Goal: Task Accomplishment & Management: Manage account settings

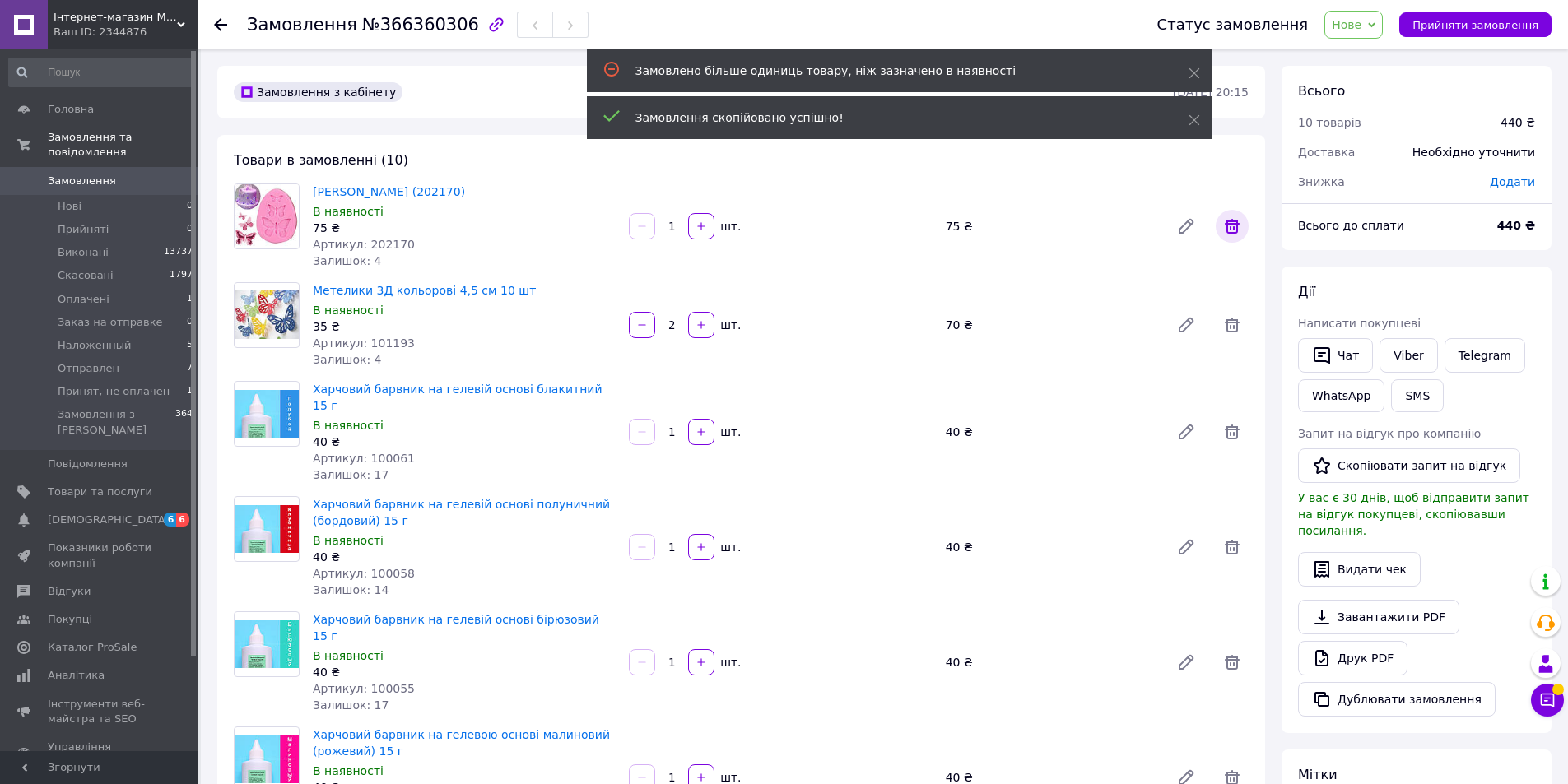
click at [1232, 227] on icon at bounding box center [1233, 226] width 20 height 20
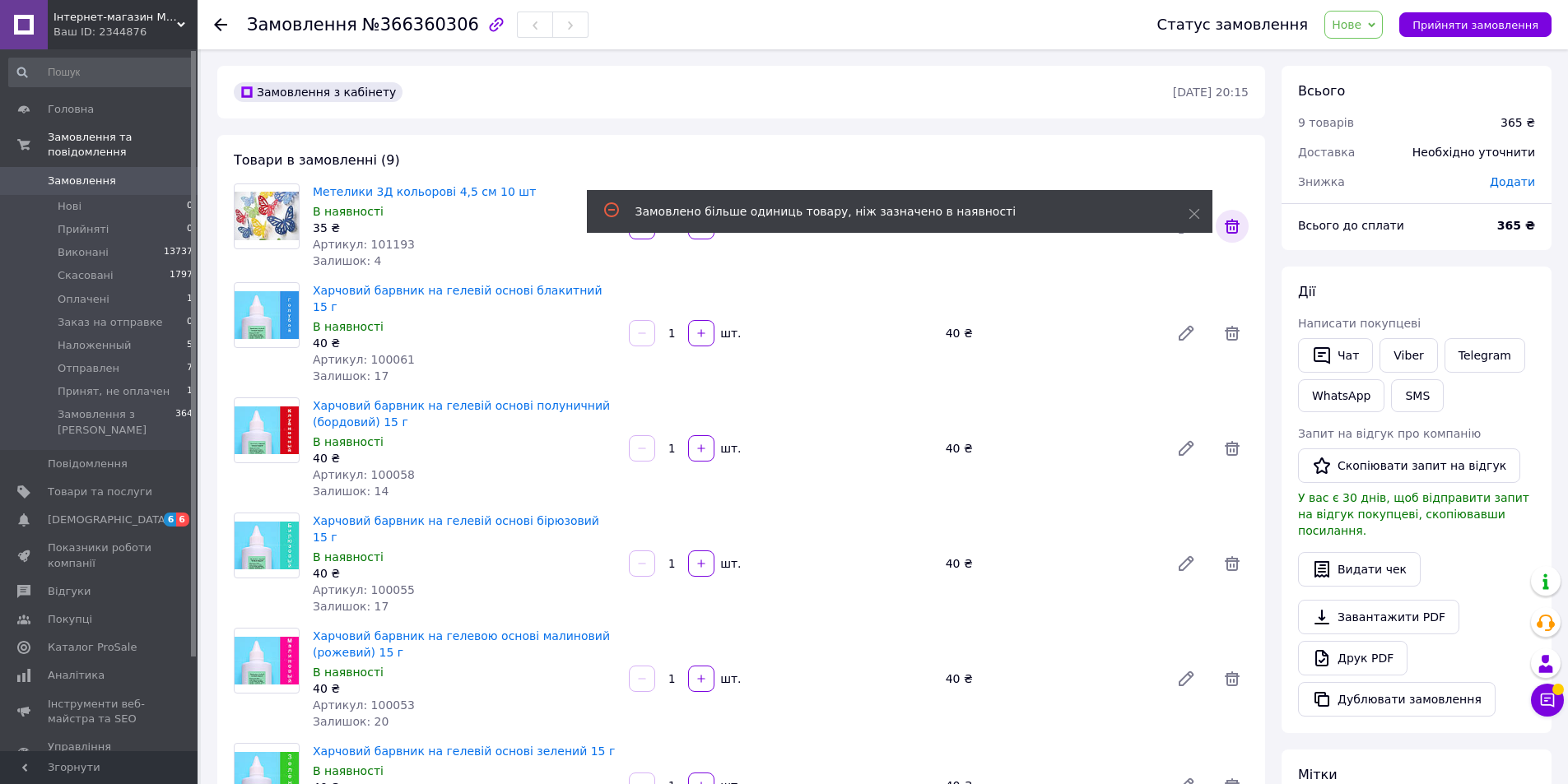
click at [1234, 227] on icon at bounding box center [1233, 226] width 20 height 20
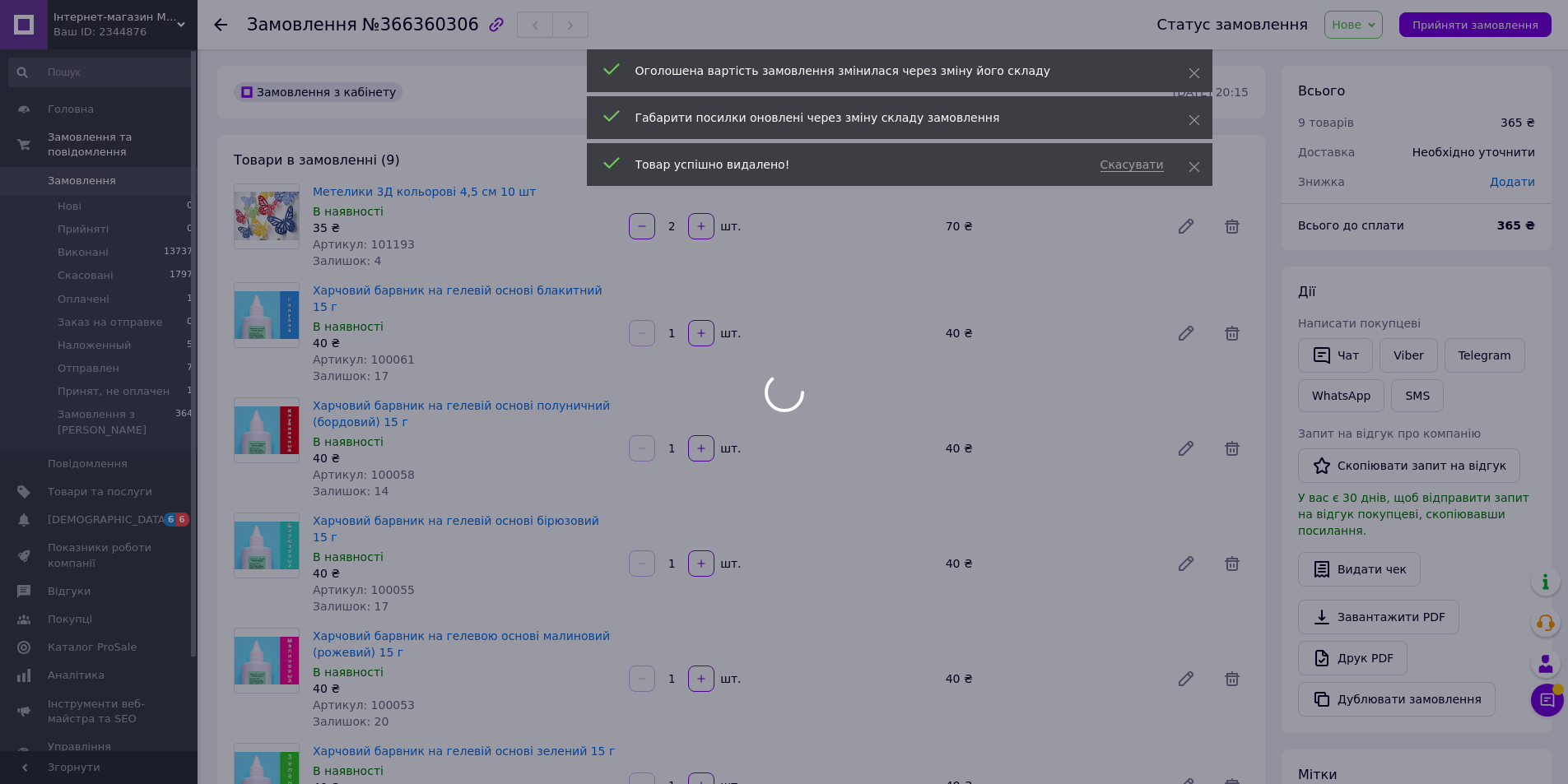
type input "1"
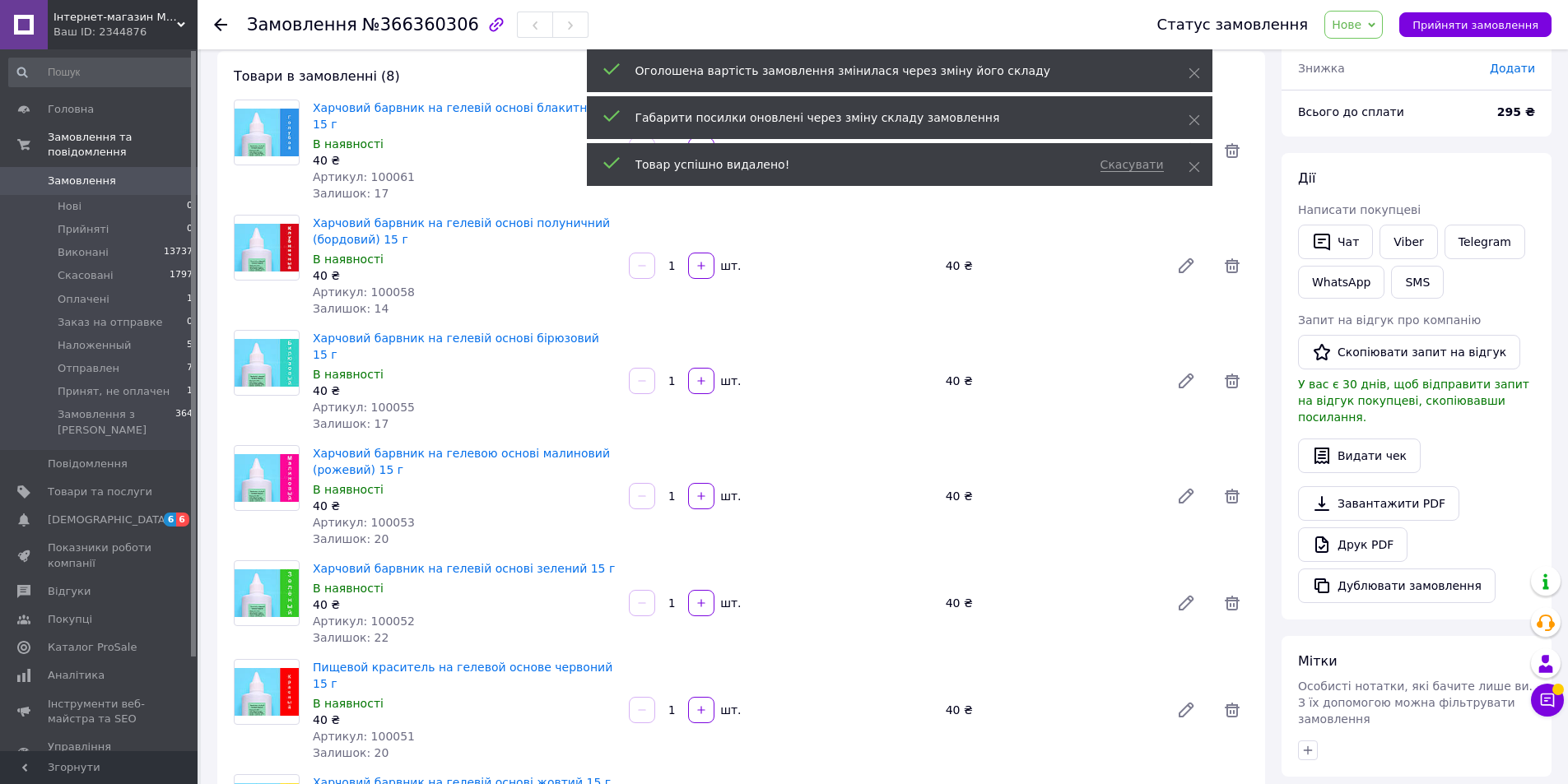
scroll to position [329, 0]
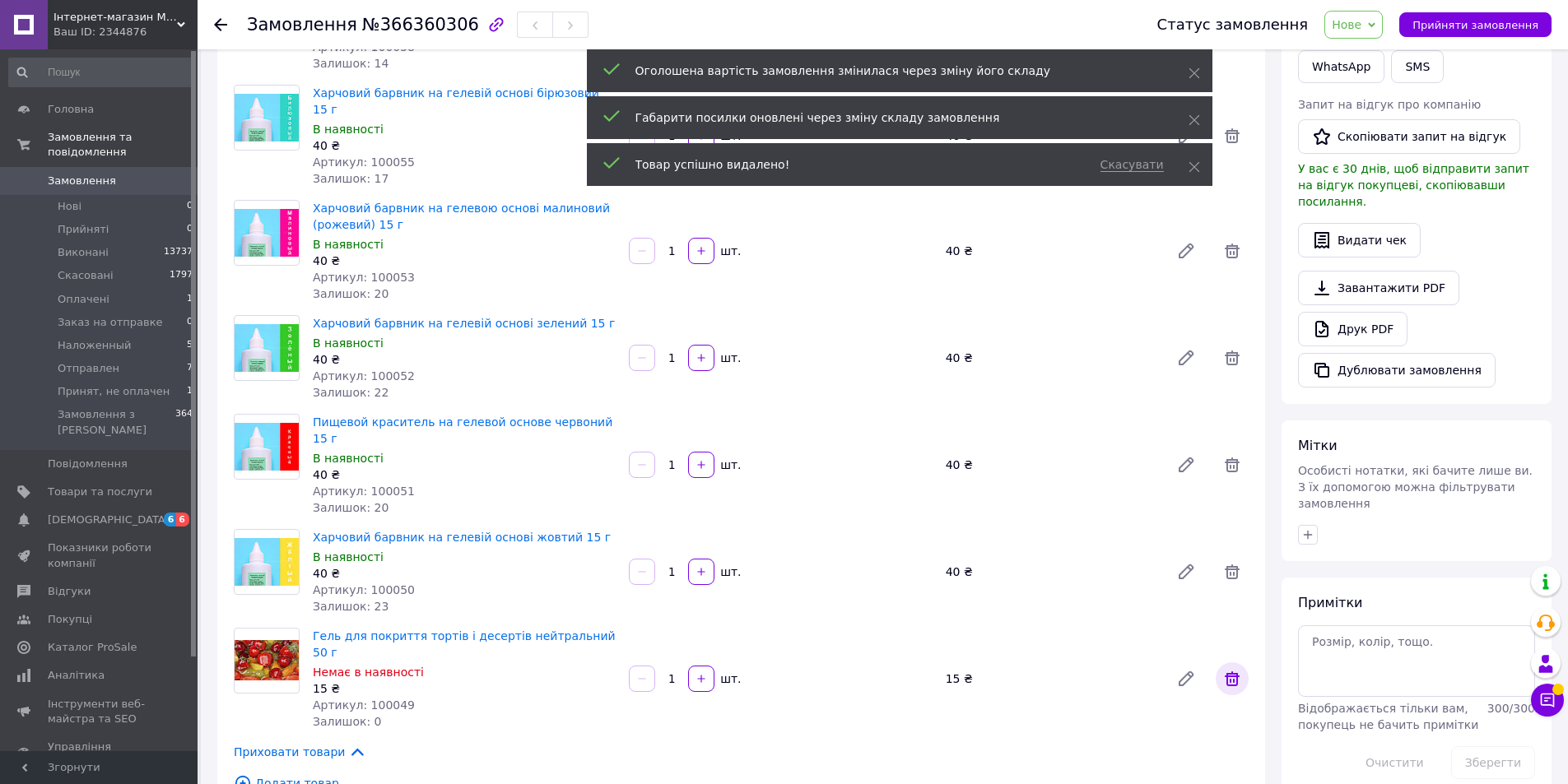
click at [1229, 669] on icon at bounding box center [1233, 679] width 20 height 20
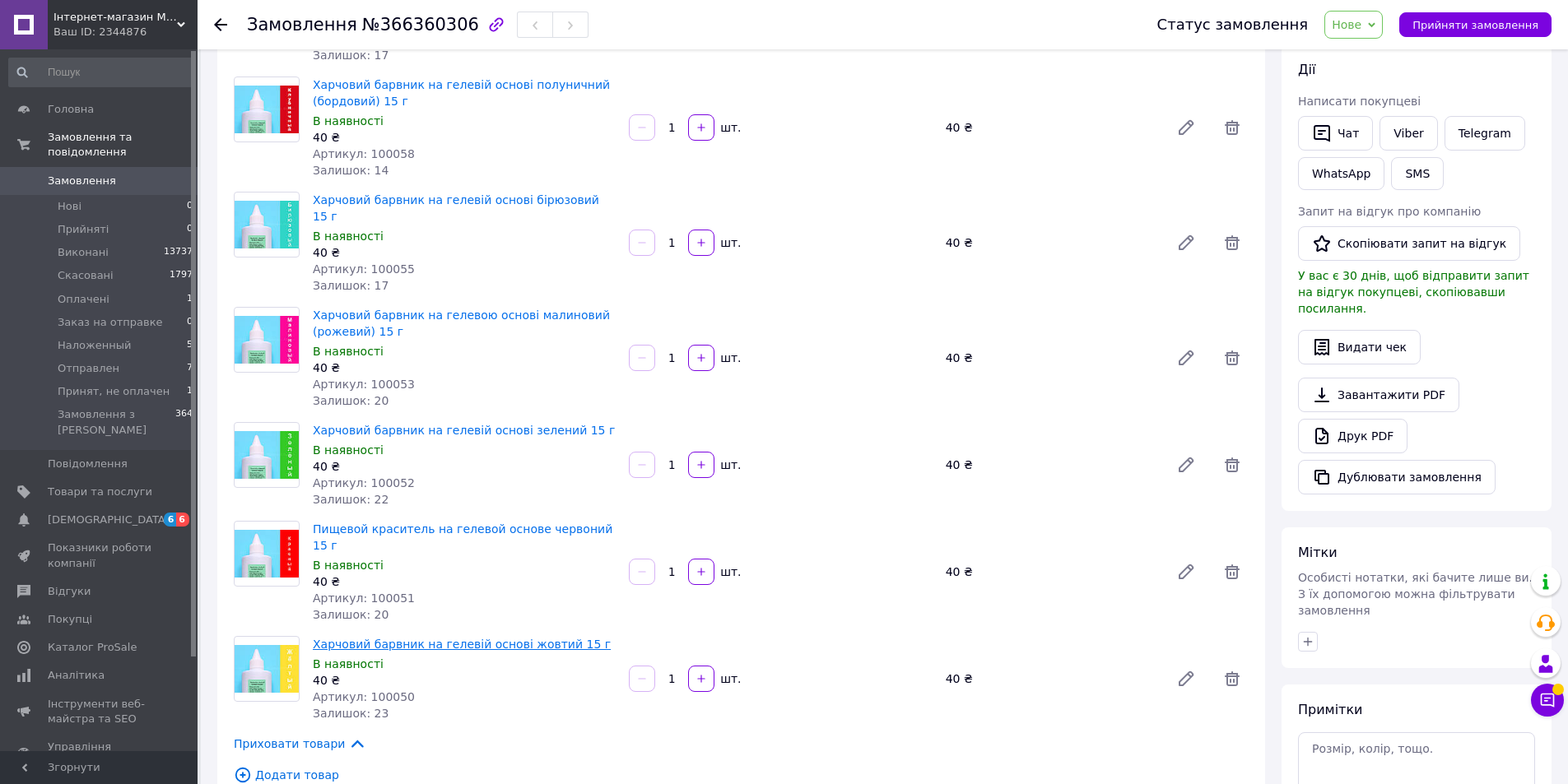
scroll to position [247, 0]
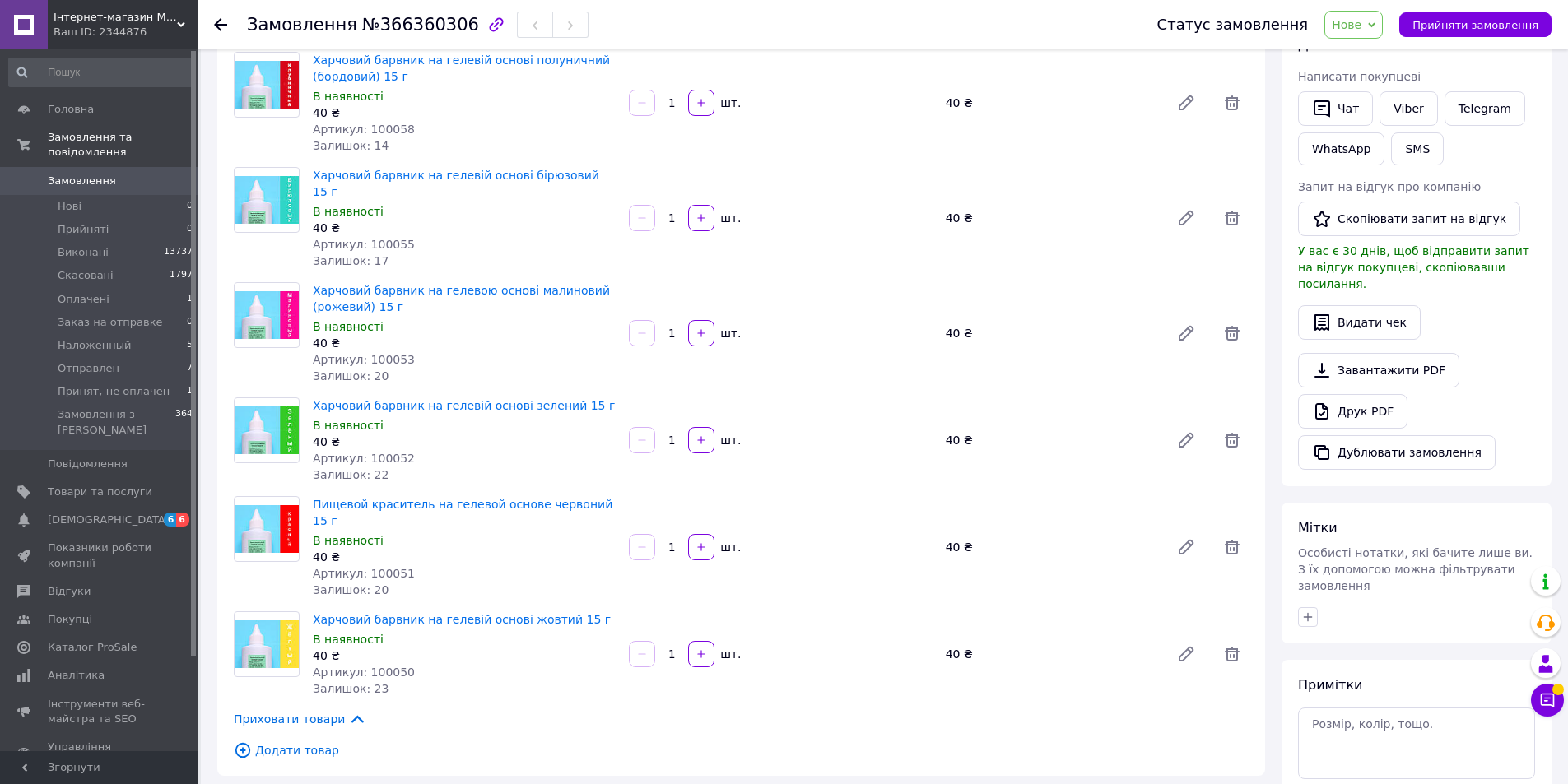
click at [283, 741] on span "Додати товар" at bounding box center [741, 750] width 1015 height 18
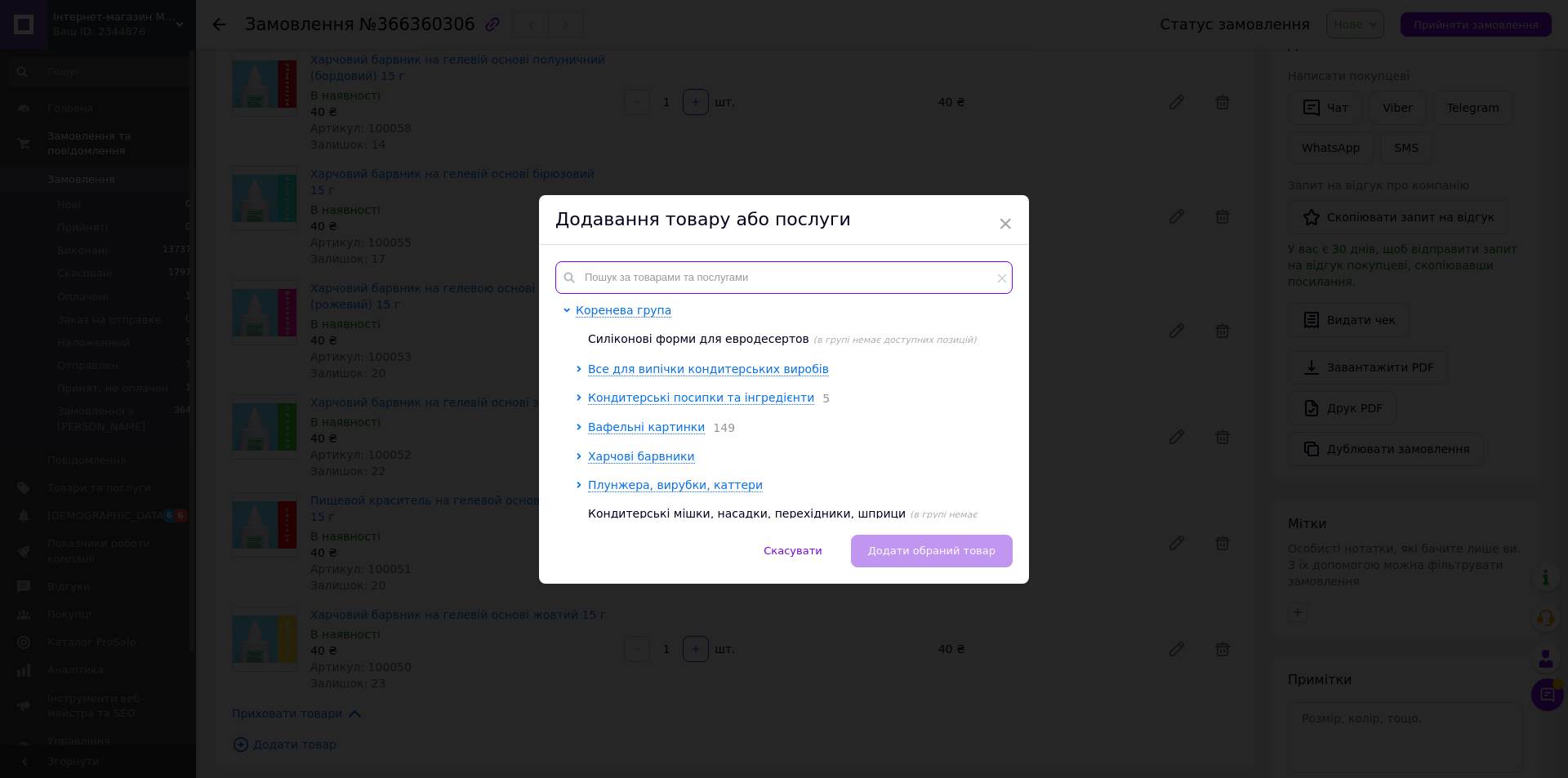
click at [641, 266] on input "text" at bounding box center [784, 277] width 457 height 33
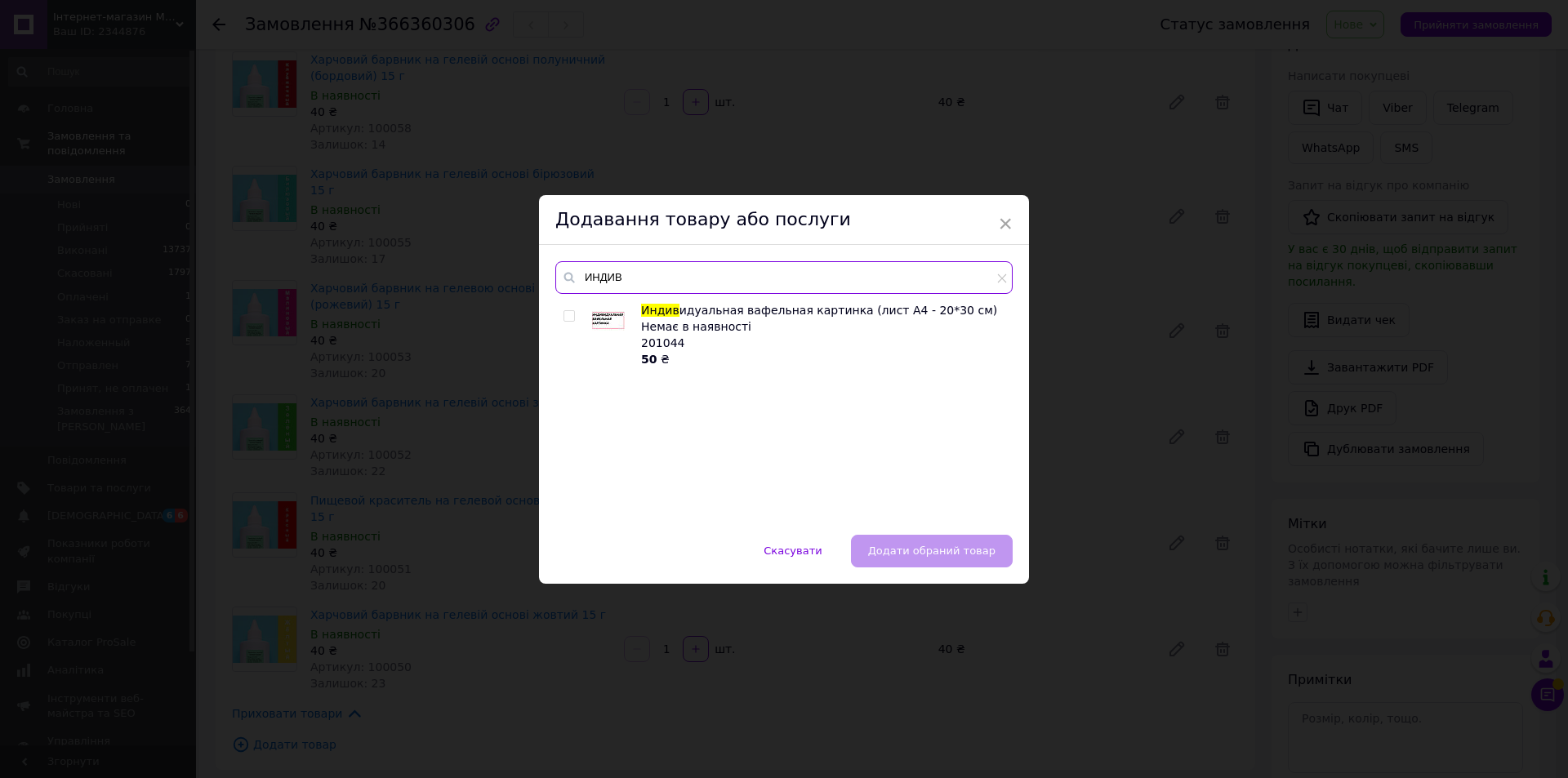
type input "ИНДИВ"
click at [566, 316] on input "checkbox" at bounding box center [569, 317] width 11 height 11
checkbox input "true"
click at [935, 547] on span "Додати обраний товар" at bounding box center [932, 550] width 127 height 12
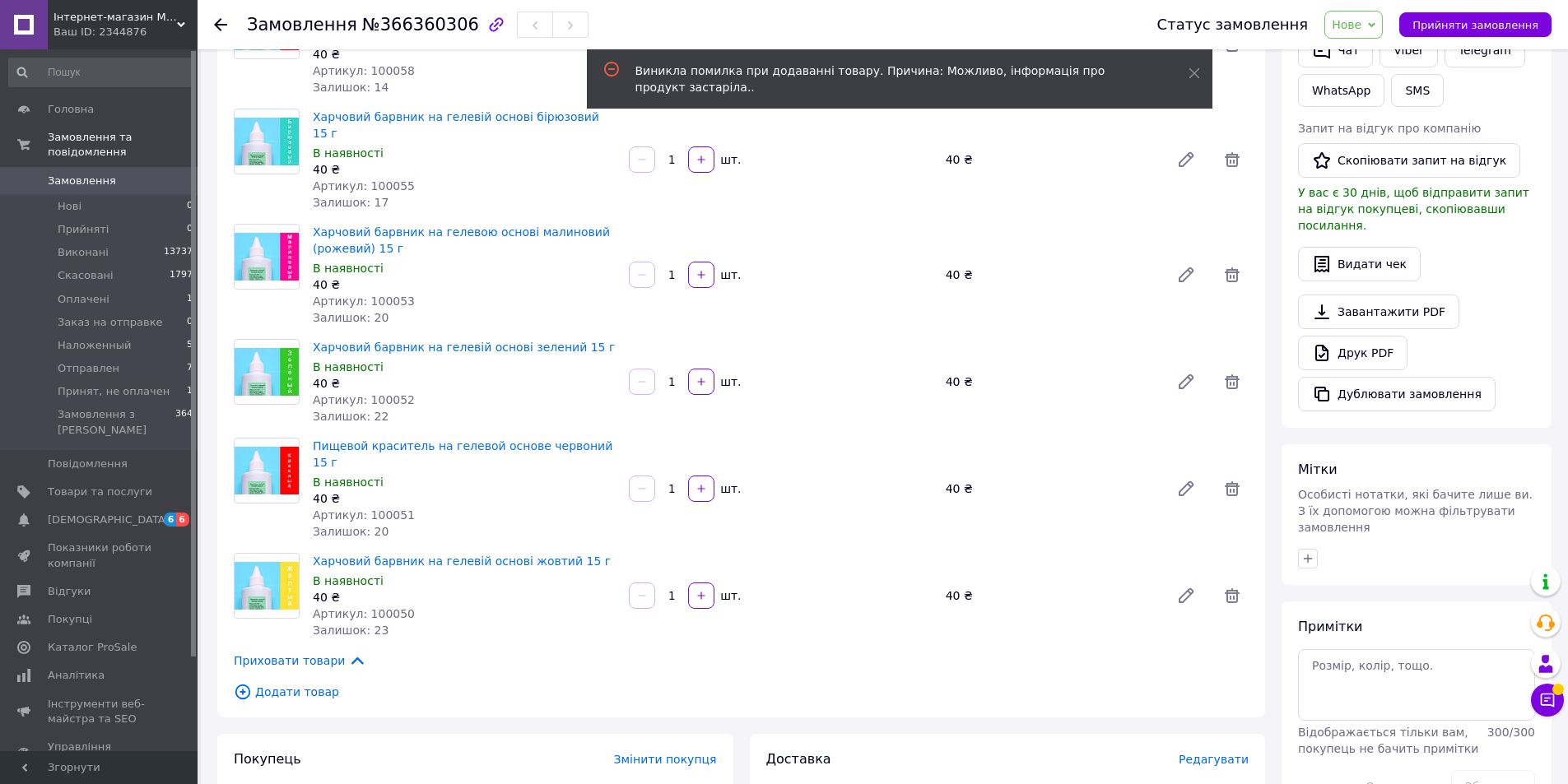
scroll to position [412, 0]
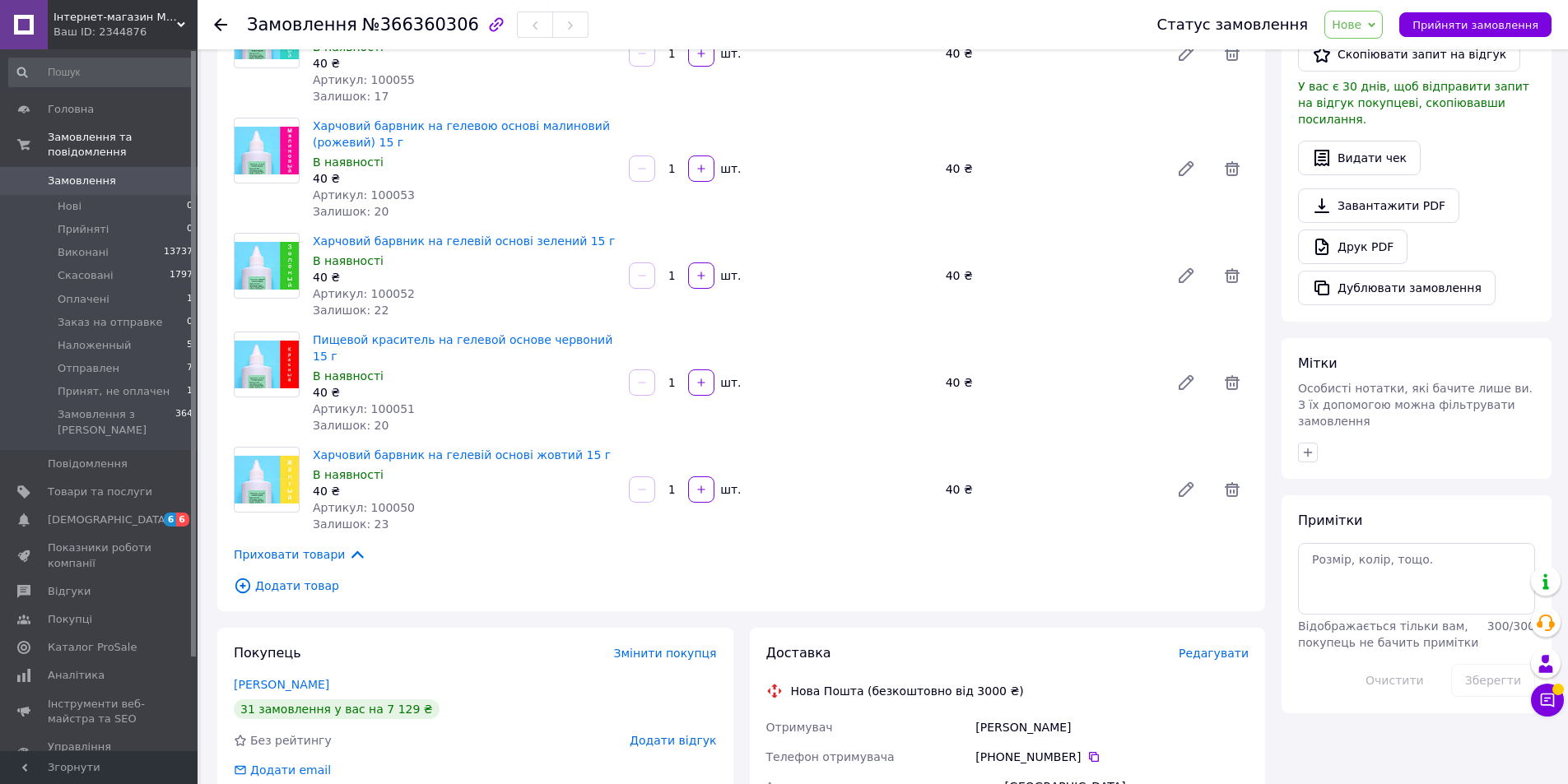
click at [287, 577] on span "Додати товар" at bounding box center [741, 586] width 1015 height 18
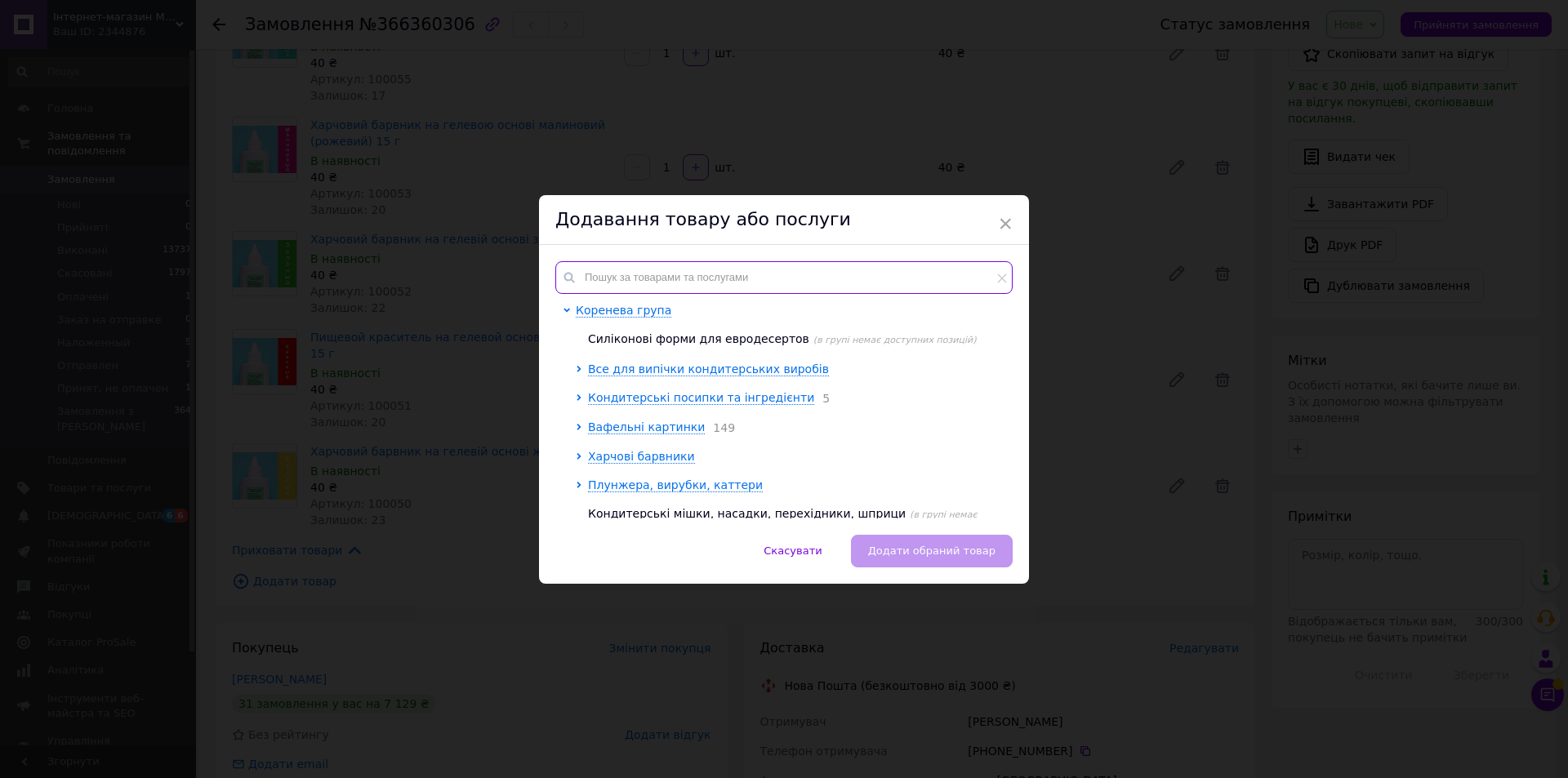
click at [664, 266] on input "text" at bounding box center [784, 277] width 457 height 33
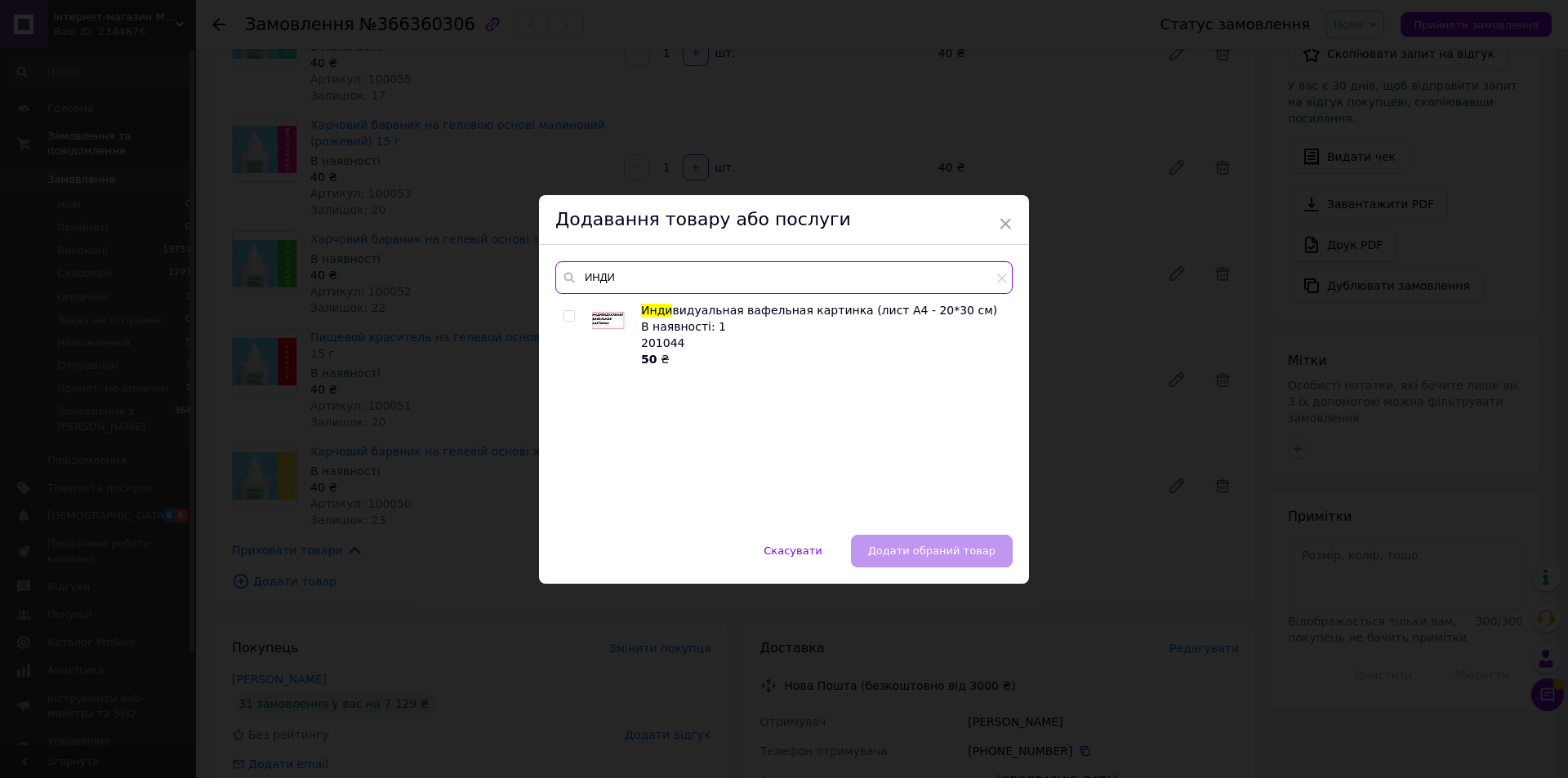
type input "ИНДИ"
click at [568, 318] on input "checkbox" at bounding box center [569, 317] width 11 height 11
checkbox input "true"
click at [983, 550] on span "Додати обраний товар" at bounding box center [932, 550] width 127 height 12
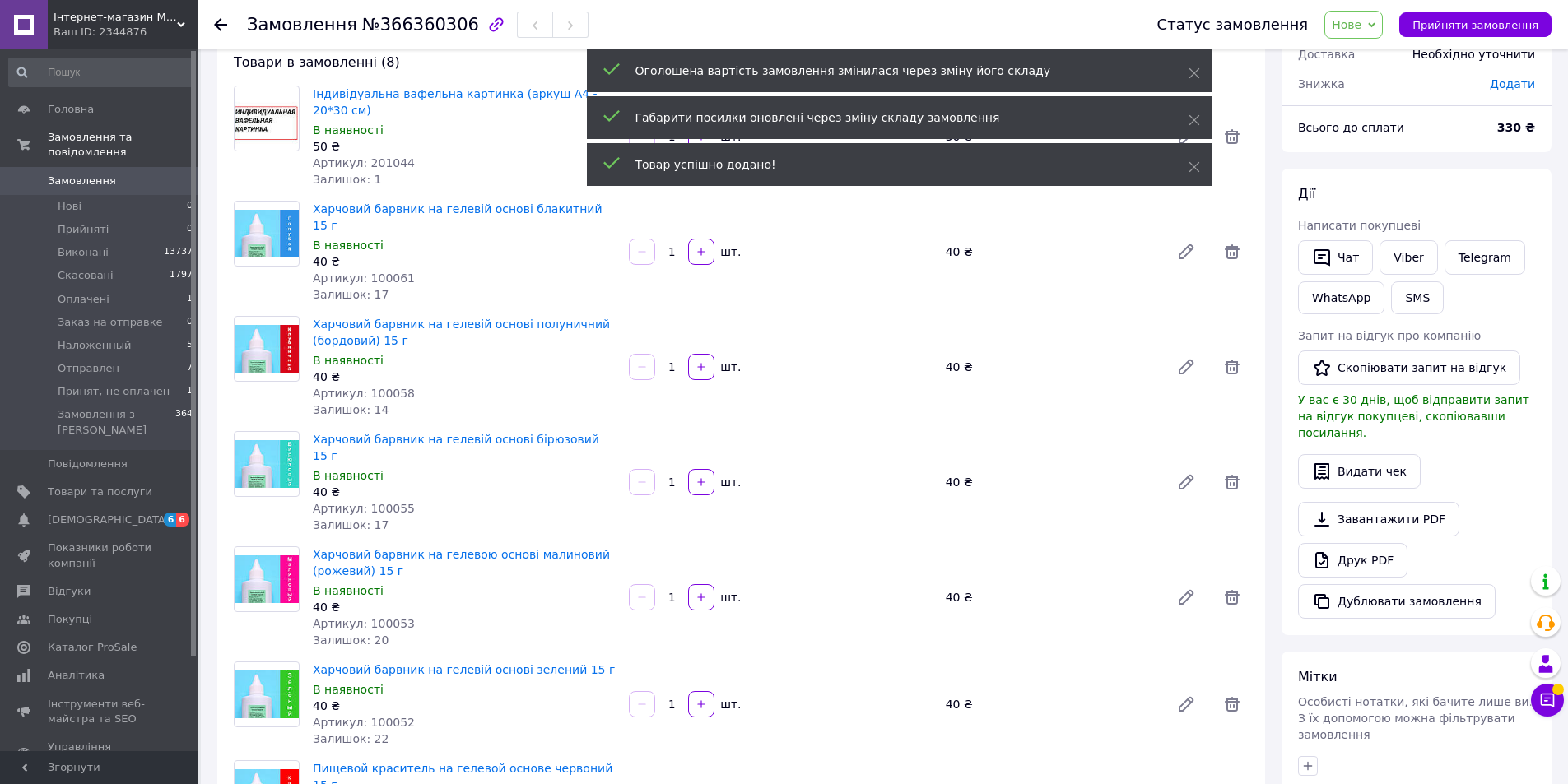
scroll to position [0, 0]
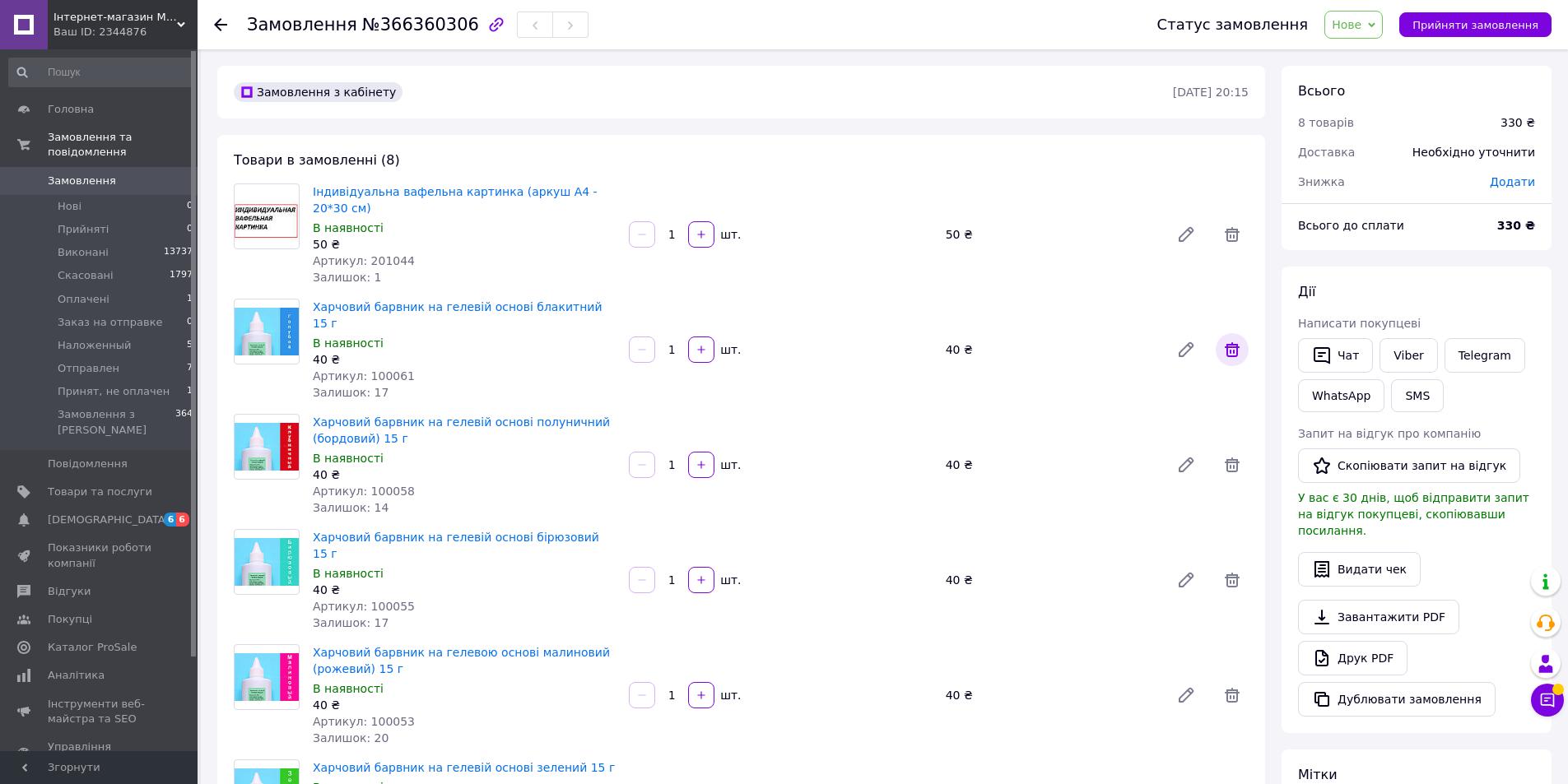
click at [1233, 340] on icon at bounding box center [1233, 349] width 20 height 20
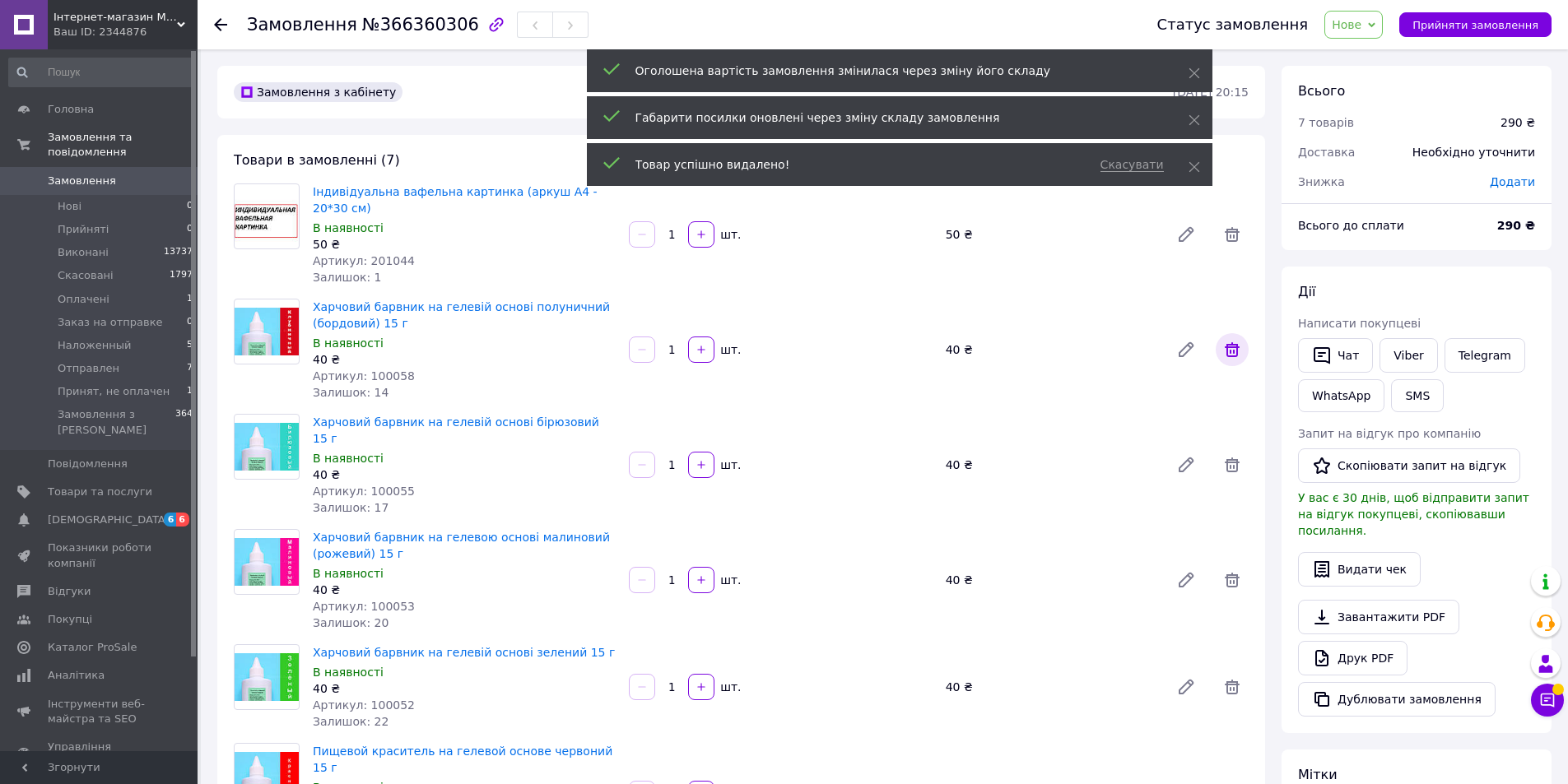
click at [1233, 340] on icon at bounding box center [1233, 349] width 20 height 20
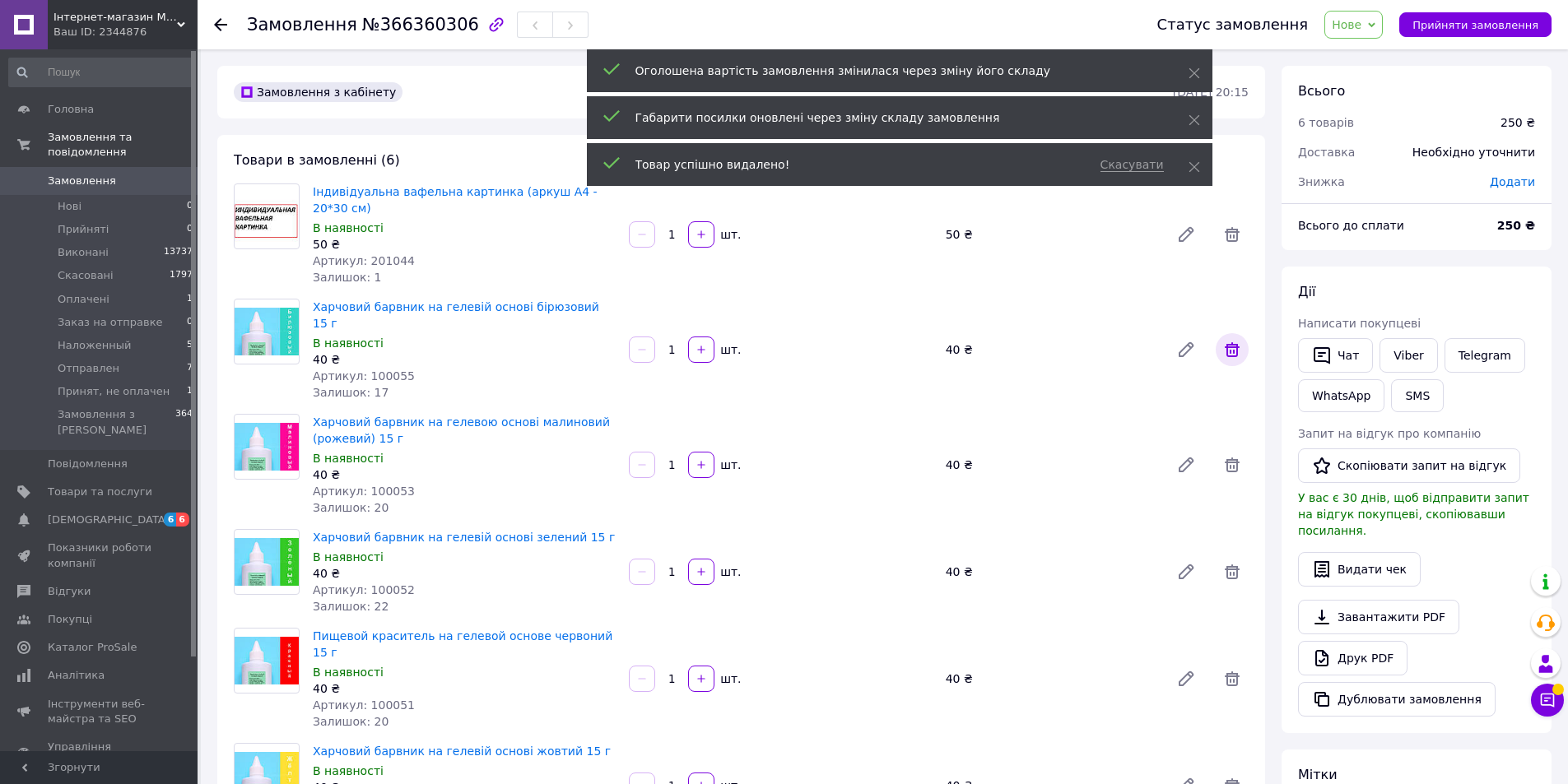
click at [1230, 340] on icon at bounding box center [1233, 349] width 20 height 20
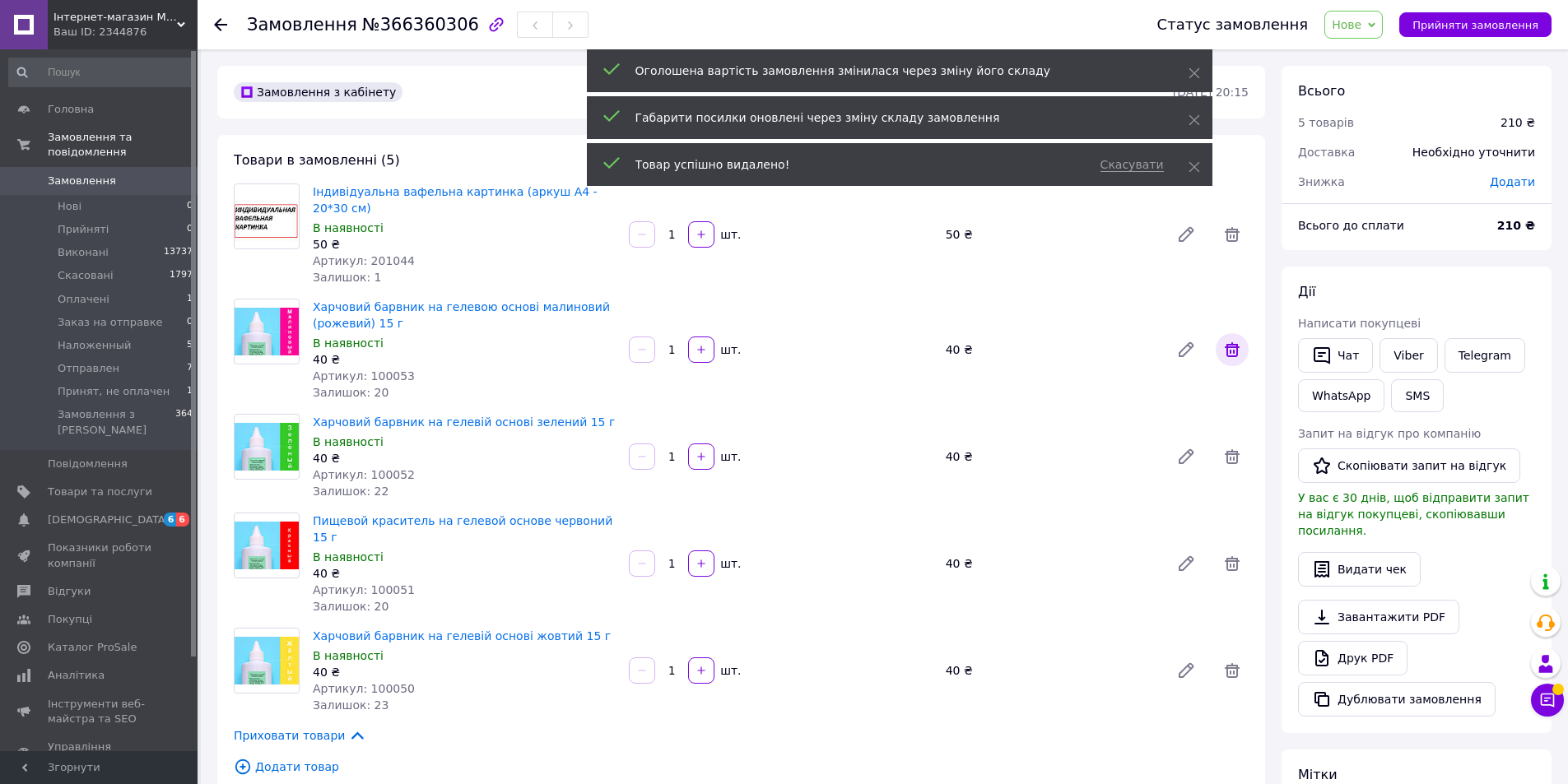
click at [1229, 340] on icon at bounding box center [1233, 349] width 20 height 20
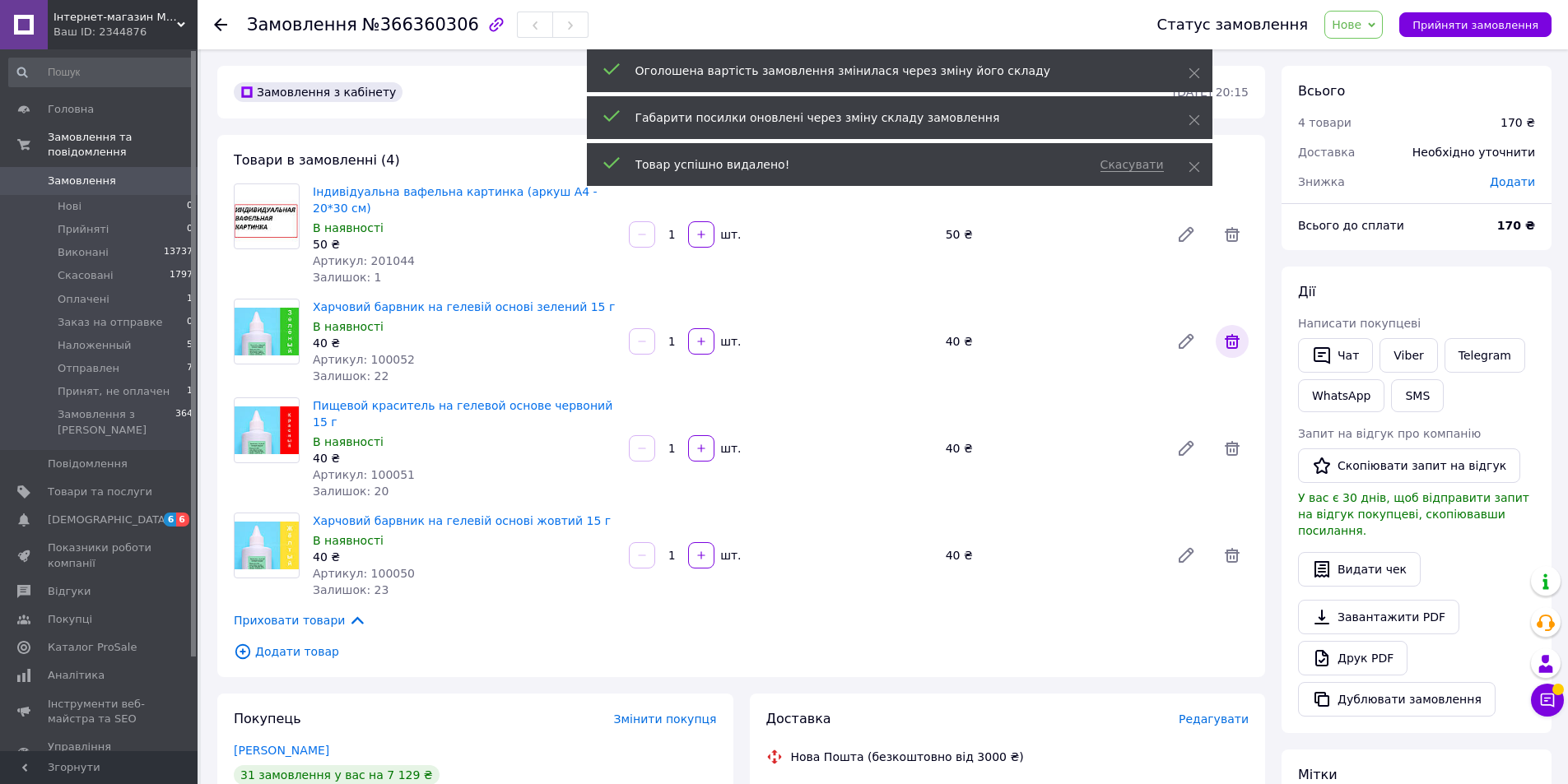
click at [1229, 332] on icon at bounding box center [1233, 341] width 20 height 20
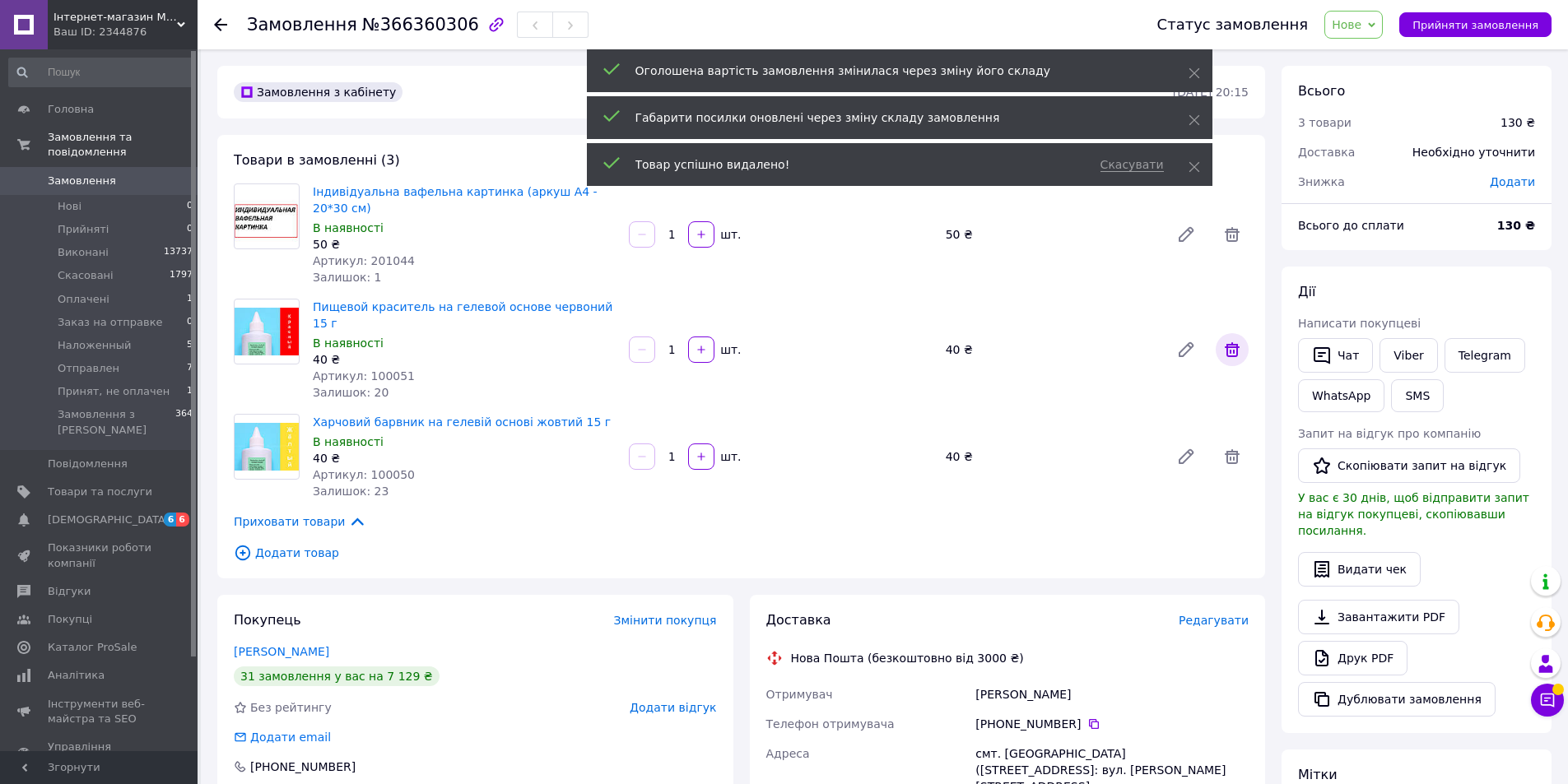
click at [1231, 342] on icon at bounding box center [1232, 349] width 15 height 15
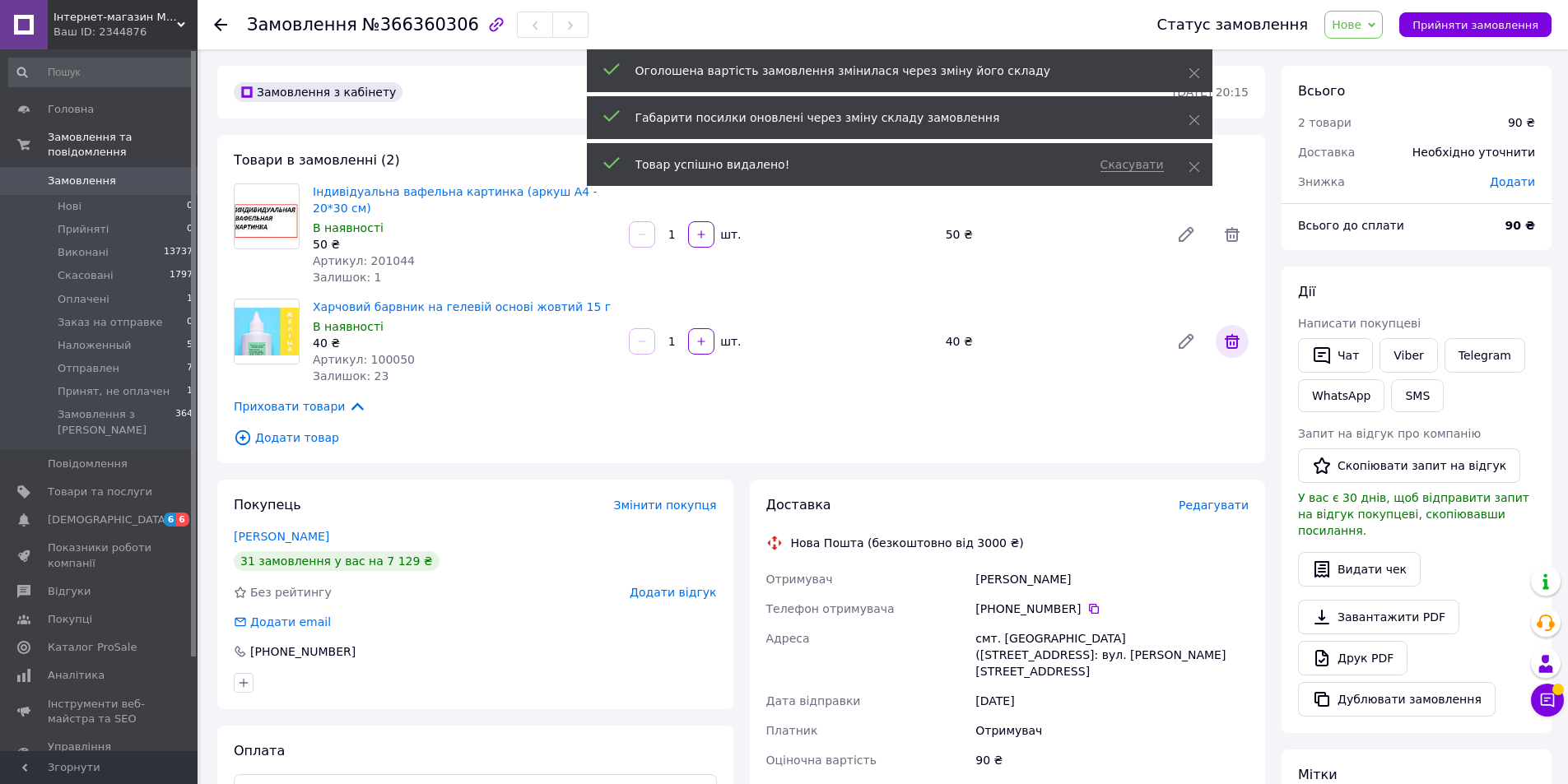
click at [1234, 334] on icon at bounding box center [1232, 341] width 15 height 15
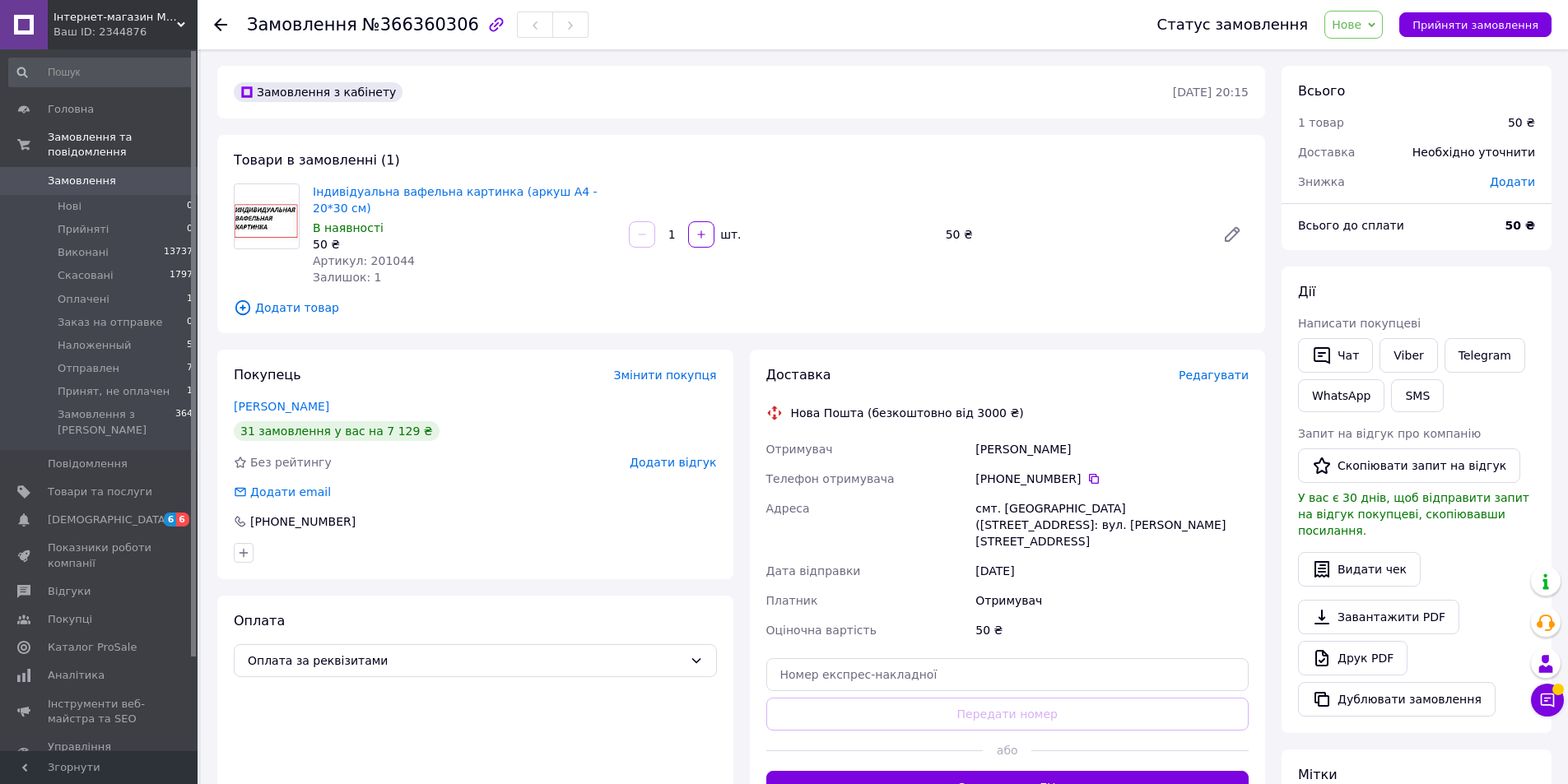
click at [302, 299] on span "Додати товар" at bounding box center [741, 308] width 1015 height 18
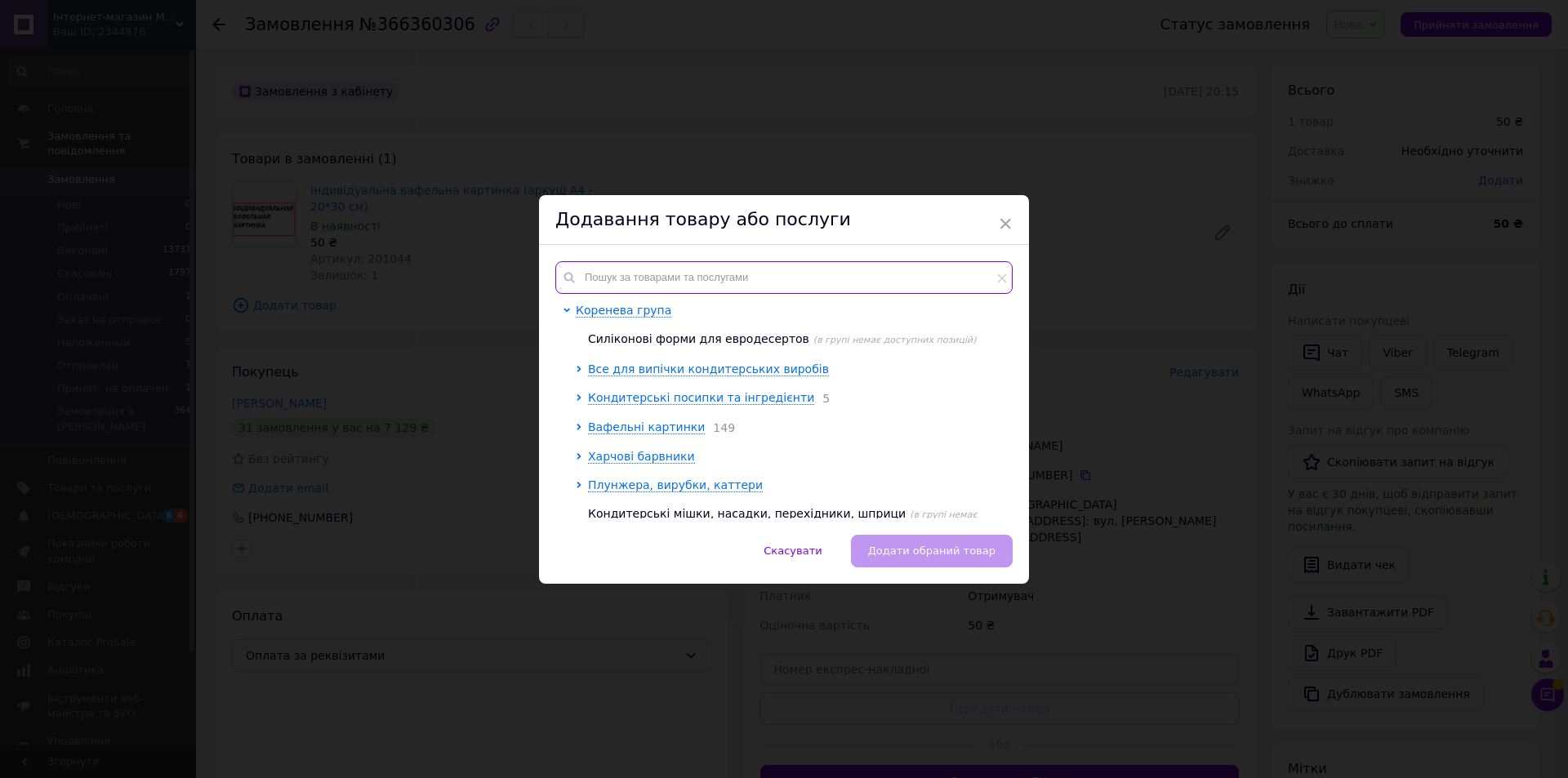
click at [618, 269] on input "text" at bounding box center [784, 277] width 457 height 33
click at [685, 269] on input "text" at bounding box center [784, 277] width 457 height 33
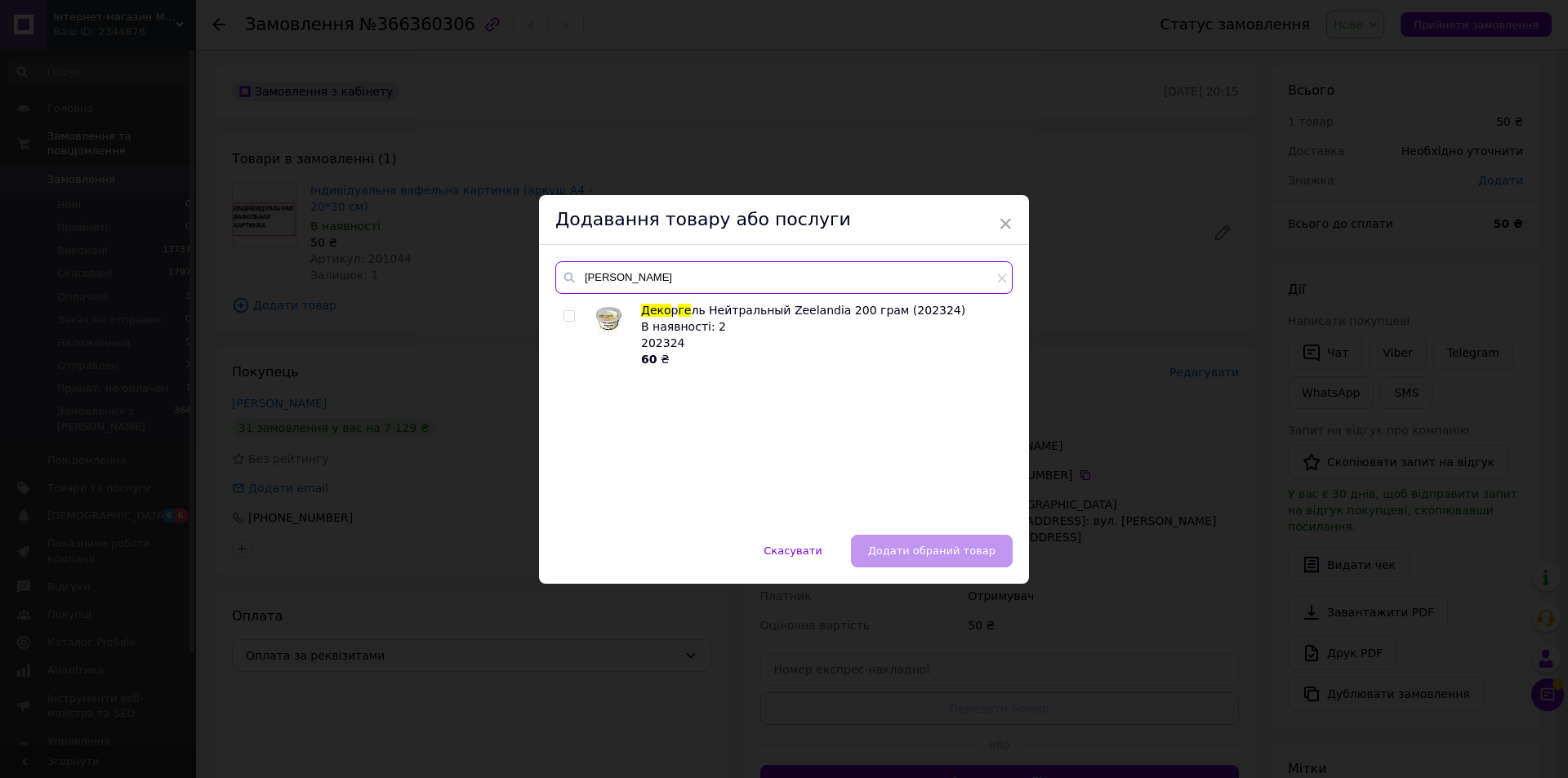
type input "[PERSON_NAME]"
click at [564, 314] on input "checkbox" at bounding box center [569, 317] width 11 height 11
checkbox input "true"
click at [941, 552] on span "Додати обраний товар" at bounding box center [932, 550] width 127 height 12
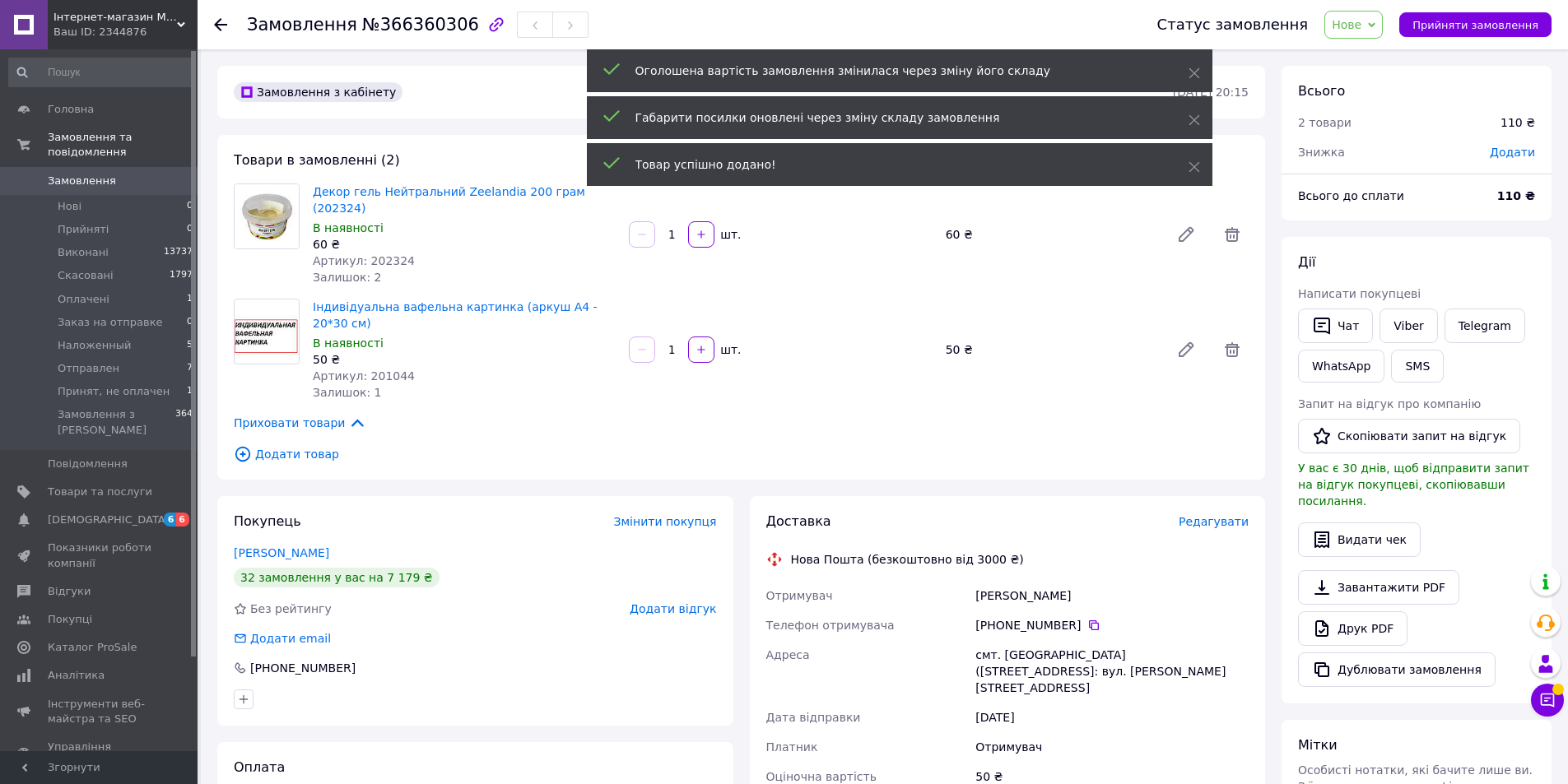
scroll to position [13, 0]
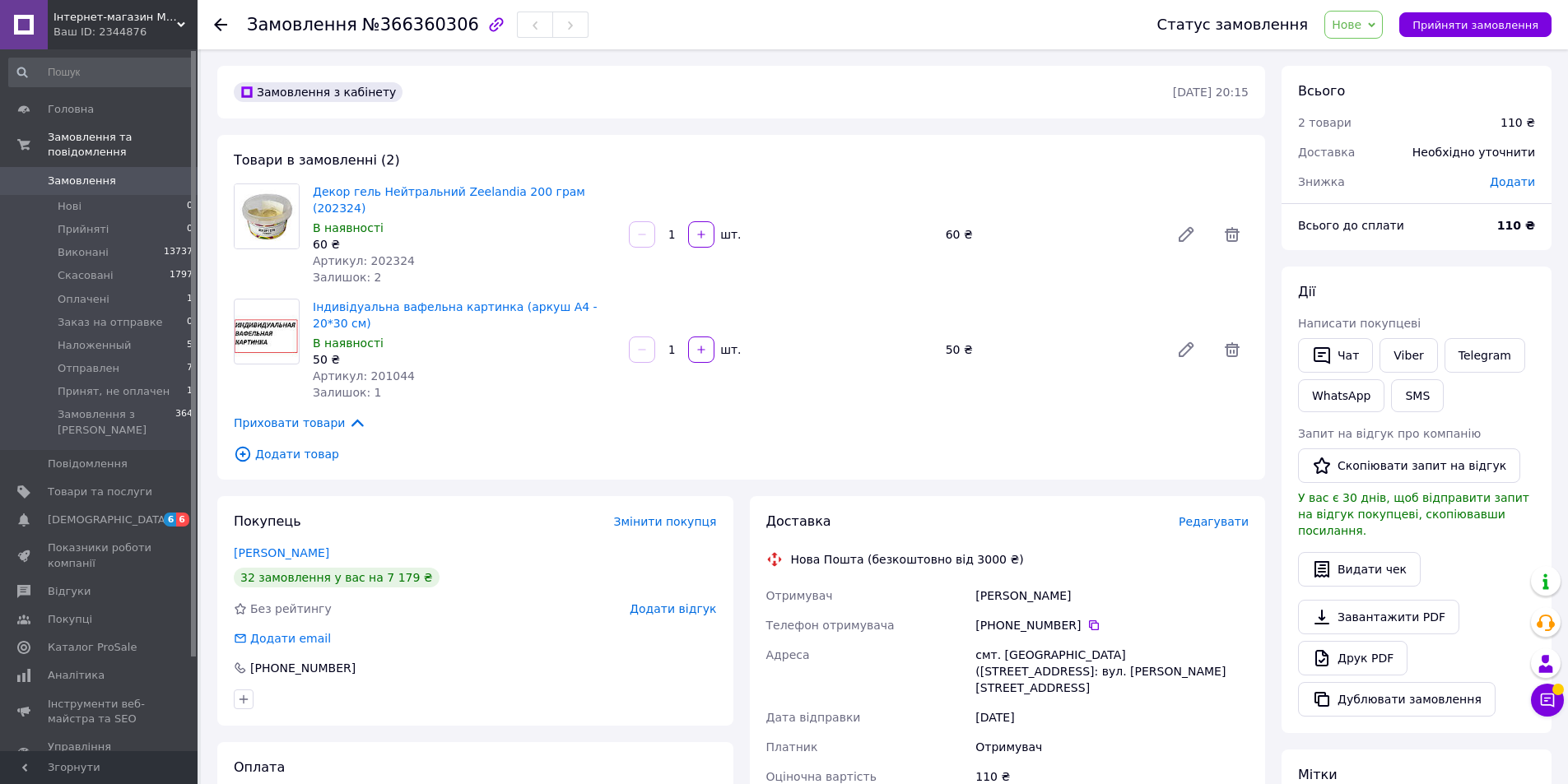
click at [275, 414] on span "Приховати товари" at bounding box center [300, 423] width 133 height 18
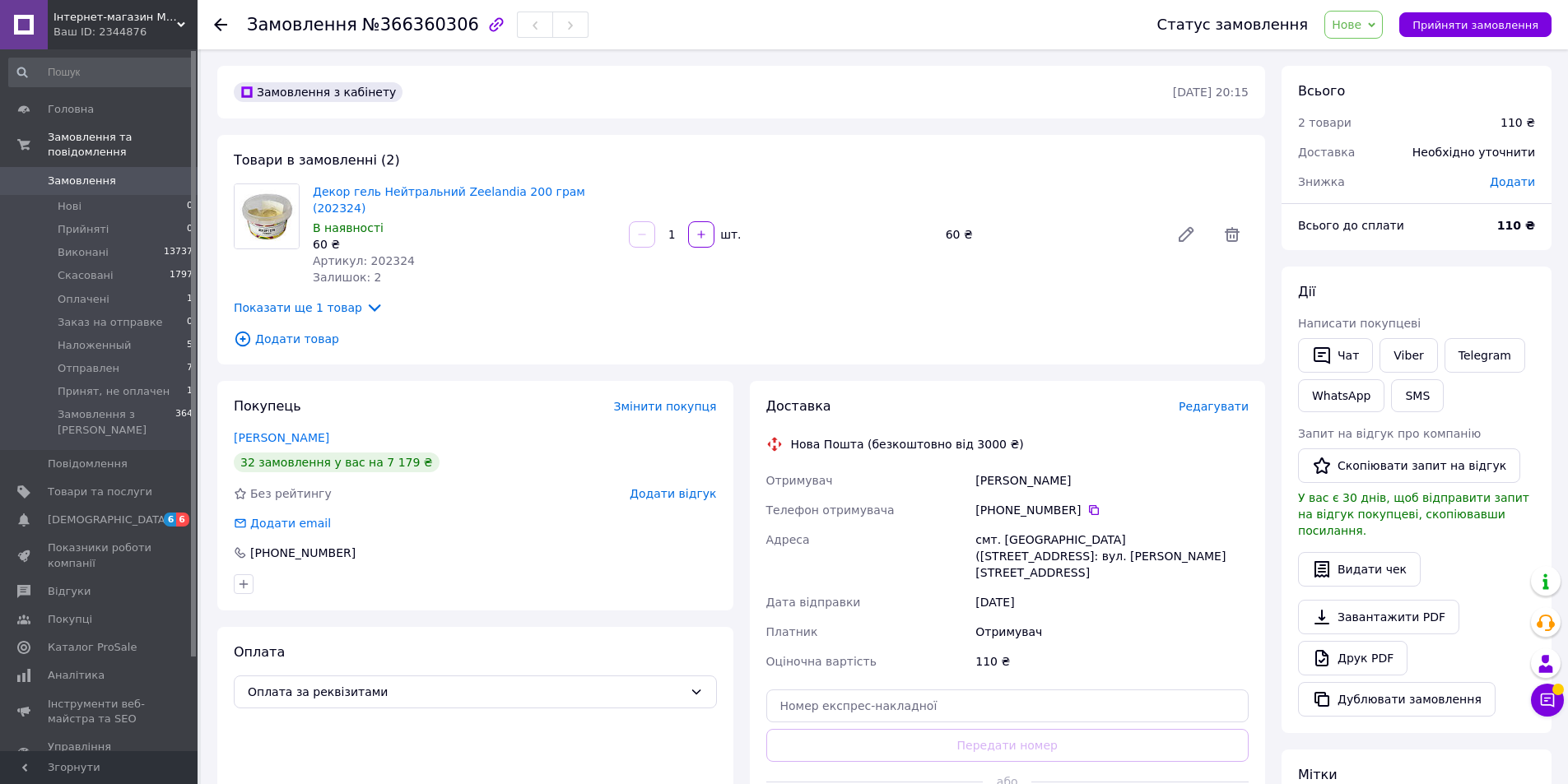
click at [340, 299] on span "Показати ще 1 товар" at bounding box center [309, 308] width 149 height 18
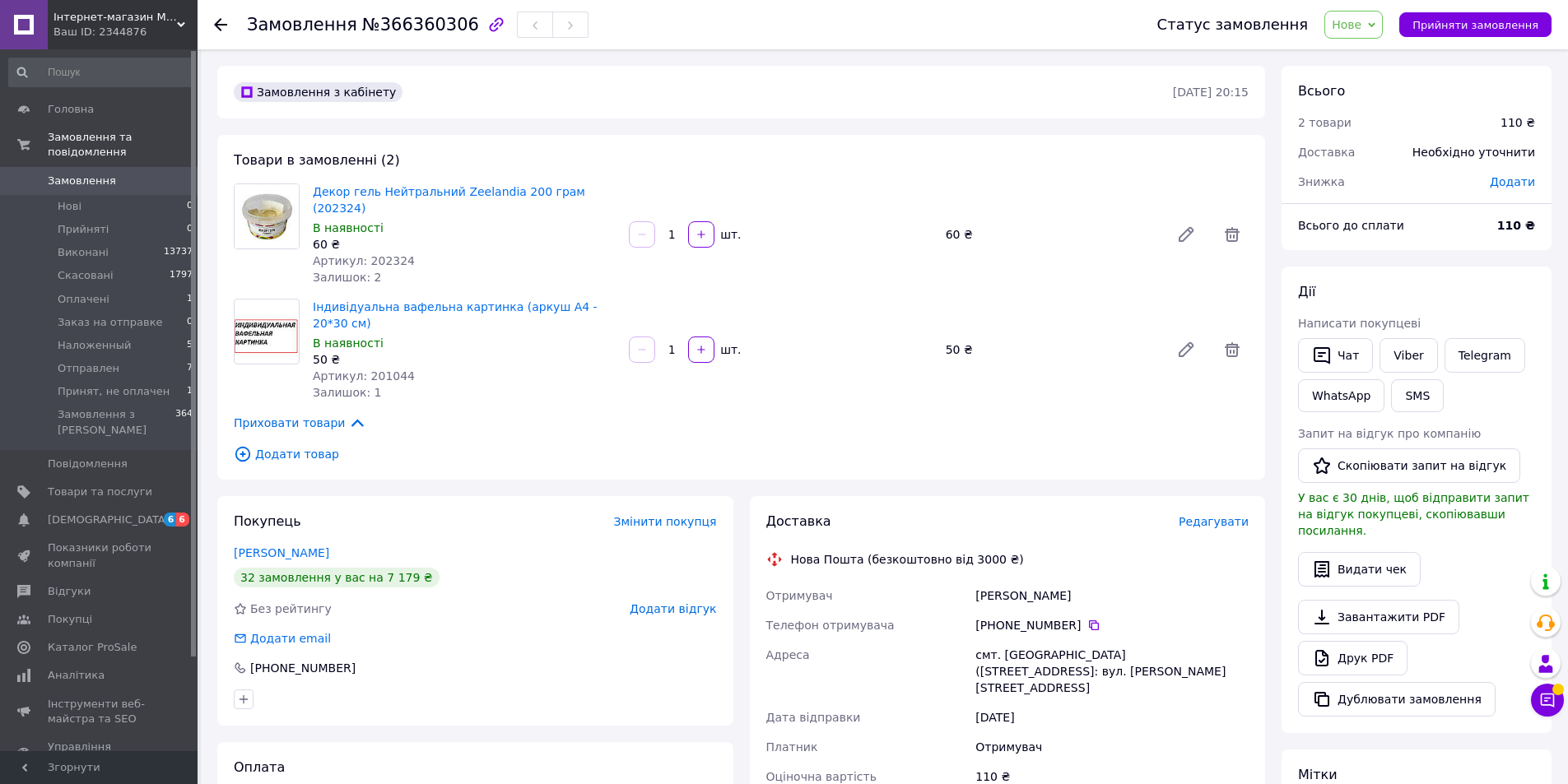
click at [285, 445] on span "Додати товар" at bounding box center [741, 454] width 1015 height 18
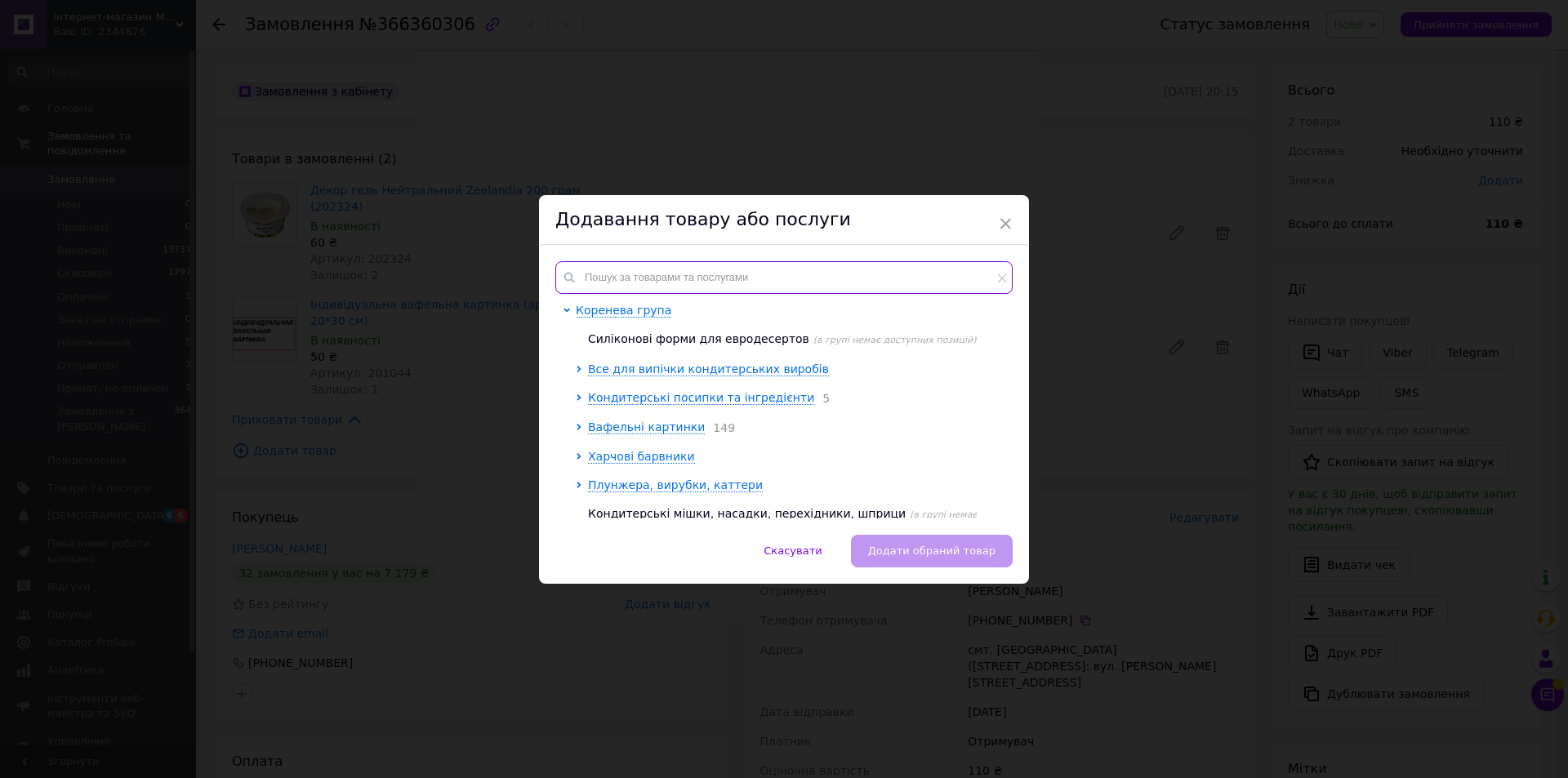
click at [644, 277] on input "text" at bounding box center [784, 277] width 457 height 33
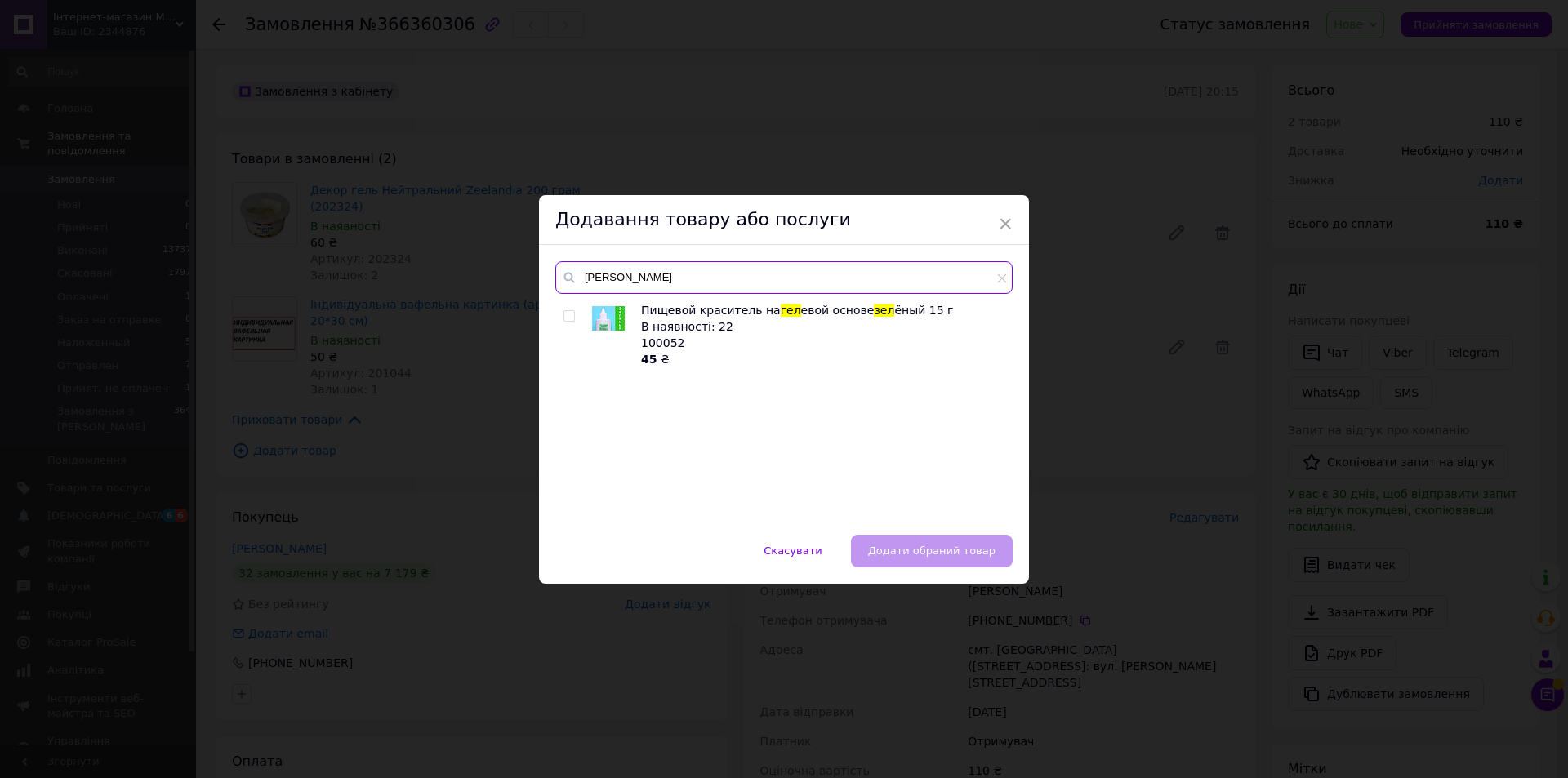
type input "[PERSON_NAME]"
click at [567, 315] on input "checkbox" at bounding box center [569, 317] width 11 height 11
checkbox input "true"
click at [948, 544] on span "Додати обраний товар" at bounding box center [932, 550] width 127 height 12
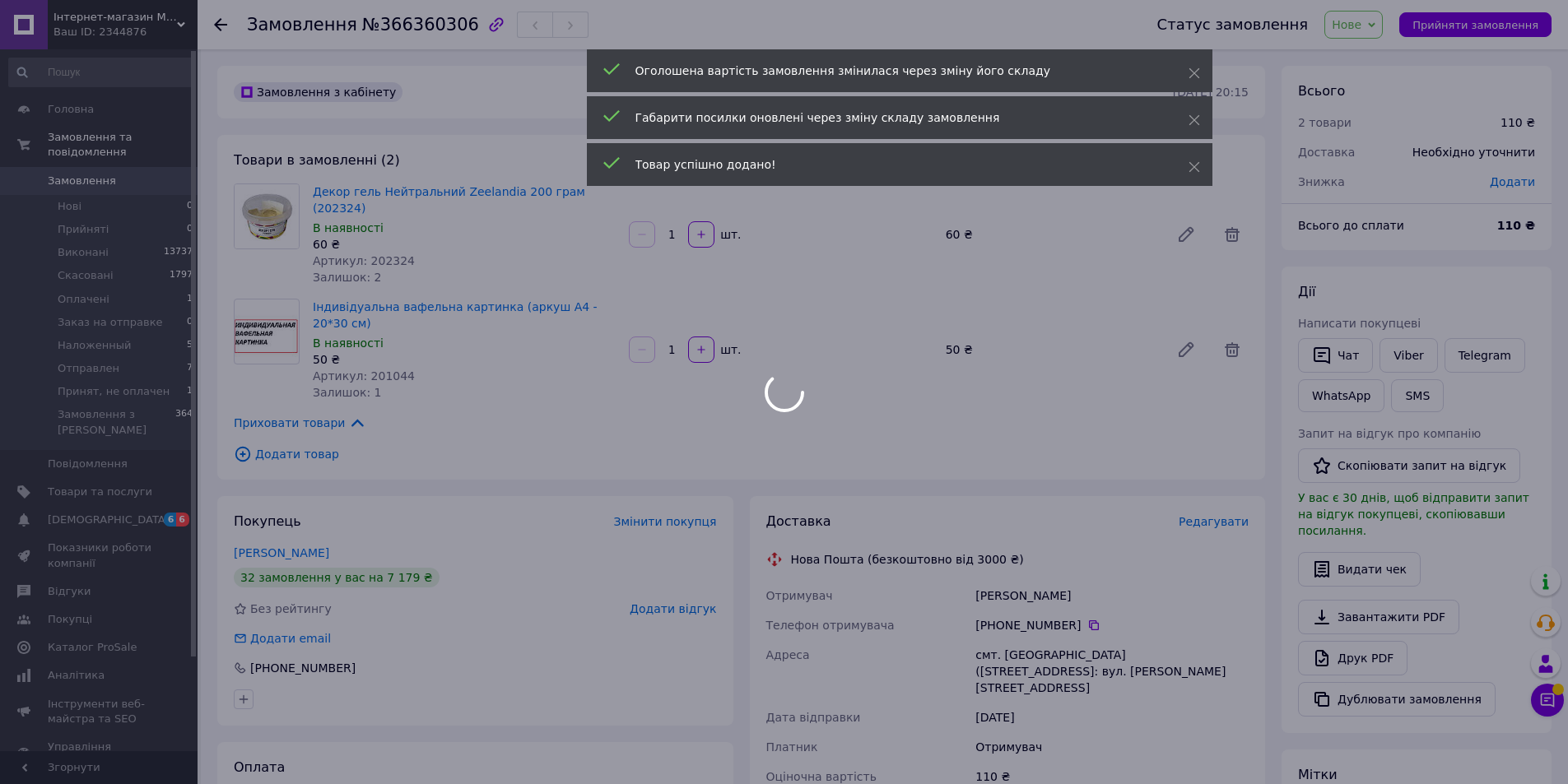
scroll to position [52, 0]
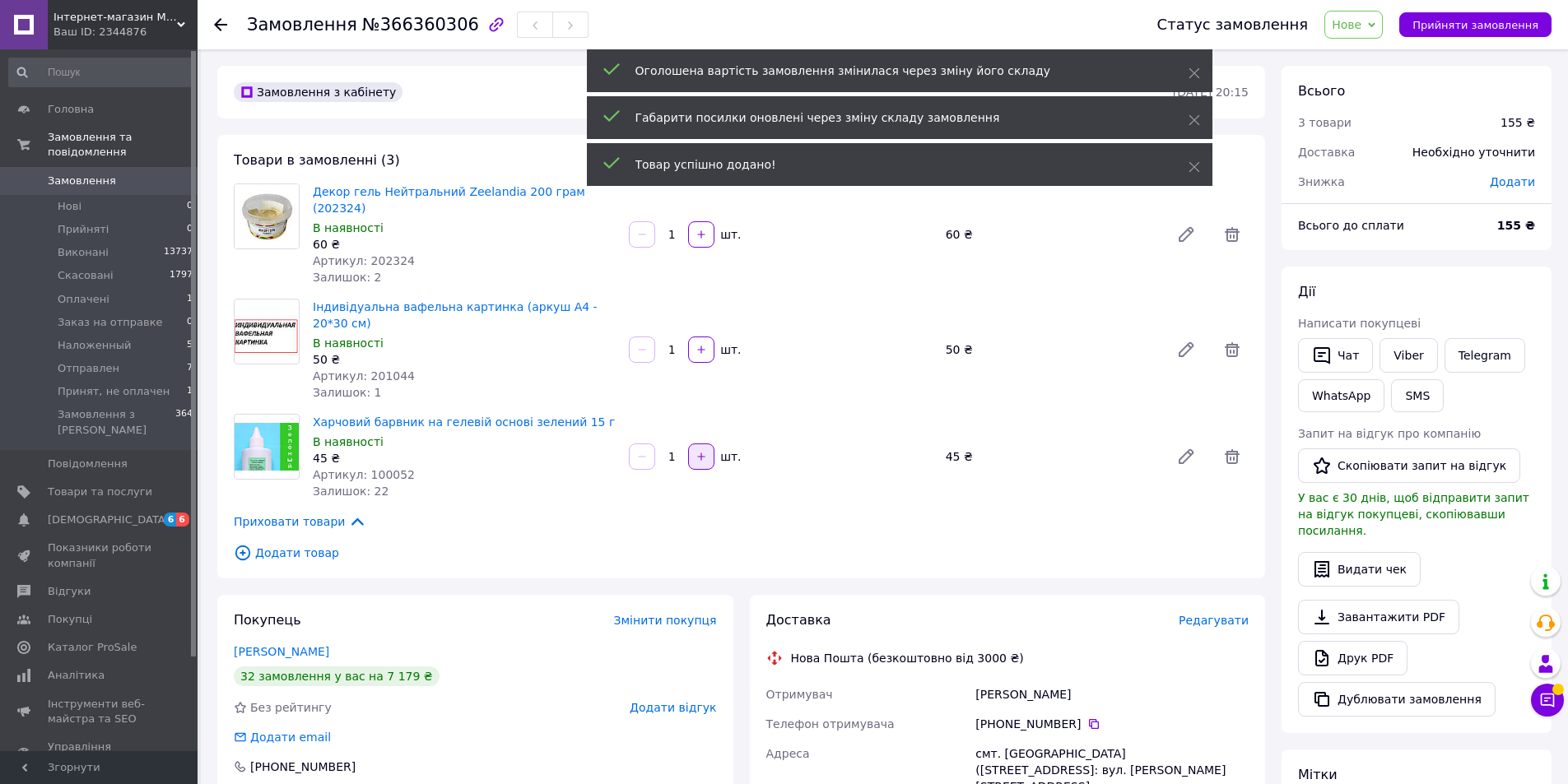
click at [707, 451] on icon "button" at bounding box center [701, 456] width 12 height 12
type input "2"
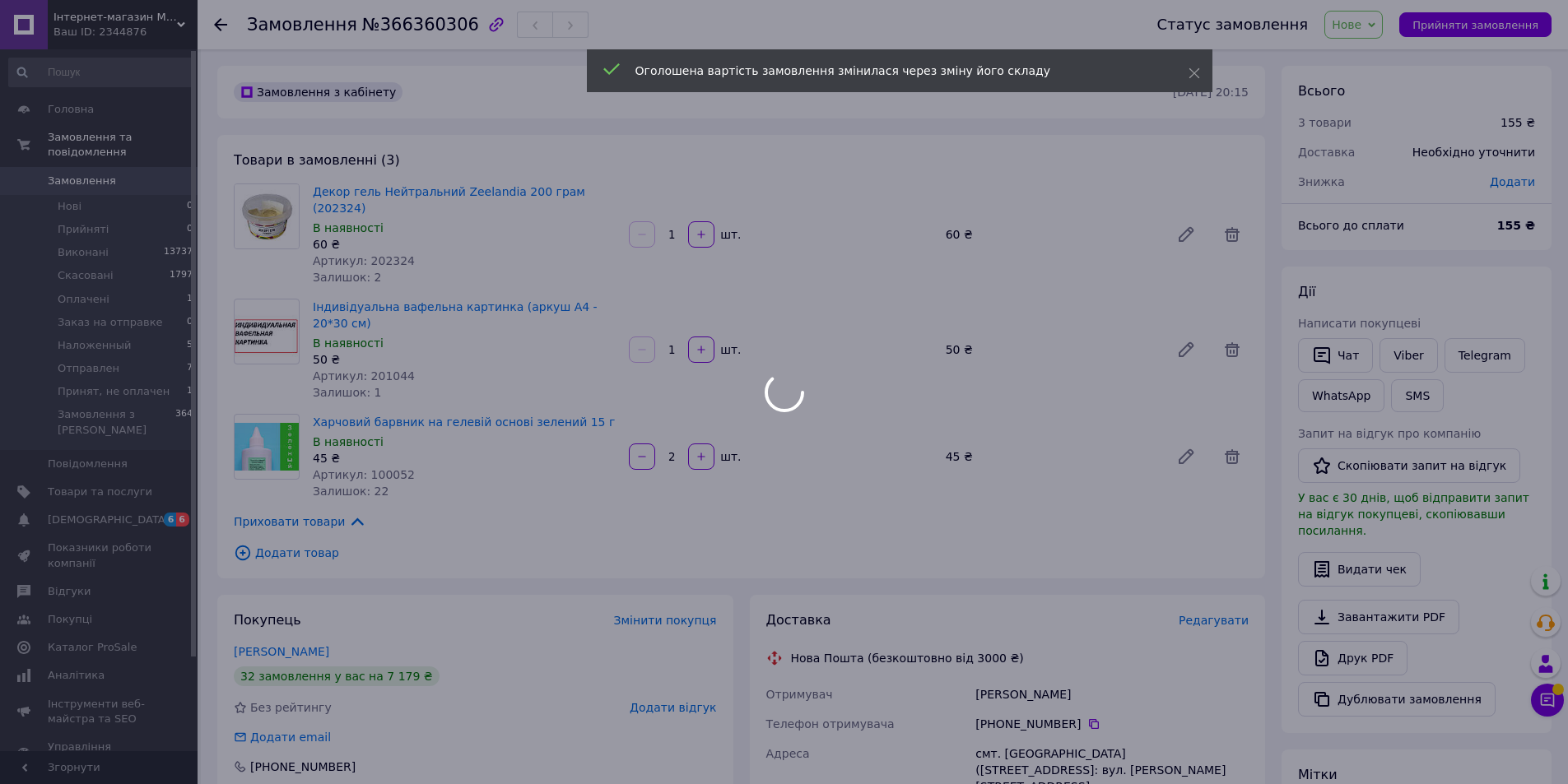
type input "2"
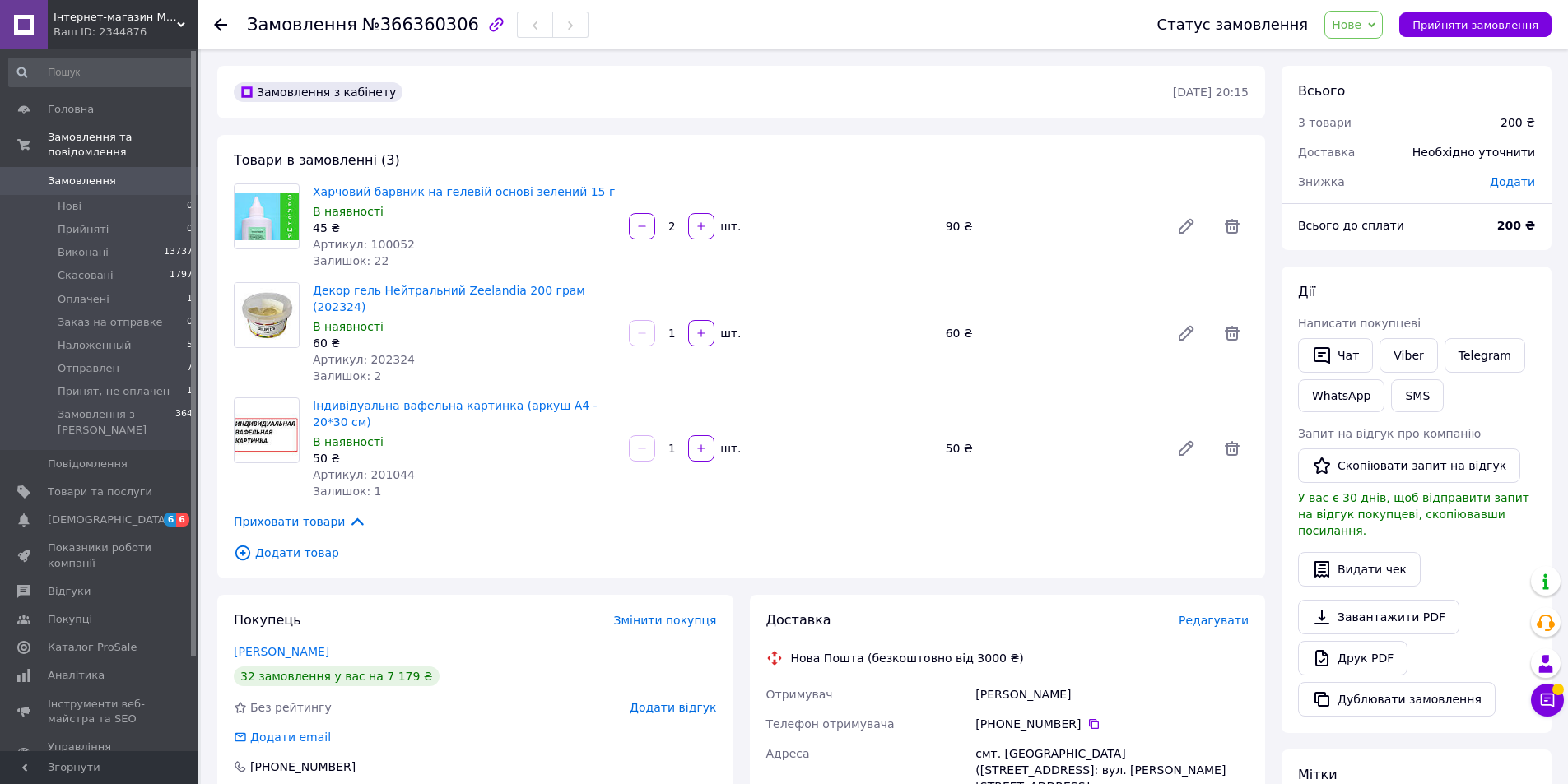
click at [284, 544] on span "Додати товар" at bounding box center [741, 553] width 1015 height 18
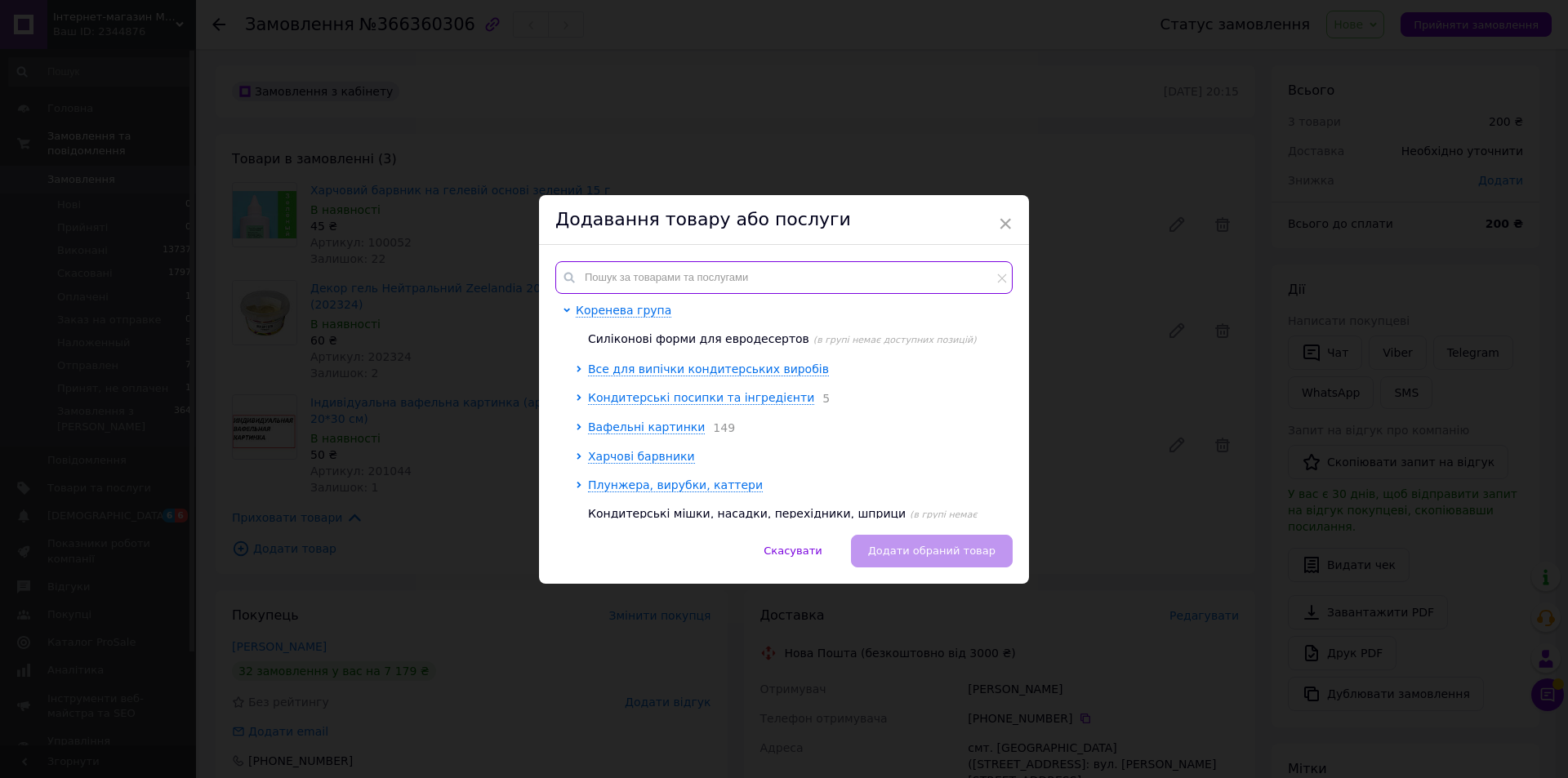
click at [642, 268] on input "text" at bounding box center [784, 277] width 457 height 33
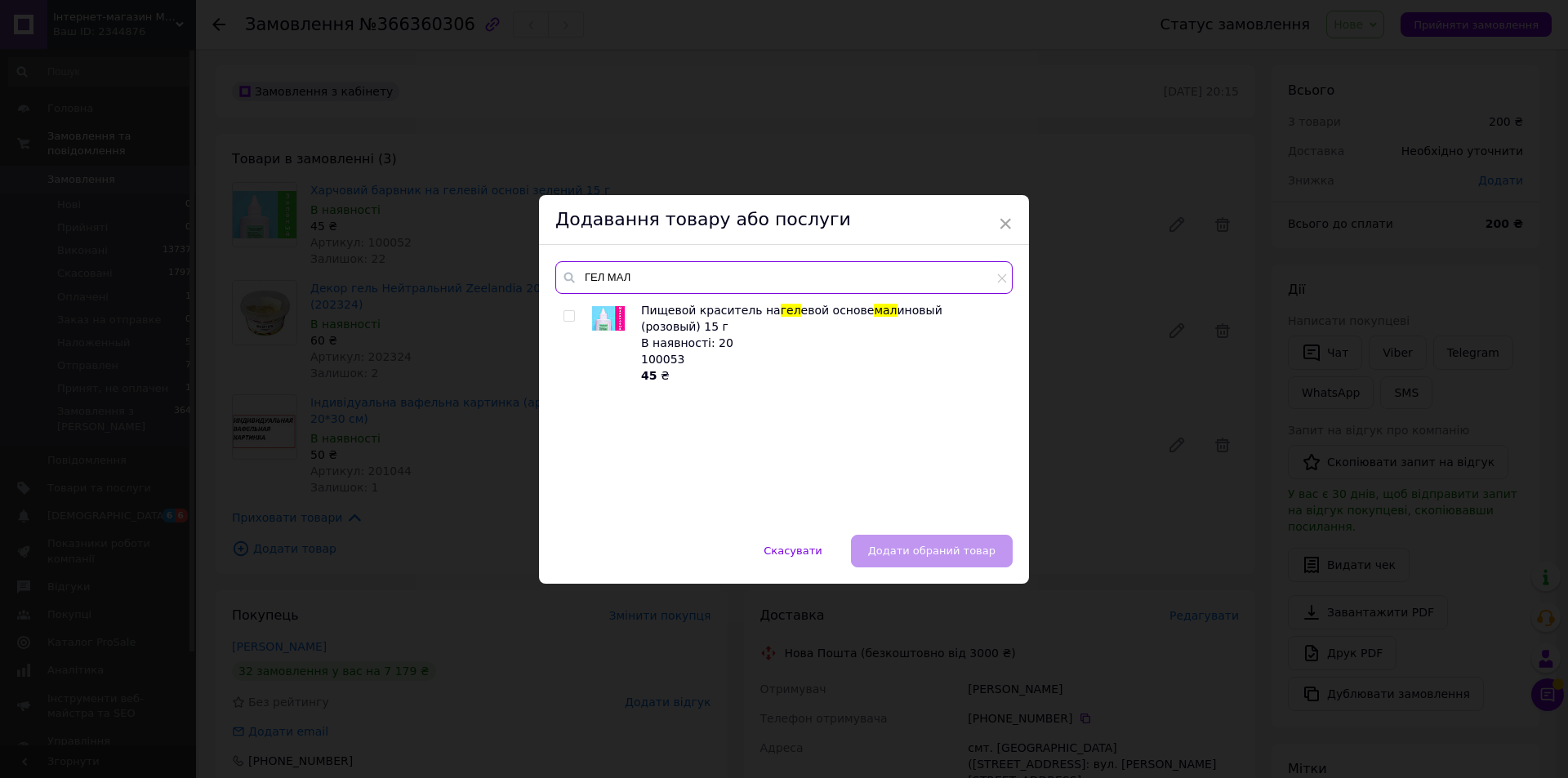
type input "ГЕЛ МАЛ"
click at [564, 311] on input "checkbox" at bounding box center [569, 317] width 11 height 11
checkbox input "true"
click at [939, 547] on span "Додати обраний товар" at bounding box center [932, 550] width 127 height 12
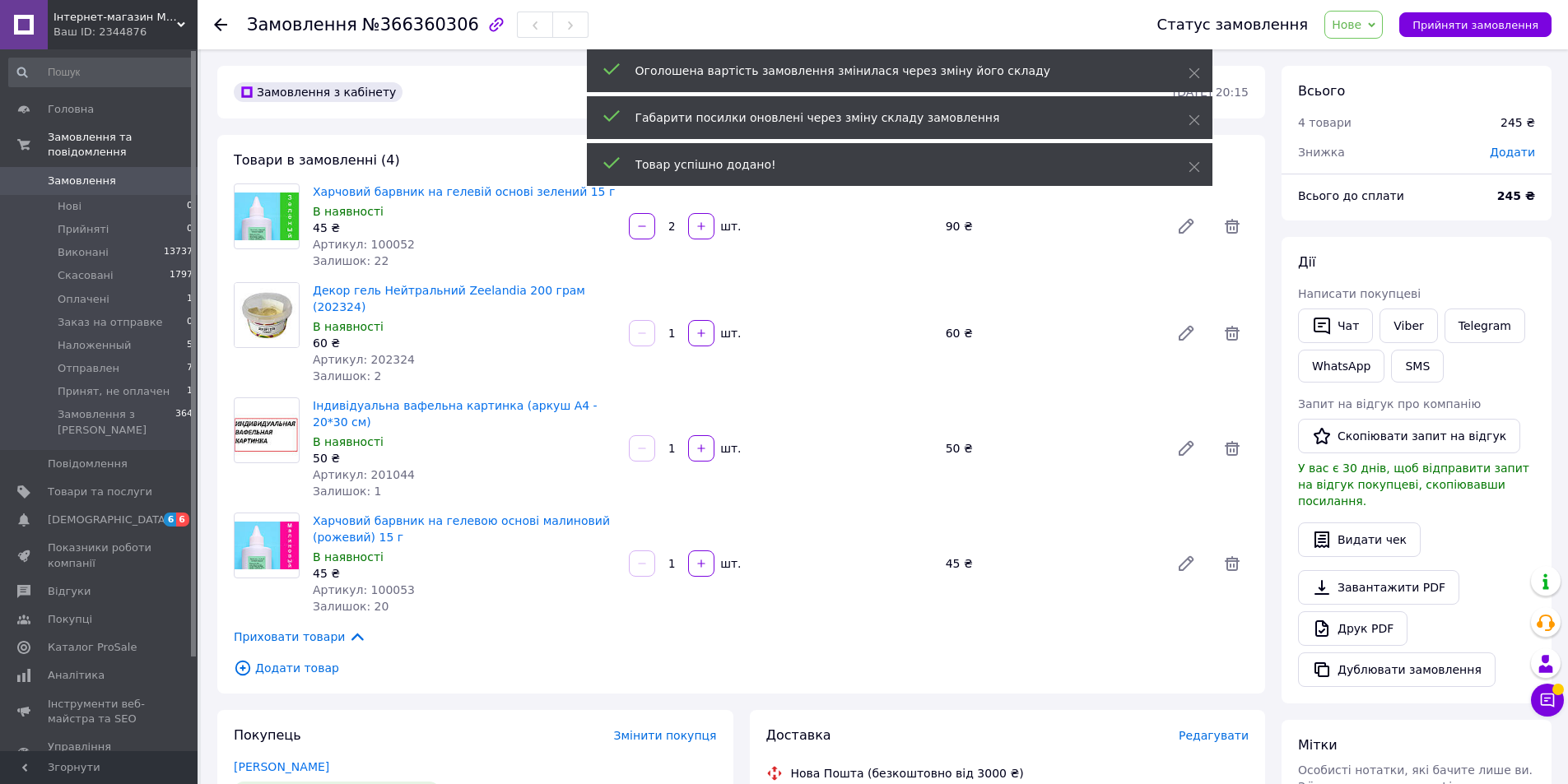
scroll to position [132, 0]
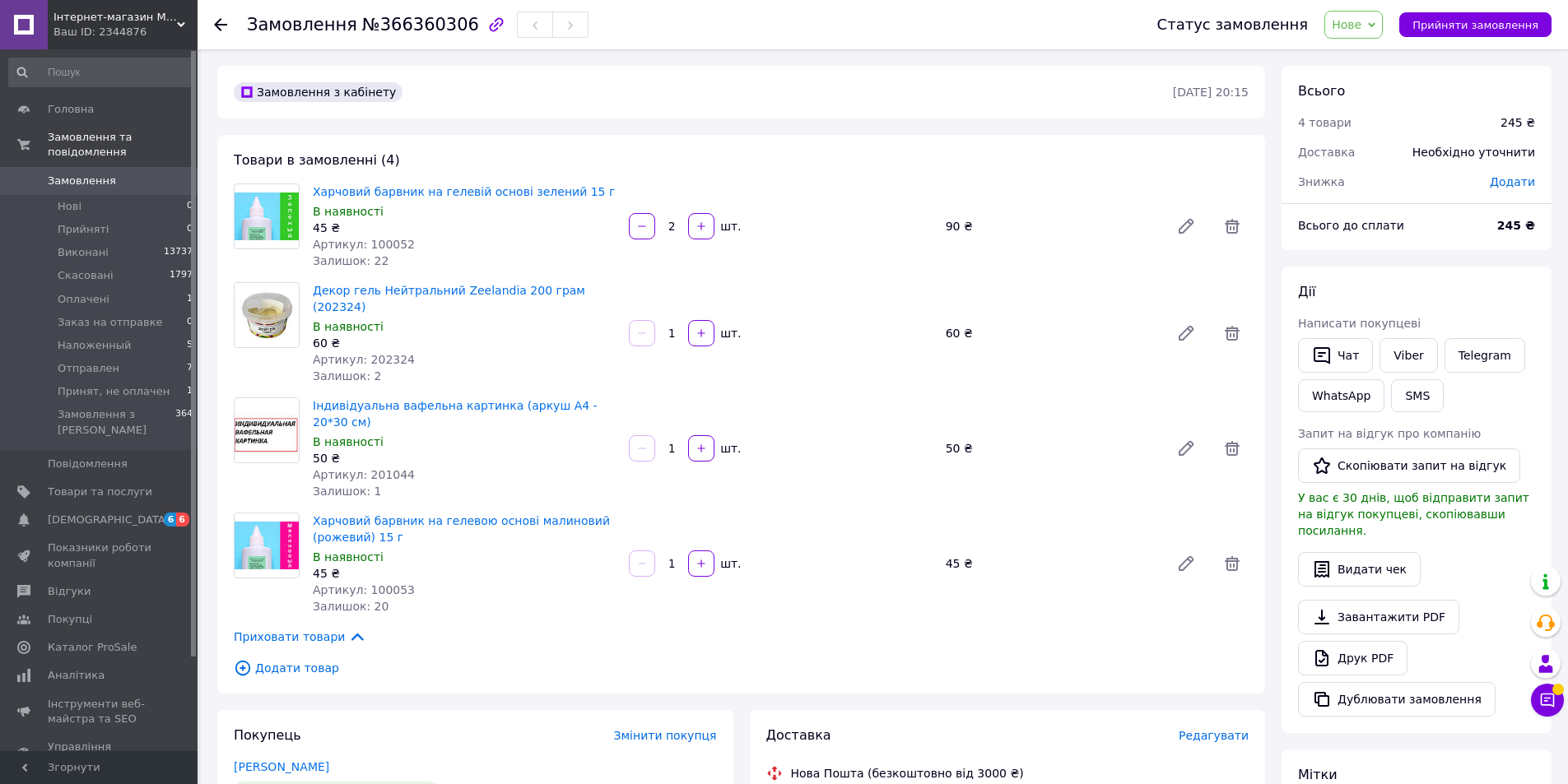
click at [280, 659] on span "Додати товар" at bounding box center [741, 668] width 1015 height 18
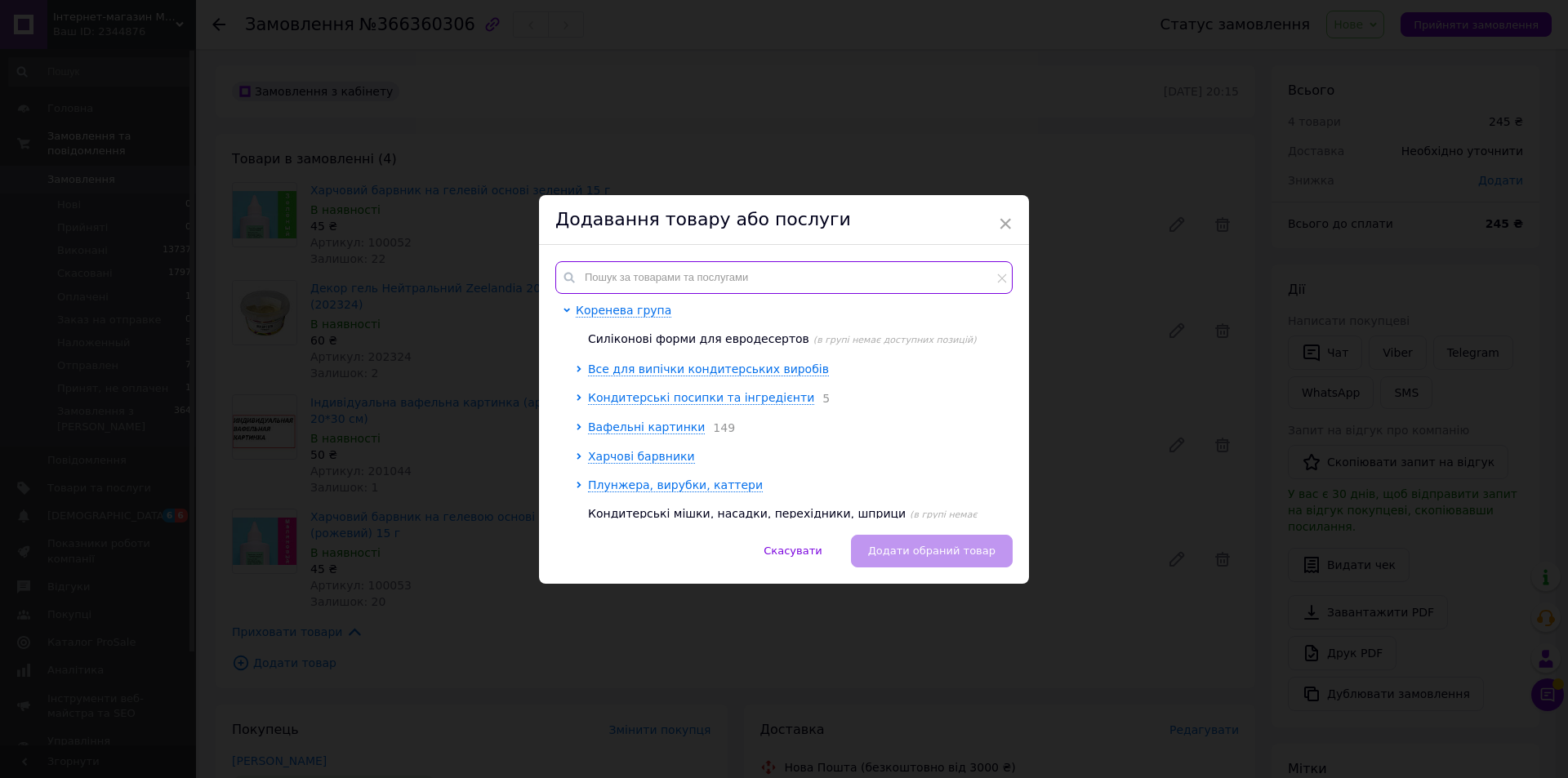
click at [699, 279] on input "text" at bounding box center [784, 277] width 457 height 33
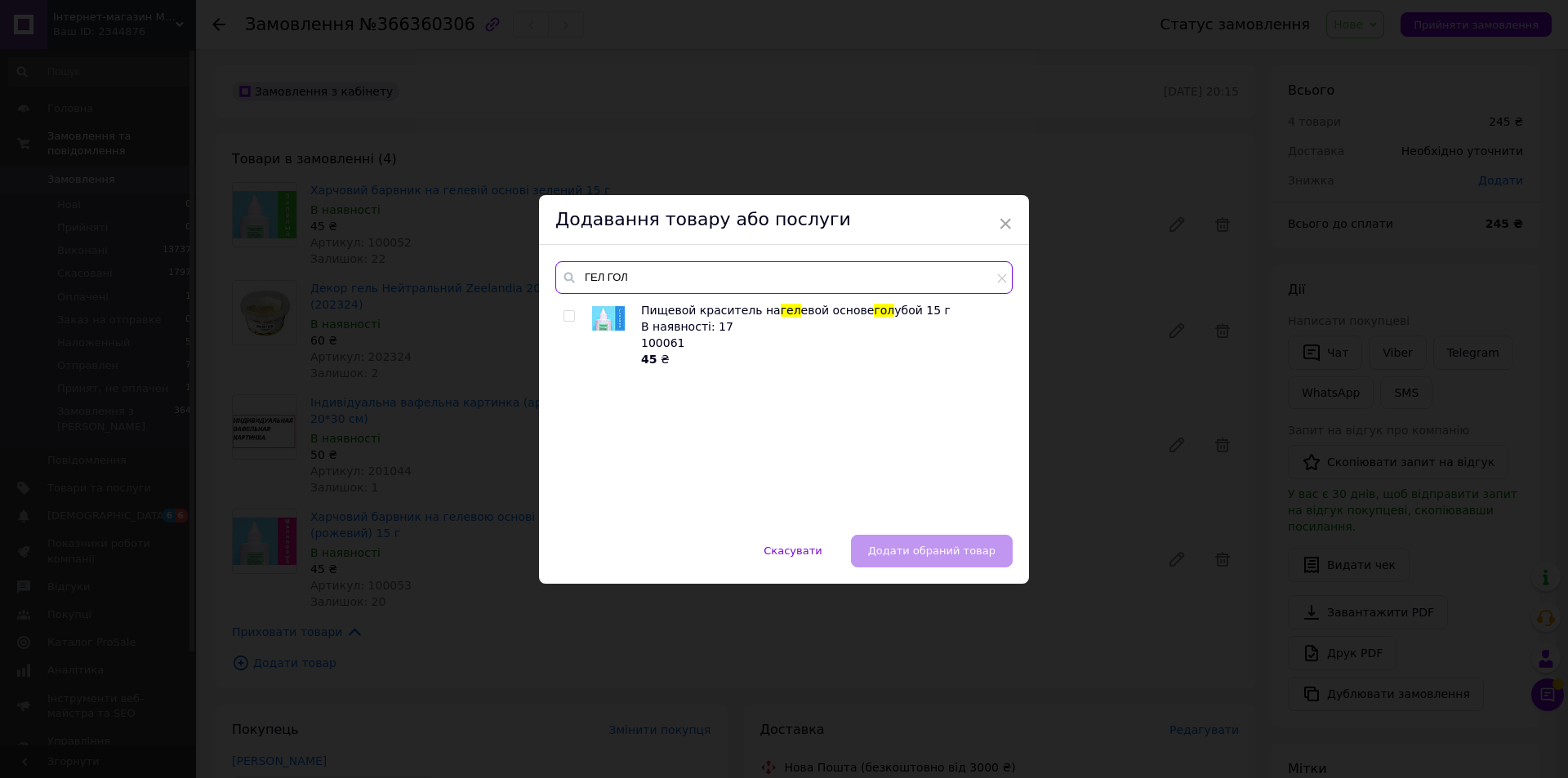
type input "ГЕЛ ГОЛ"
click at [564, 315] on input "checkbox" at bounding box center [569, 317] width 11 height 11
checkbox input "true"
click at [918, 548] on span "Додати обраний товар" at bounding box center [932, 550] width 127 height 12
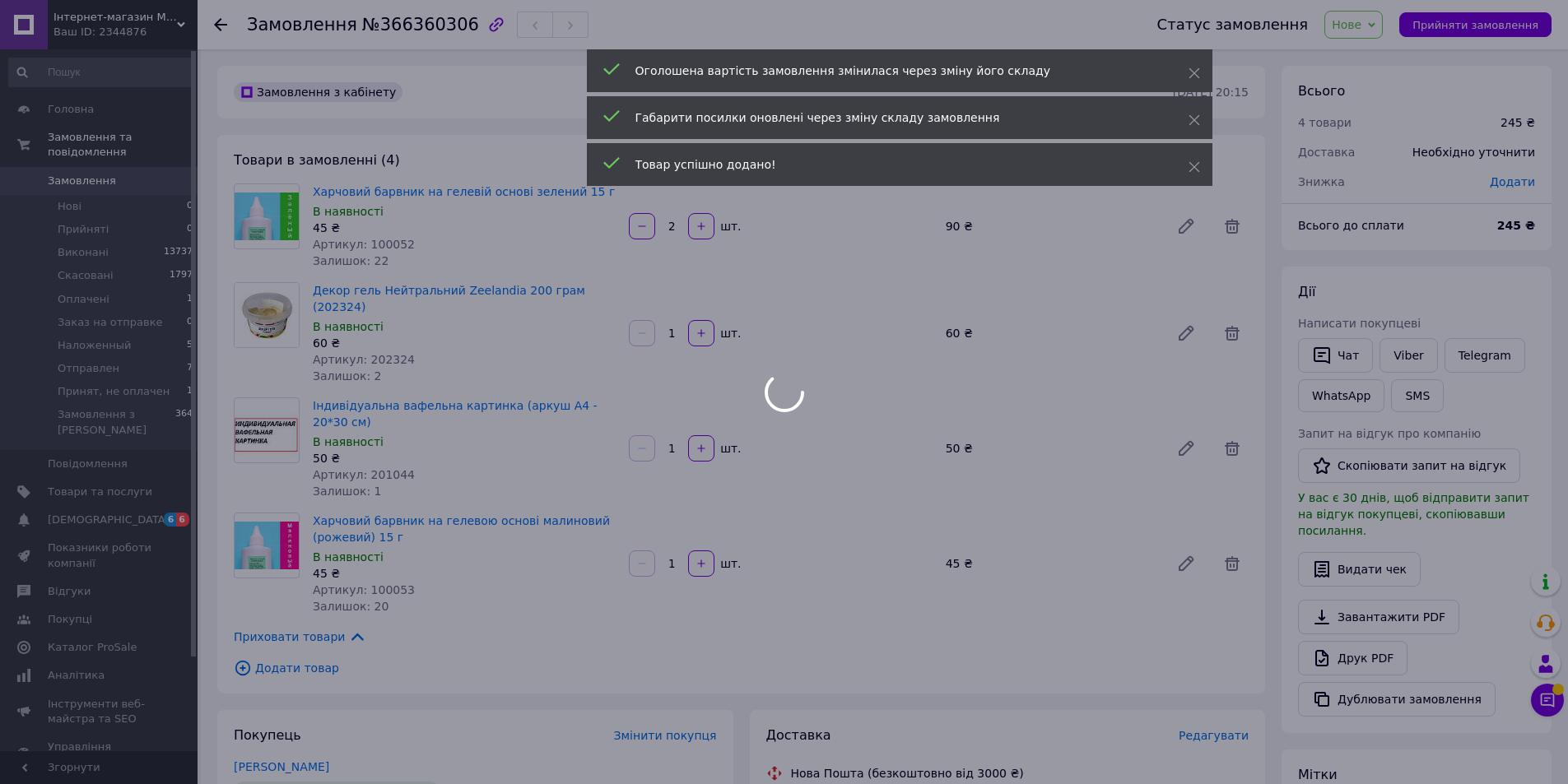
scroll to position [172, 0]
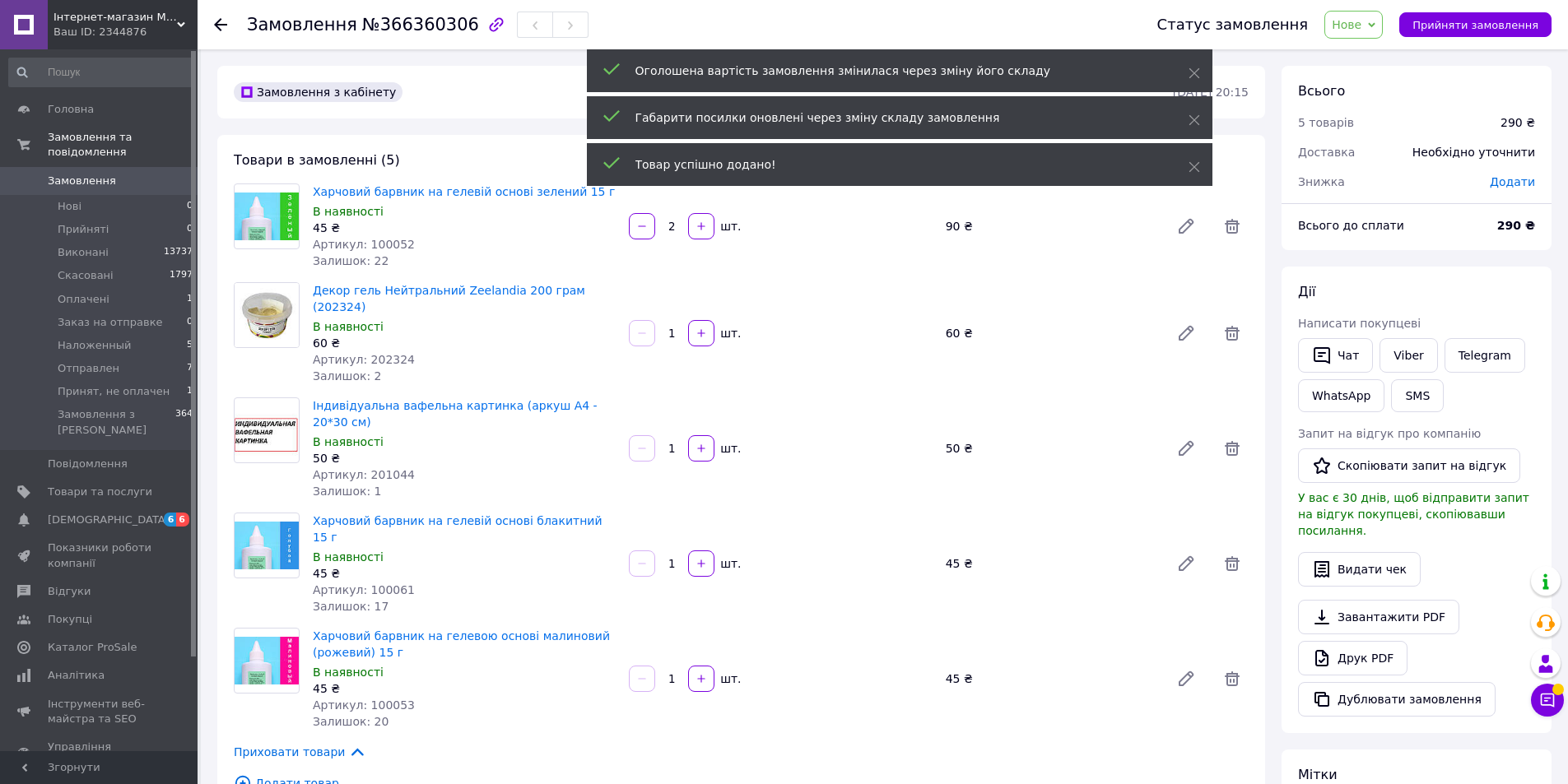
click at [281, 774] on span "Додати товар" at bounding box center [741, 783] width 1015 height 18
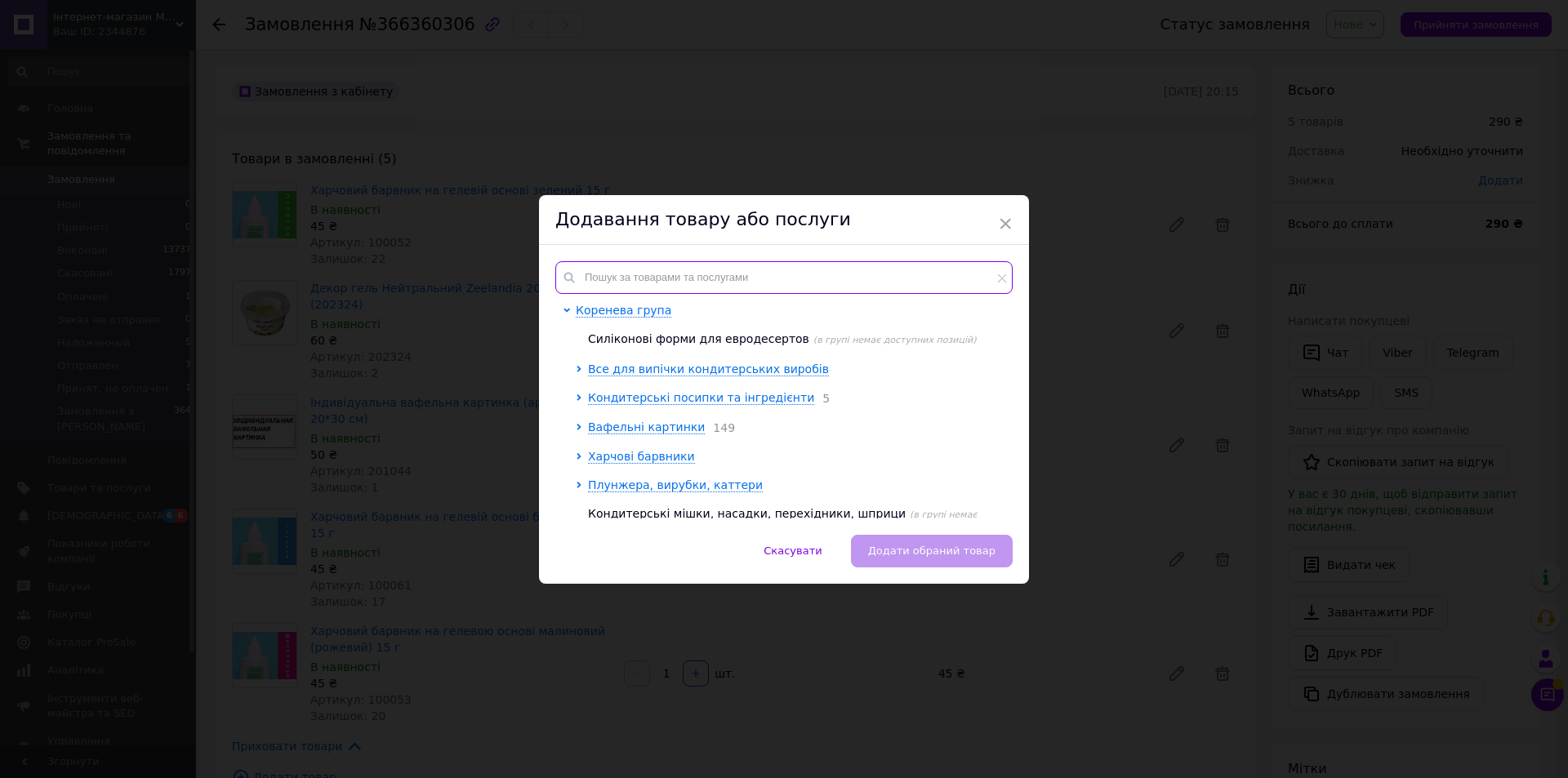
click at [650, 269] on input "text" at bounding box center [784, 277] width 457 height 33
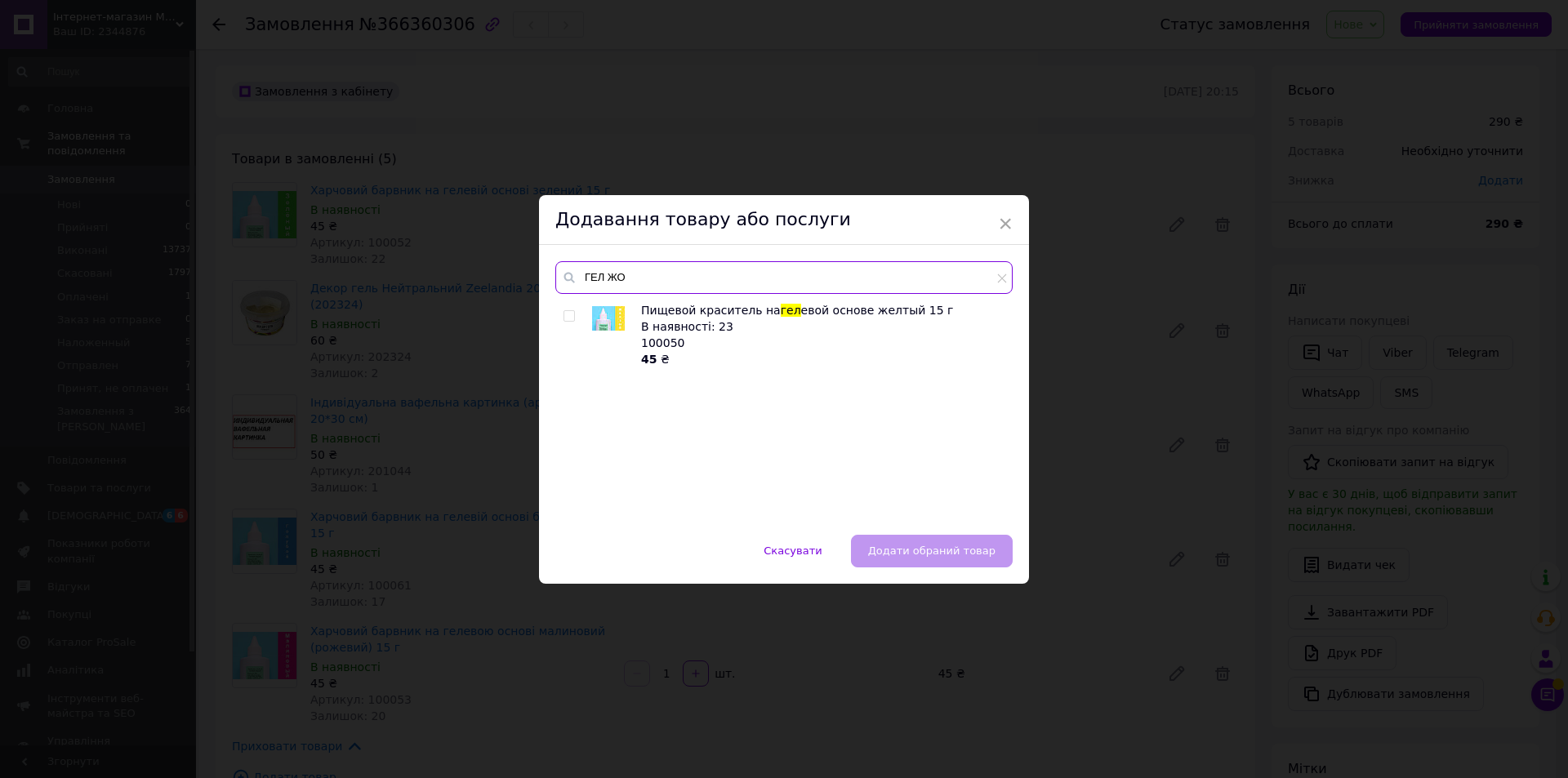
type input "ГЕЛ ЖО"
click at [569, 317] on input "checkbox" at bounding box center [569, 317] width 11 height 11
checkbox input "true"
click at [953, 552] on span "Додати обраний товар" at bounding box center [932, 550] width 127 height 12
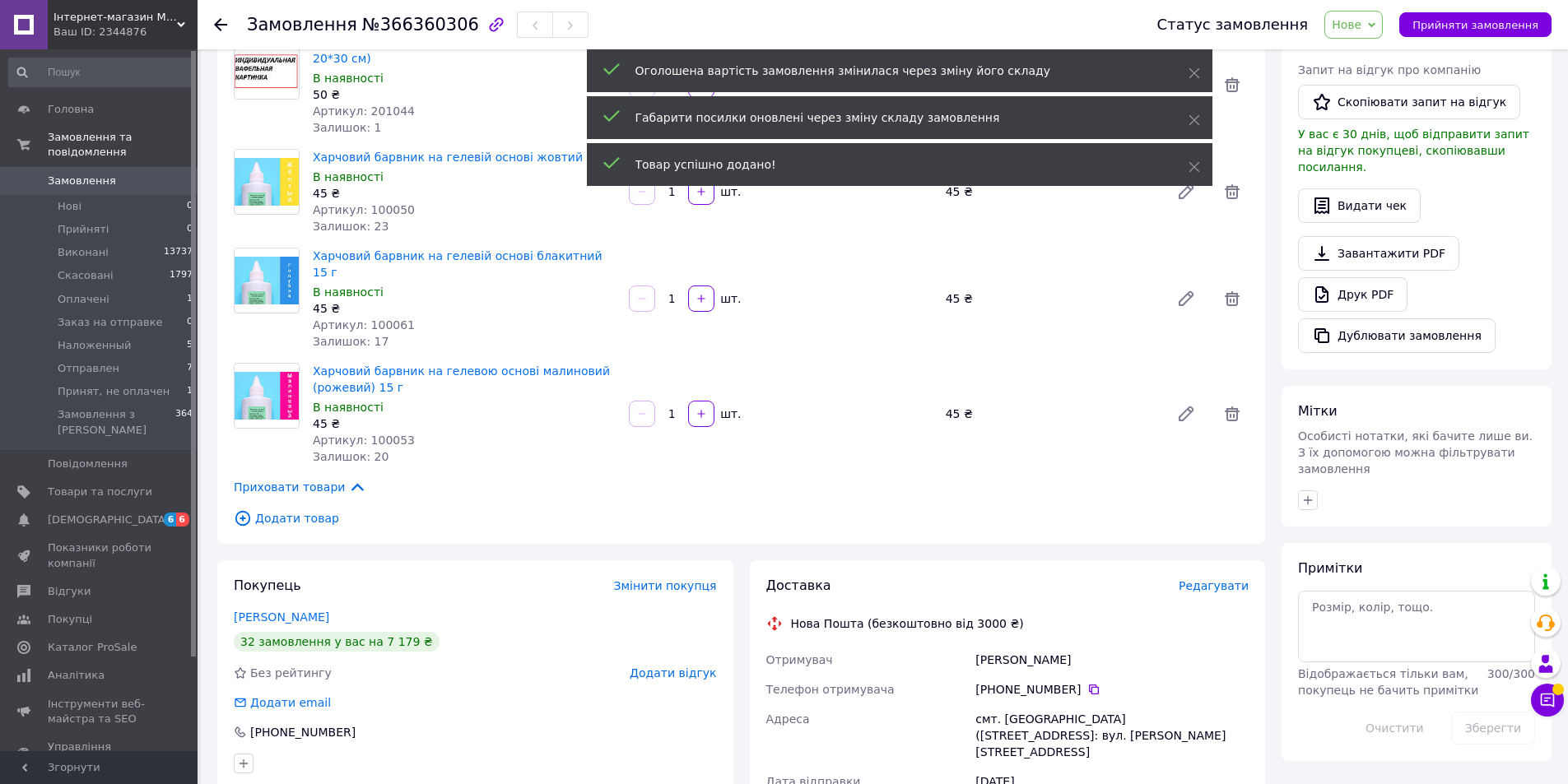
scroll to position [412, 0]
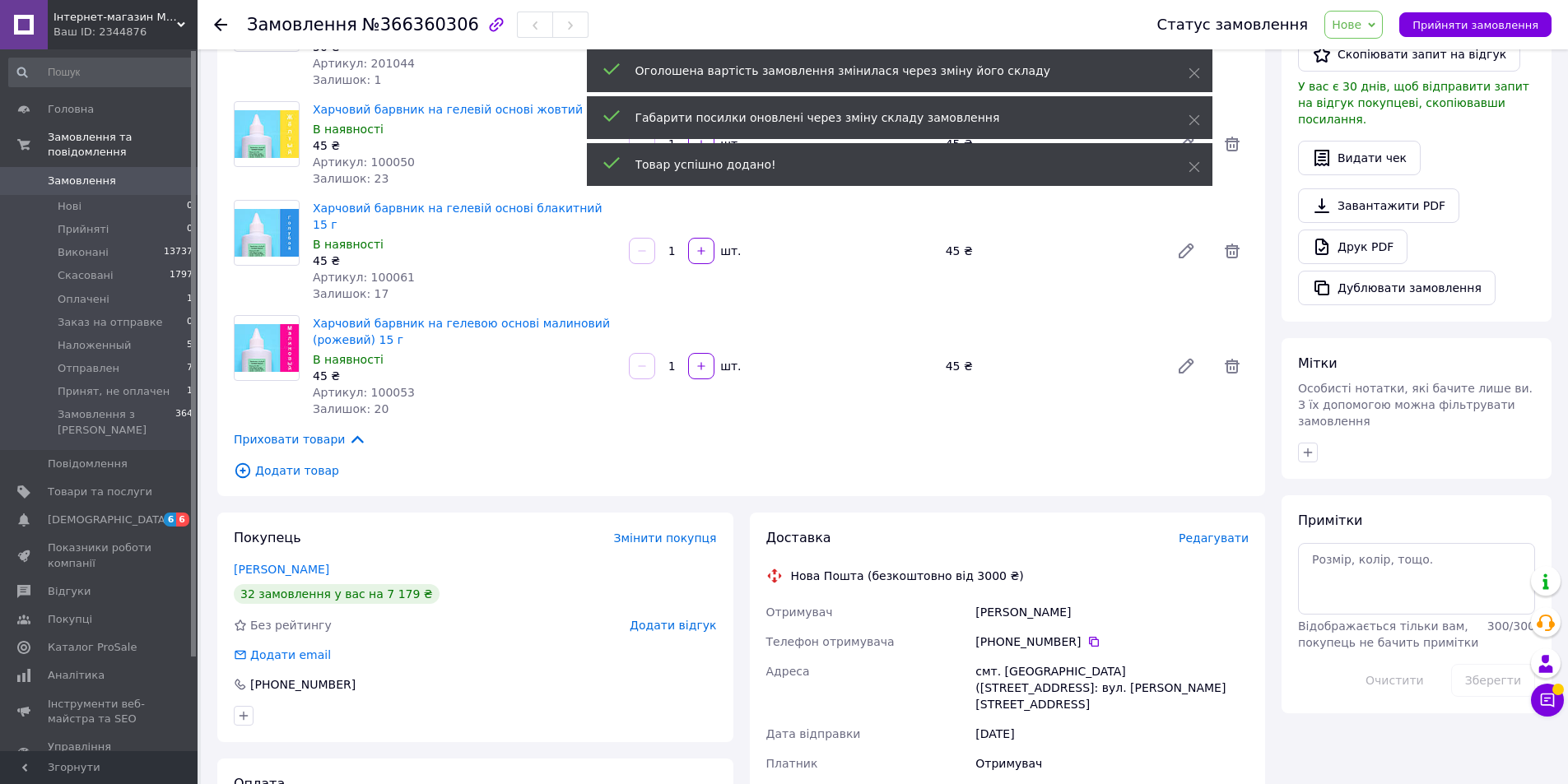
click at [288, 461] on span "Додати товар" at bounding box center [741, 470] width 1015 height 18
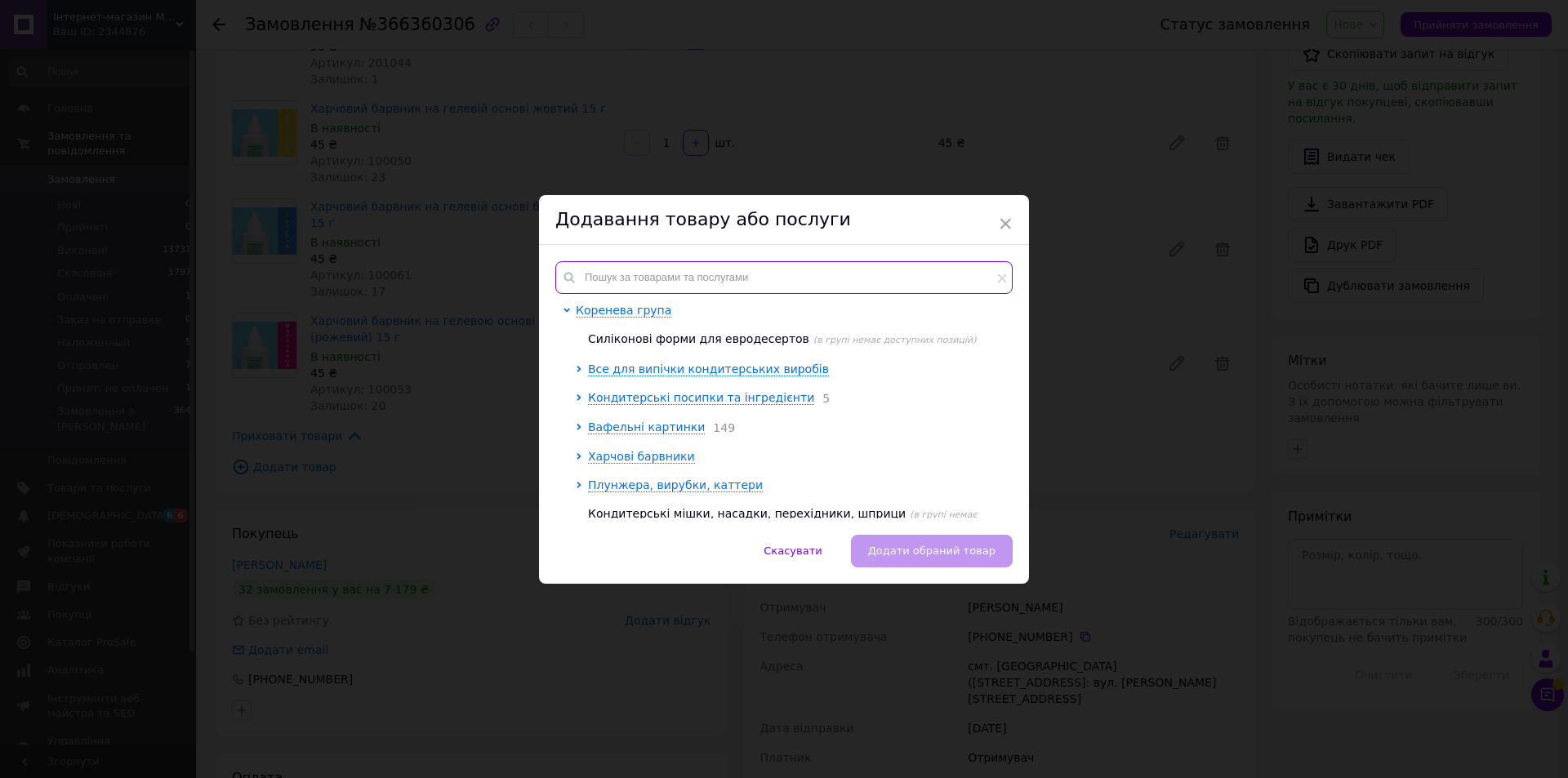
click at [675, 273] on input "text" at bounding box center [784, 277] width 457 height 33
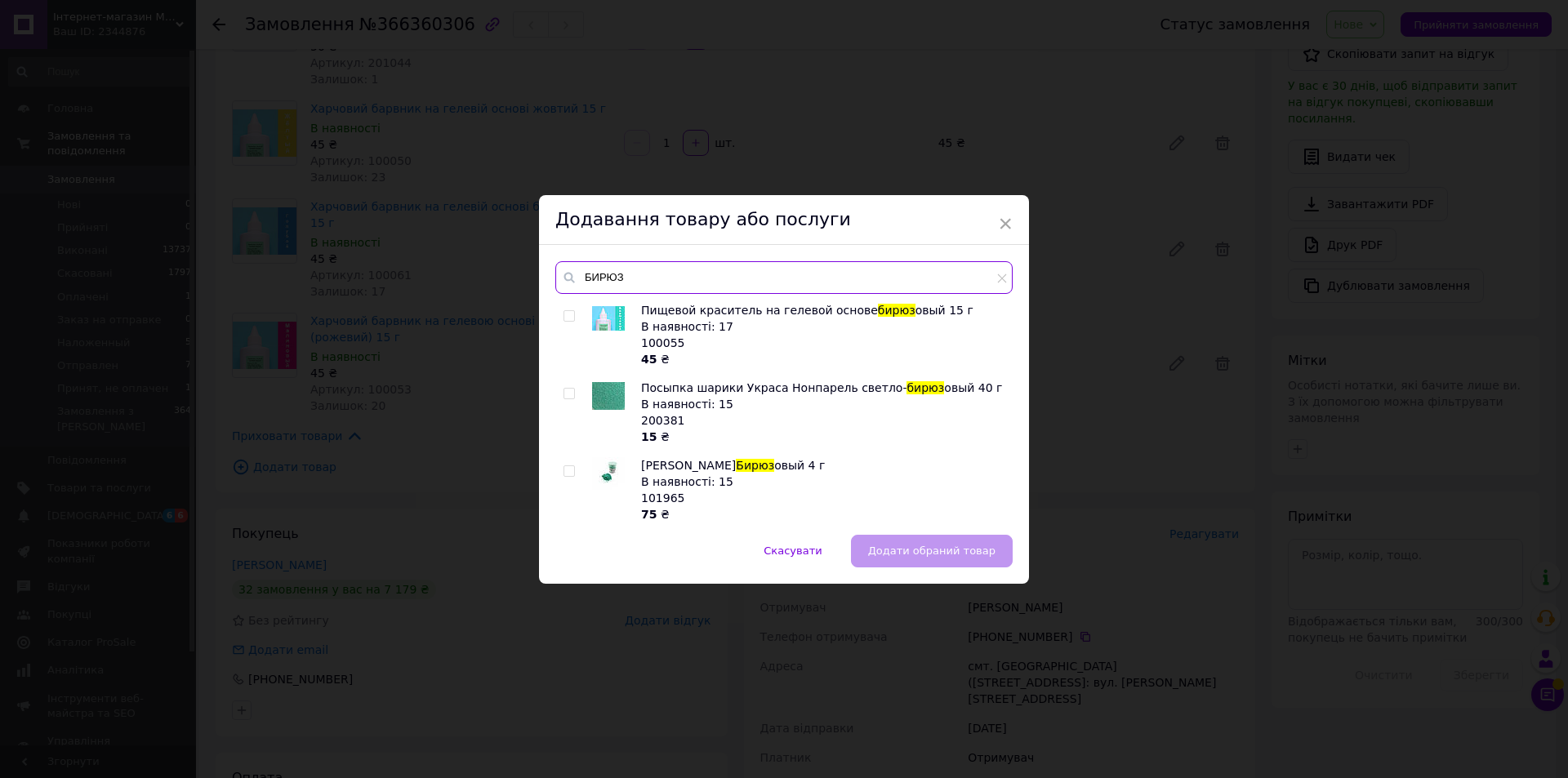
type input "БИРЮЗ"
click at [564, 315] on input "checkbox" at bounding box center [569, 317] width 11 height 11
checkbox input "true"
click at [949, 554] on span "Додати обраний товар" at bounding box center [932, 550] width 127 height 12
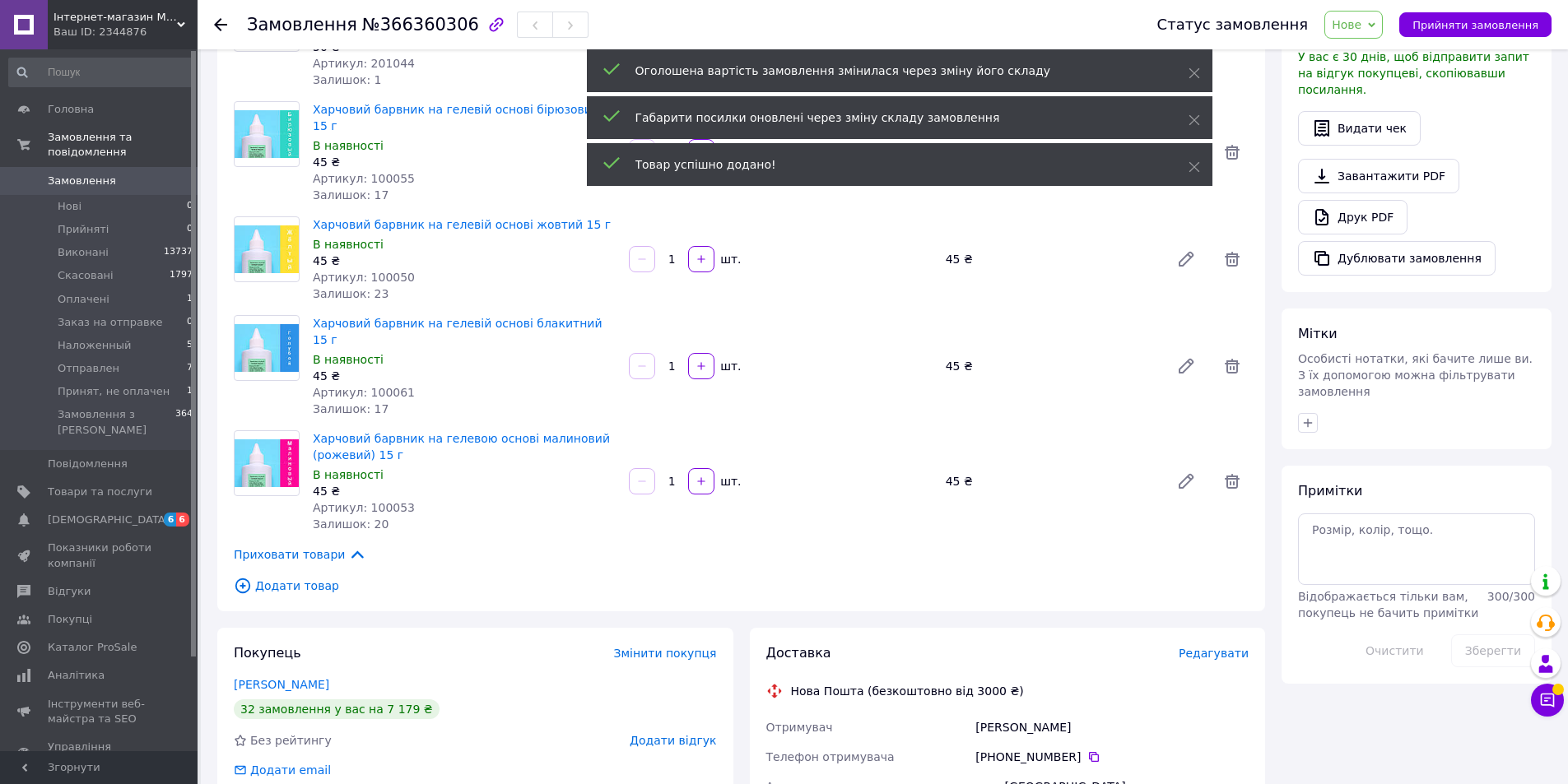
scroll to position [250, 0]
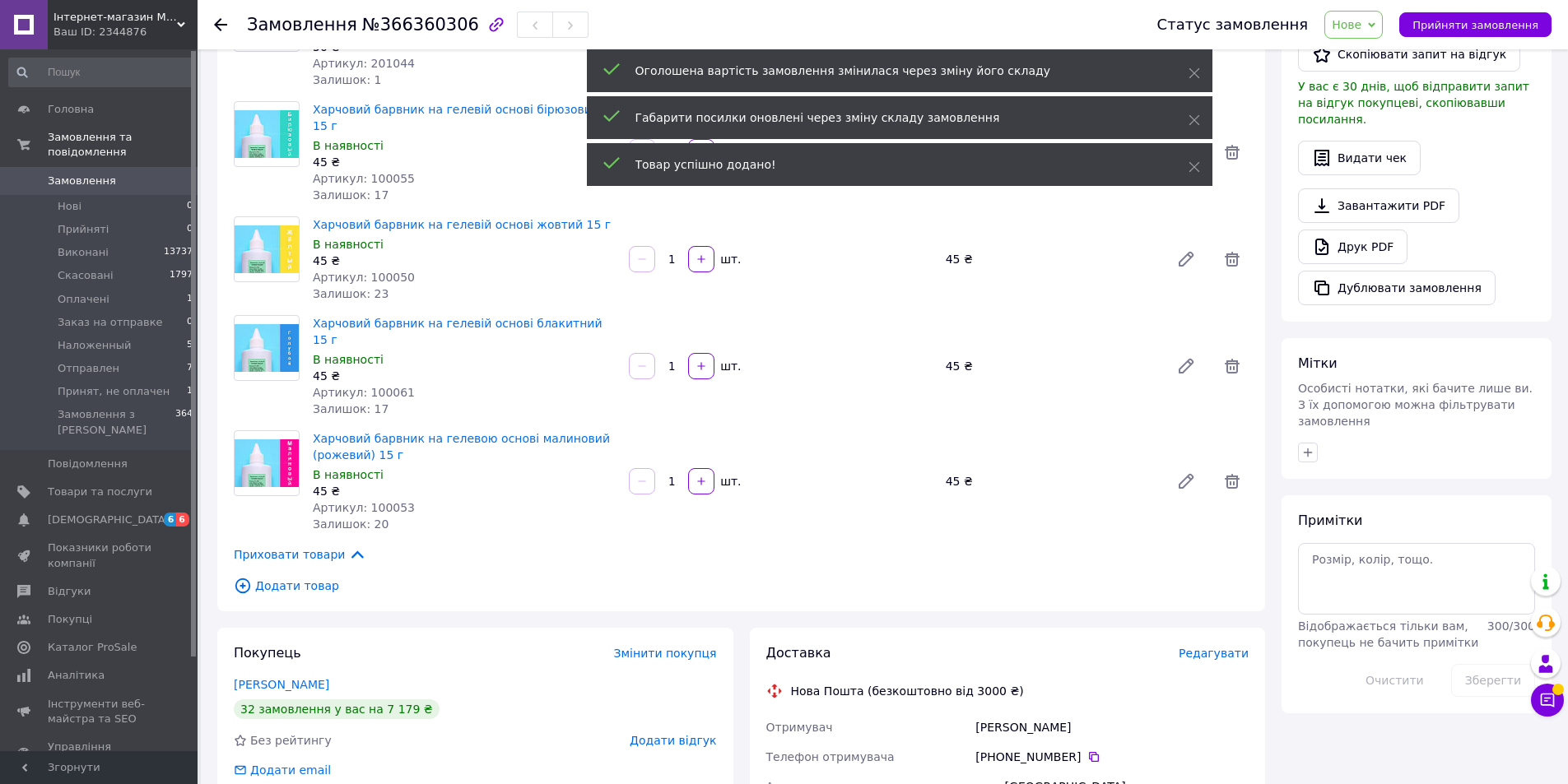
click at [284, 577] on span "Додати товар" at bounding box center [741, 586] width 1015 height 18
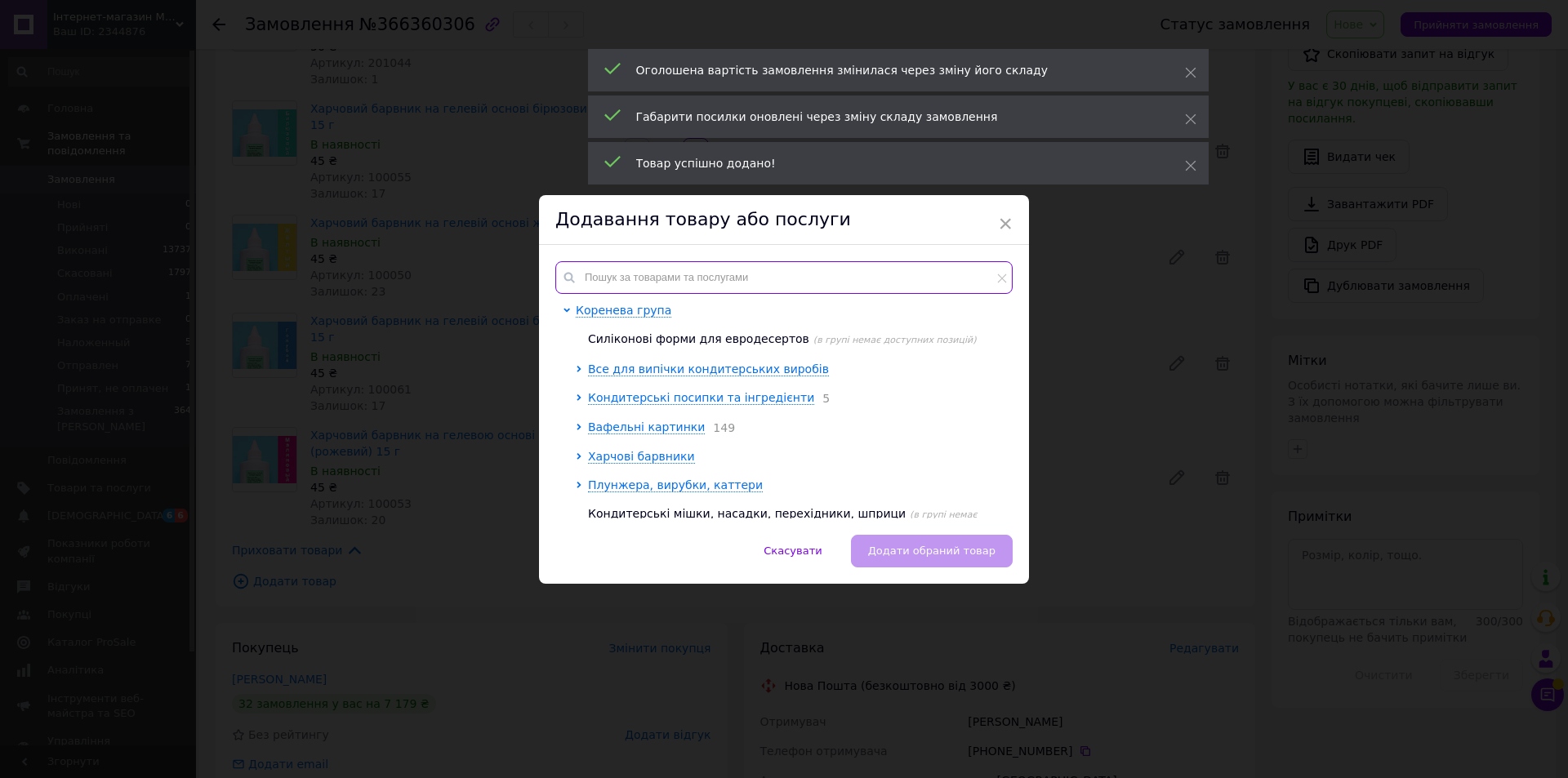
click at [663, 272] on input "text" at bounding box center [784, 277] width 457 height 33
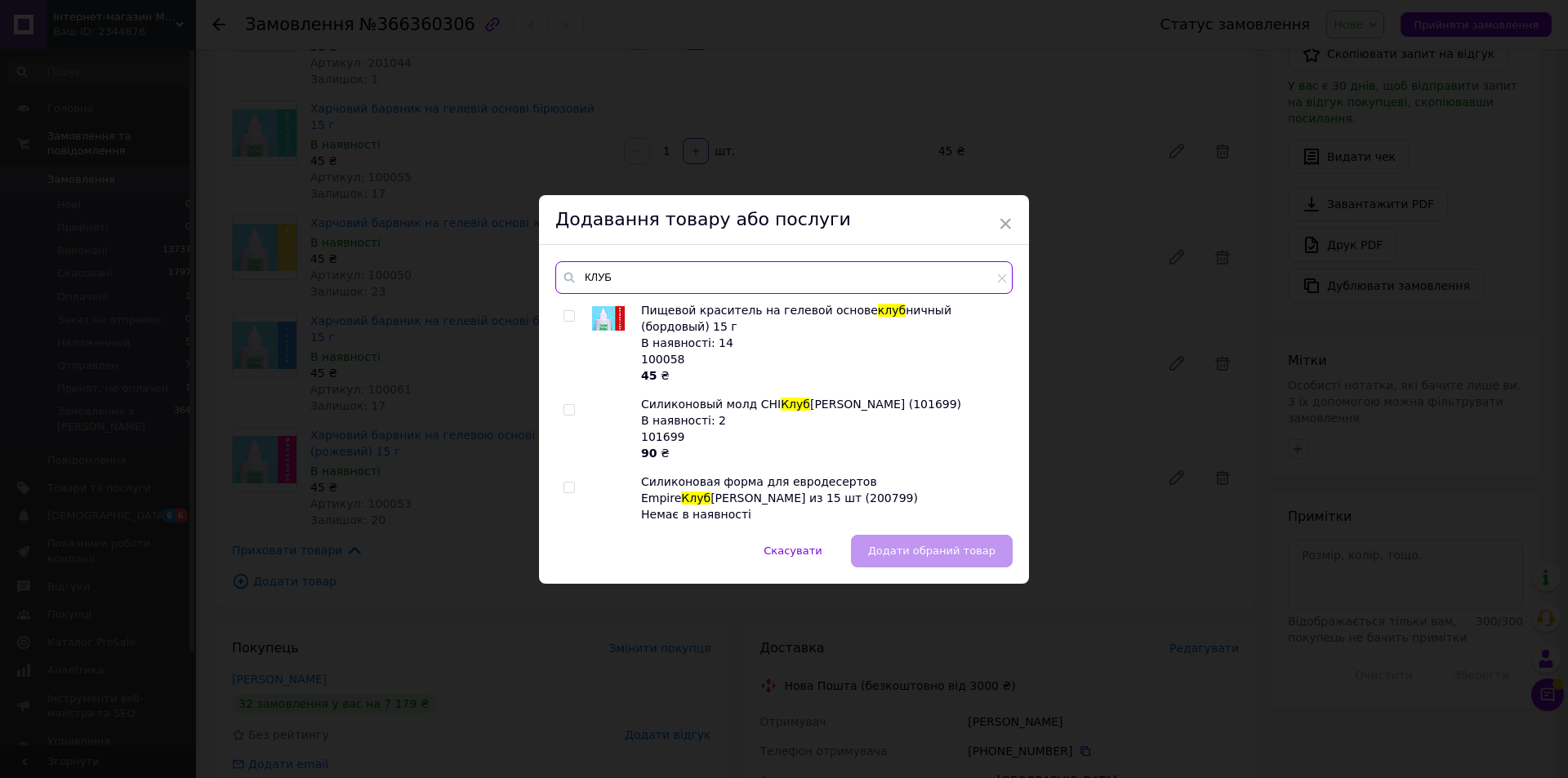
type input "КЛУБ"
click at [566, 320] on input "checkbox" at bounding box center [569, 317] width 11 height 11
checkbox input "true"
click at [910, 546] on span "Додати обраний товар" at bounding box center [932, 550] width 127 height 12
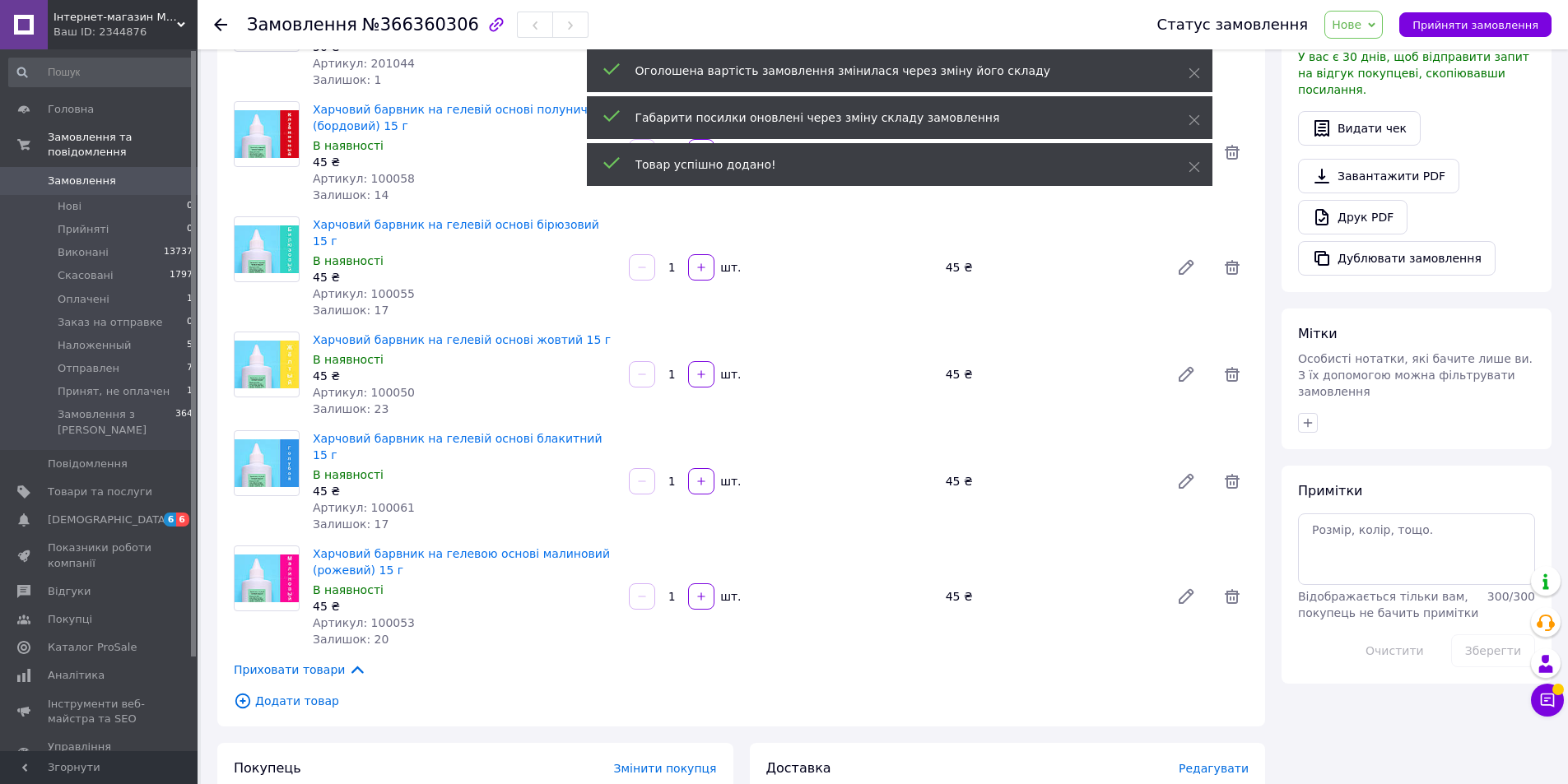
scroll to position [290, 0]
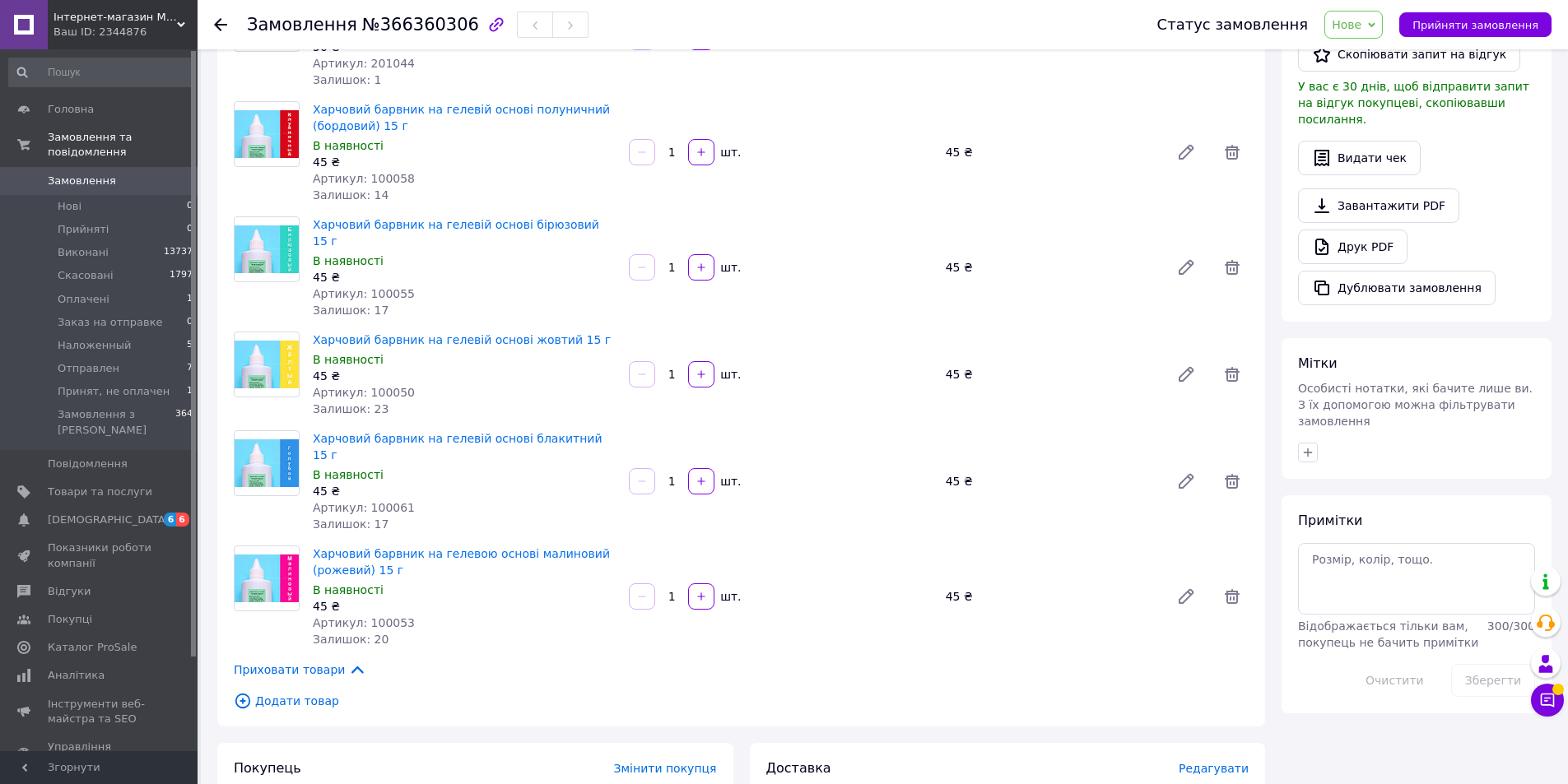
click at [301, 692] on span "Додати товар" at bounding box center [741, 700] width 1015 height 18
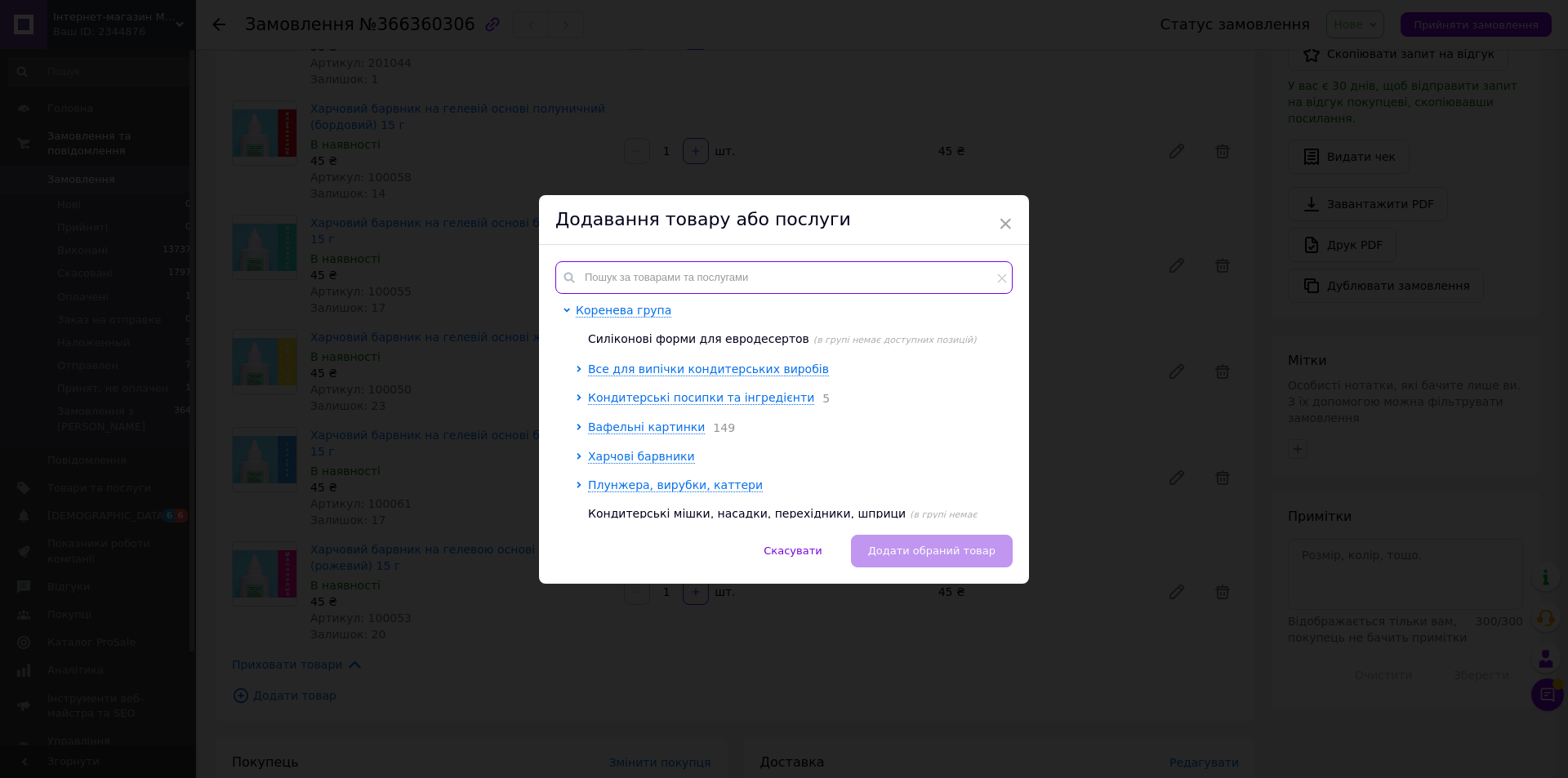
click at [671, 270] on input "text" at bounding box center [784, 277] width 457 height 33
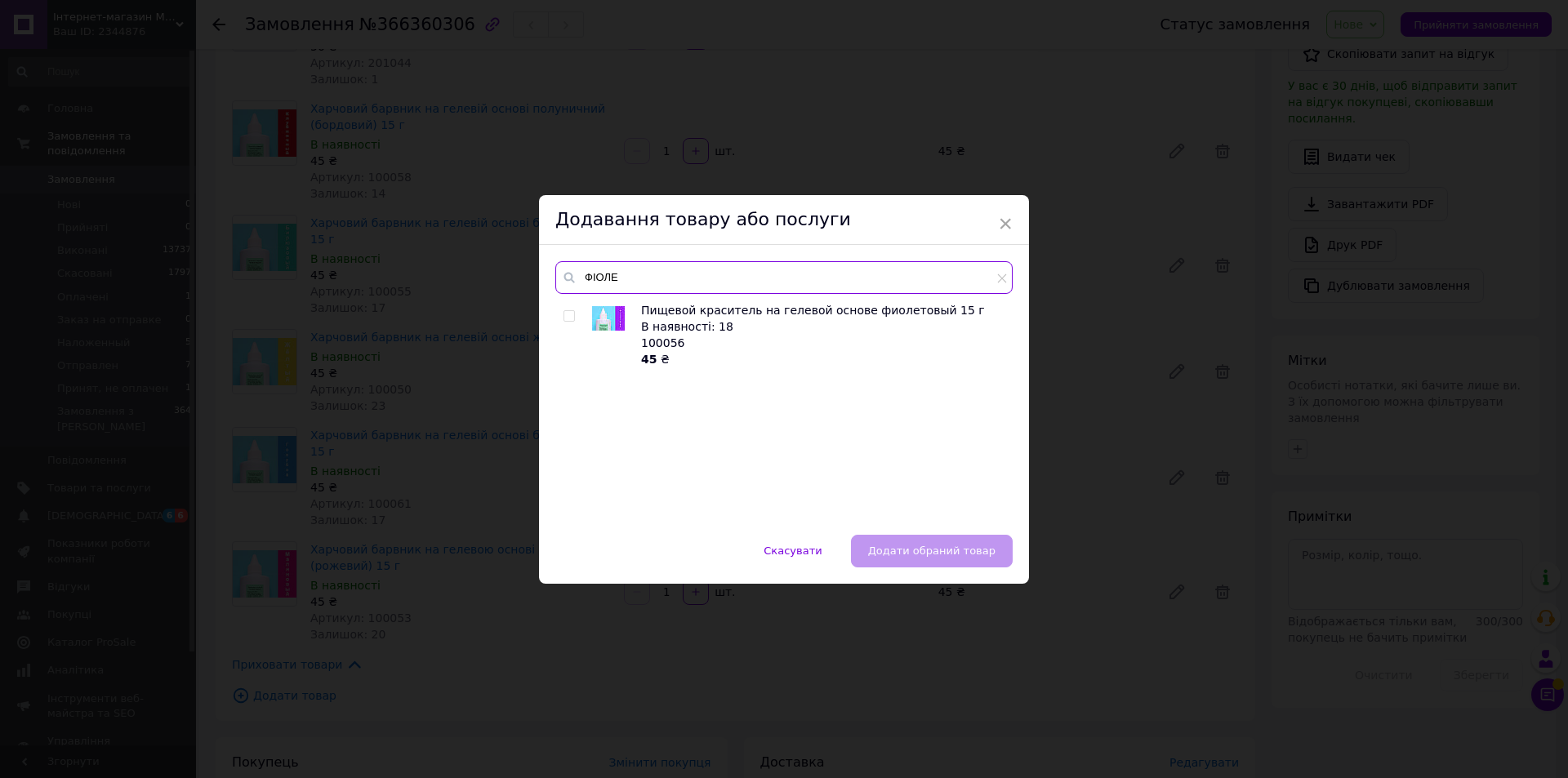
type input "ФІОЛЕ"
click at [564, 318] on input "checkbox" at bounding box center [569, 317] width 11 height 11
checkbox input "true"
click at [970, 545] on span "Додати обраний товар" at bounding box center [932, 550] width 127 height 12
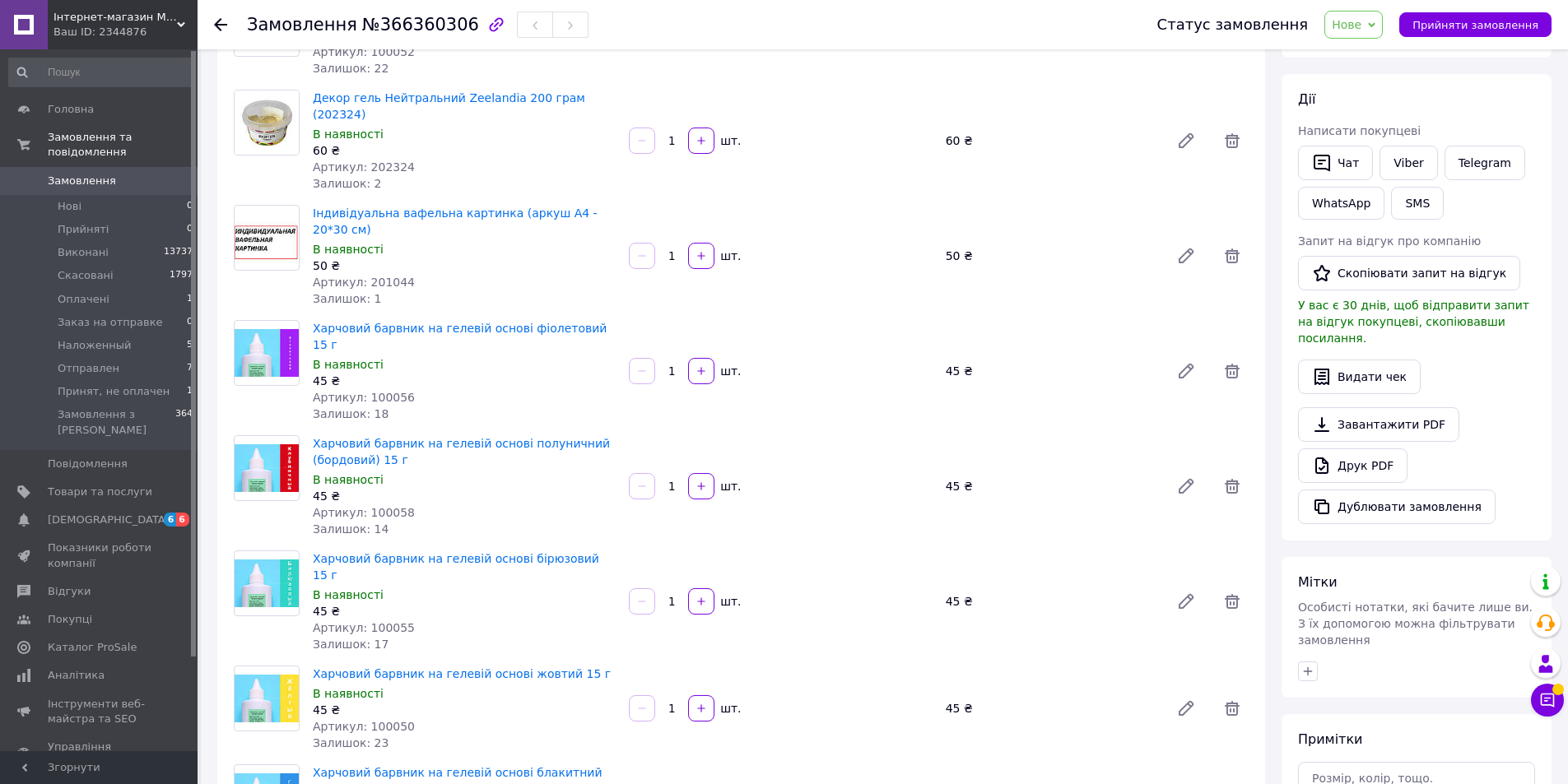
scroll to position [83, 0]
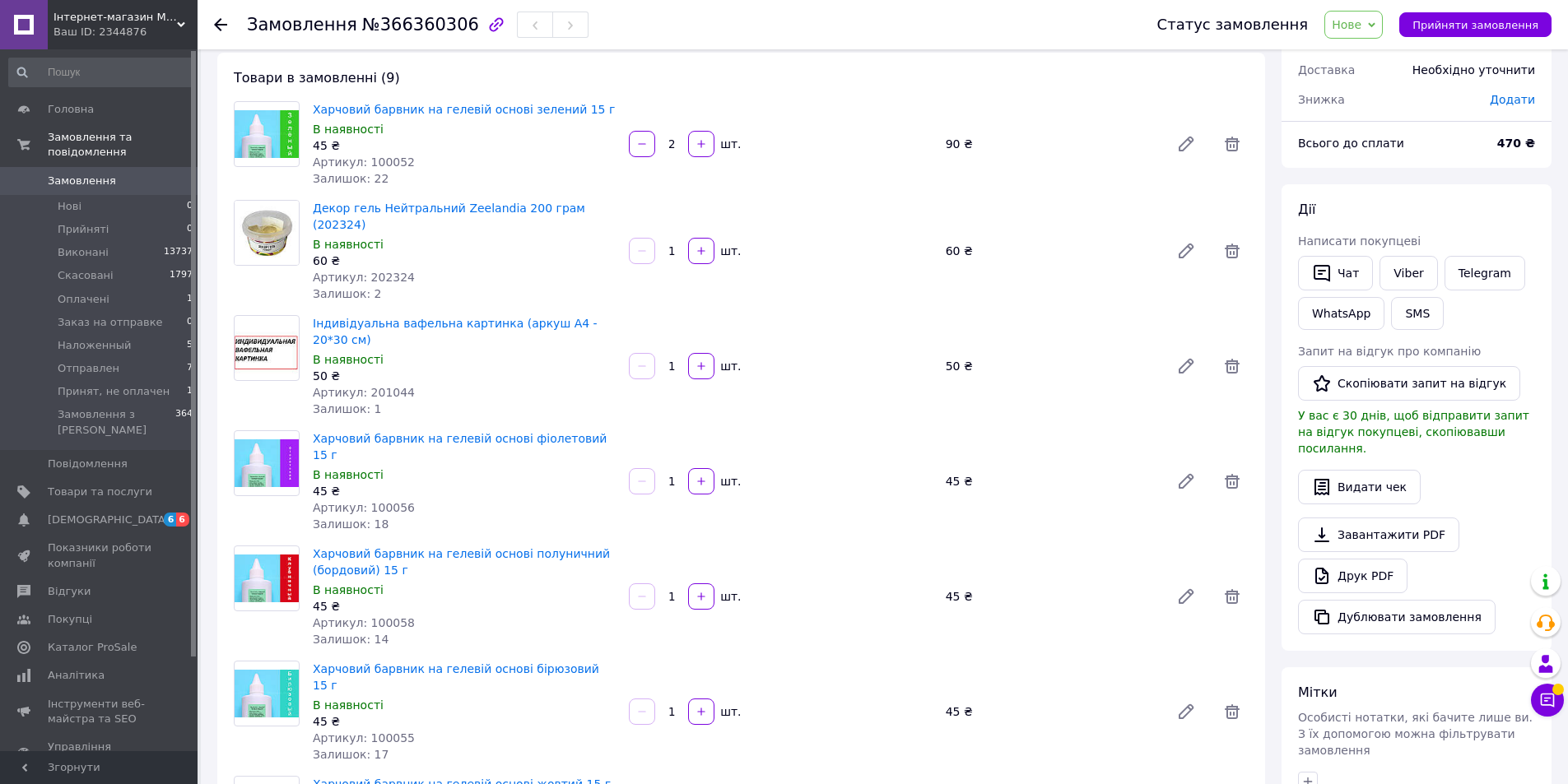
click at [1362, 30] on span "Нове" at bounding box center [1347, 24] width 29 height 13
click at [1380, 54] on li "Прийнято" at bounding box center [1389, 58] width 128 height 25
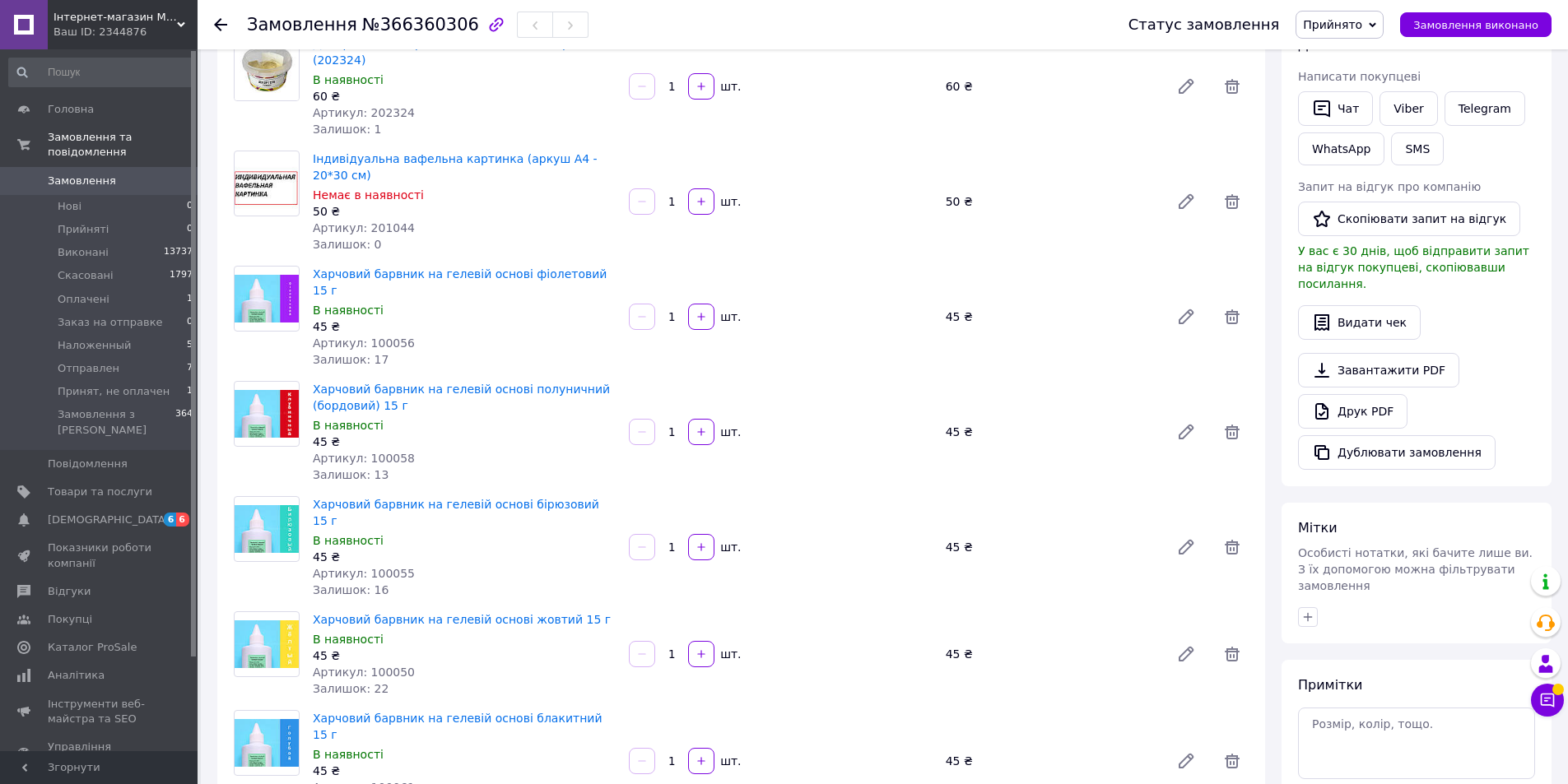
scroll to position [0, 0]
